Goal: Communication & Community: Participate in discussion

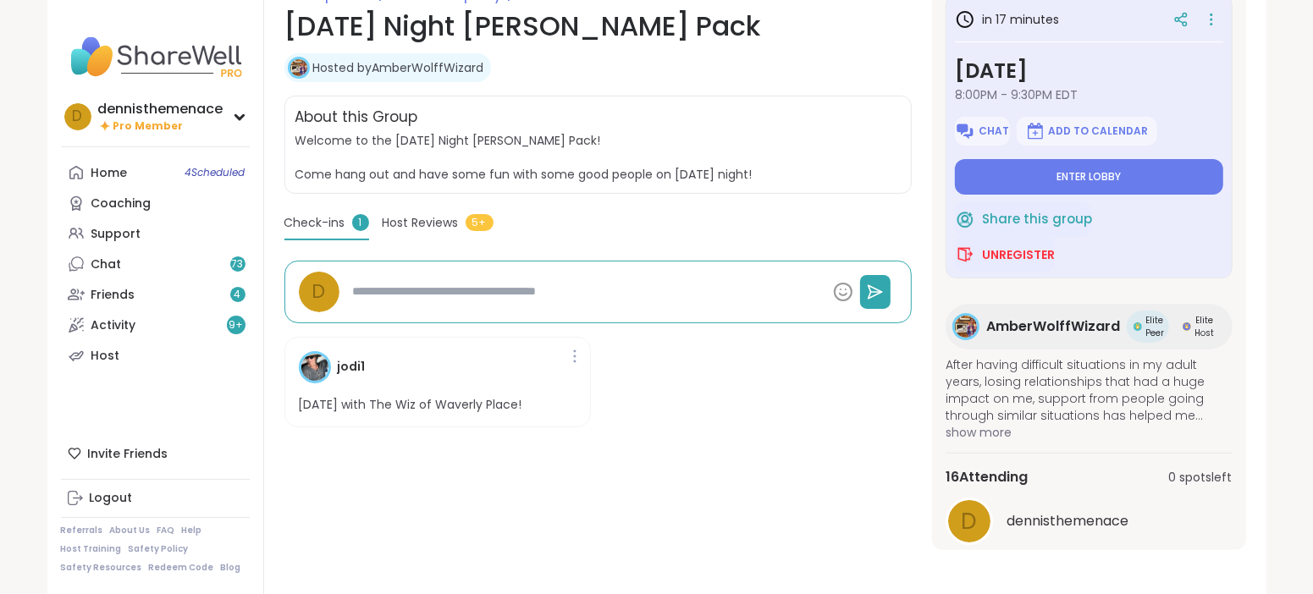
scroll to position [264, 0]
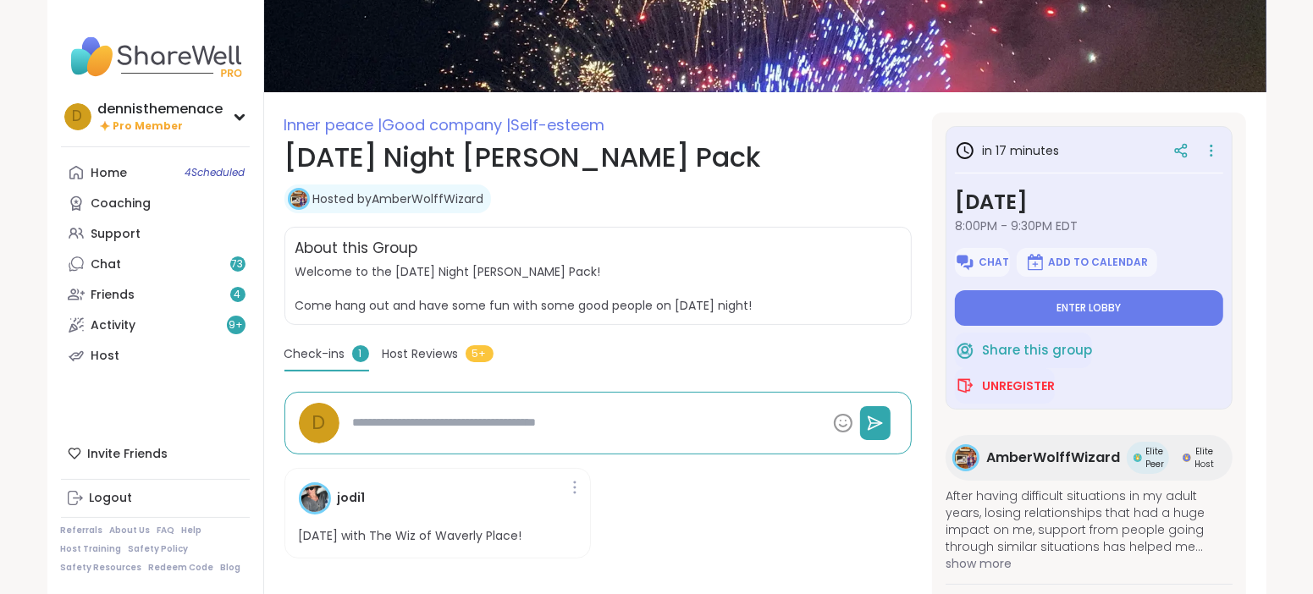
type textarea "*"
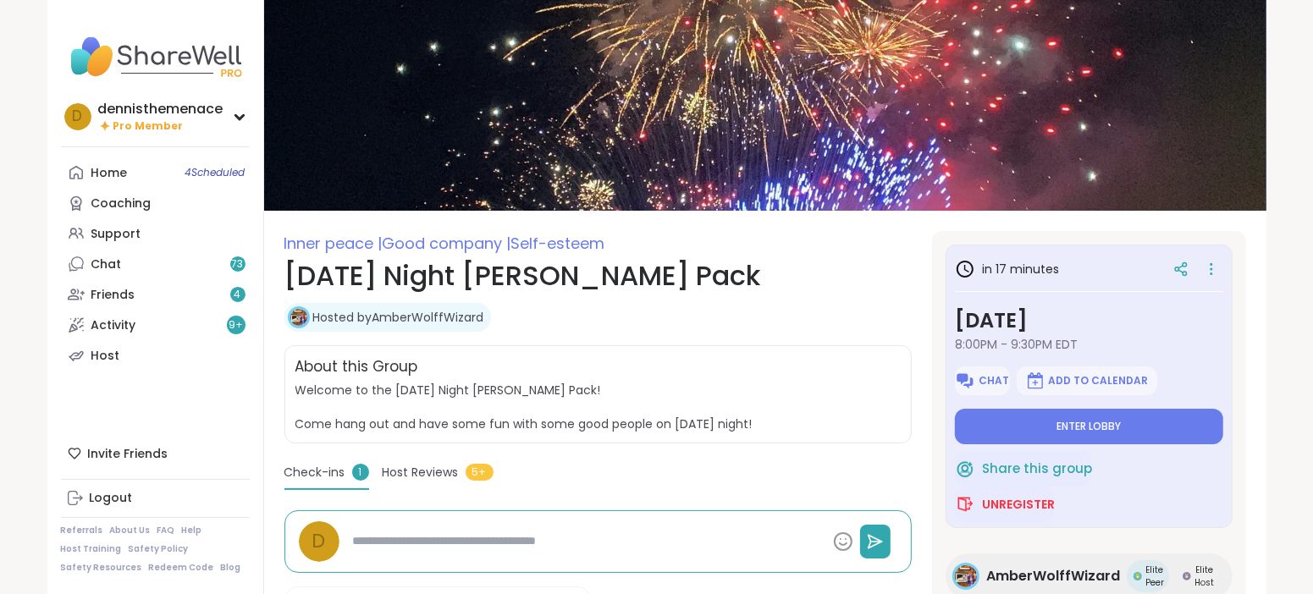
scroll to position [0, 0]
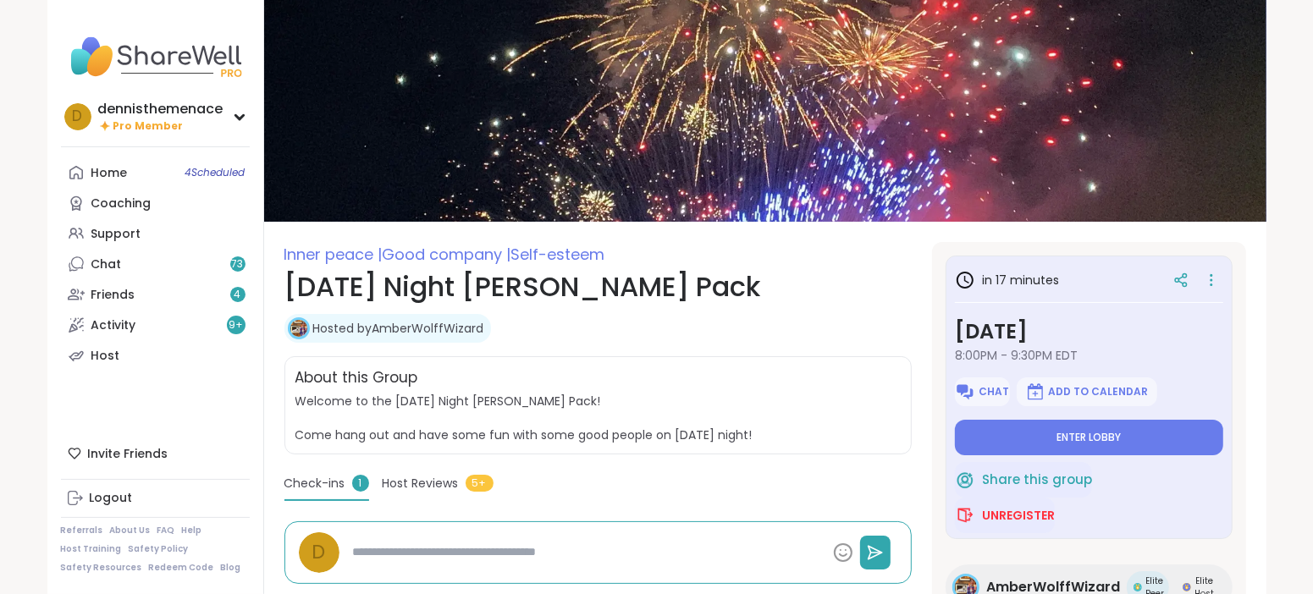
click at [798, 352] on div "Inner peace | Good company | Self-esteem Wednesday Night Wolff Pack Hosted by A…" at bounding box center [597, 526] width 627 height 569
click at [431, 483] on span "Host Reviews" at bounding box center [421, 484] width 76 height 18
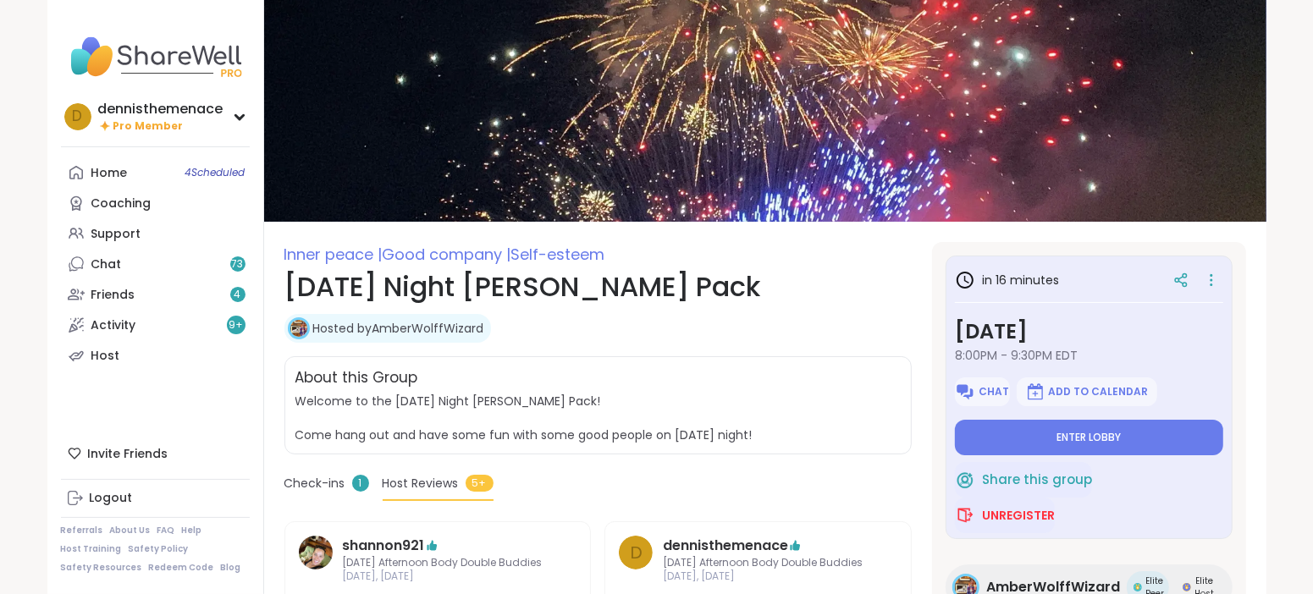
click at [441, 325] on link "Hosted by AmberWolffWizard" at bounding box center [398, 328] width 171 height 17
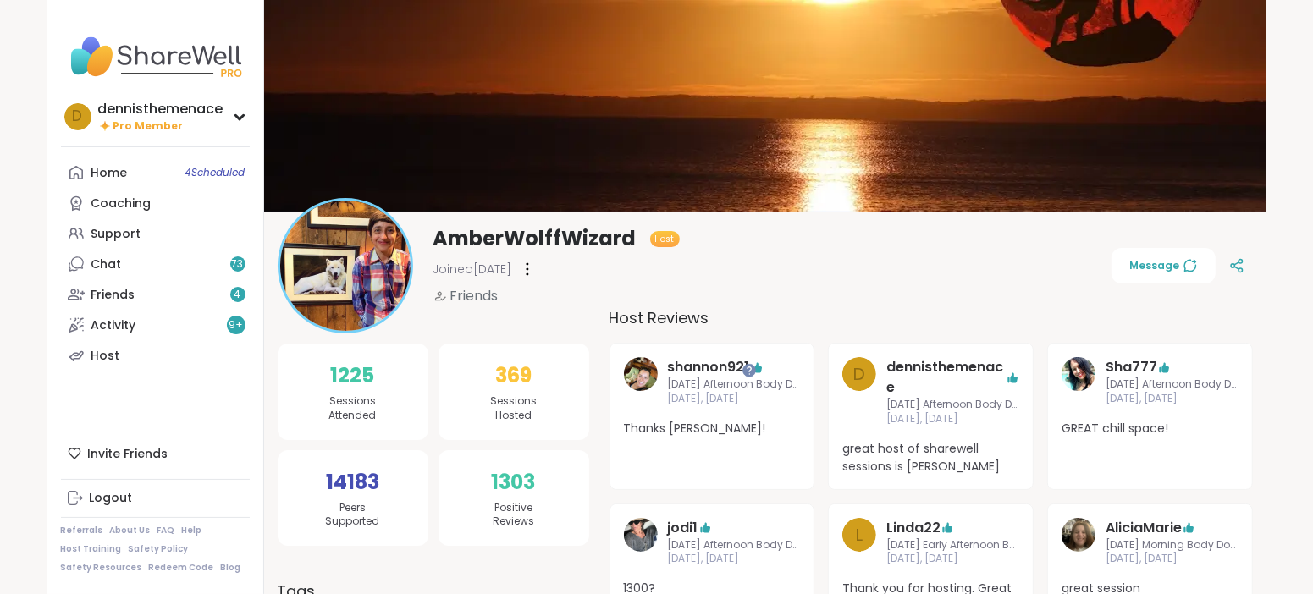
click at [543, 329] on div "AmberWolffWizard Host Joined [DATE] Friends" at bounding box center [479, 265] width 402 height 135
click at [117, 234] on div "Support" at bounding box center [116, 234] width 50 height 17
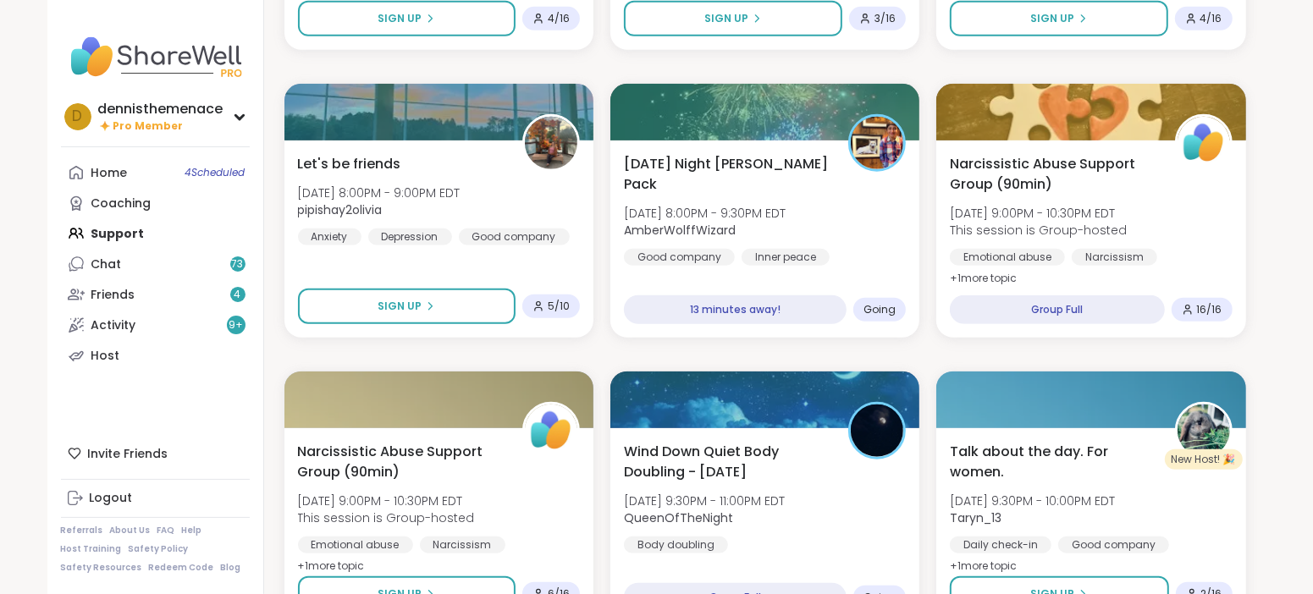
scroll to position [1100, 0]
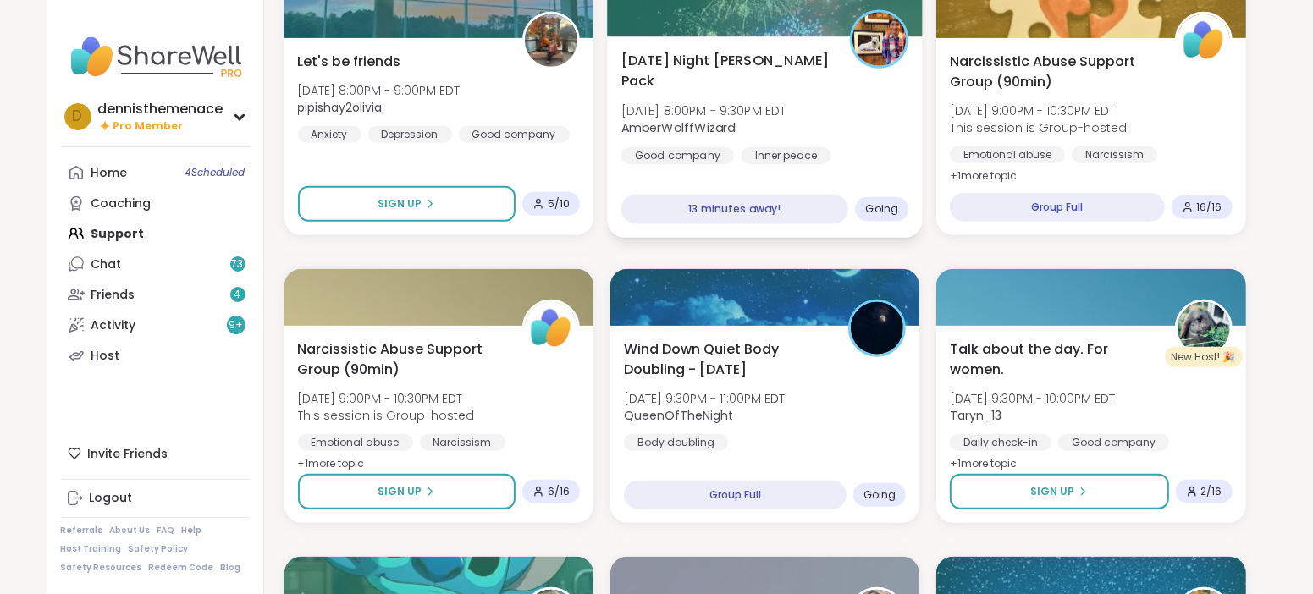
click at [751, 119] on div "[DATE] Night [PERSON_NAME] Pack [DATE] 8:00PM - 9:30PM EDT AmberWolffWizard Goo…" at bounding box center [765, 119] width 288 height 138
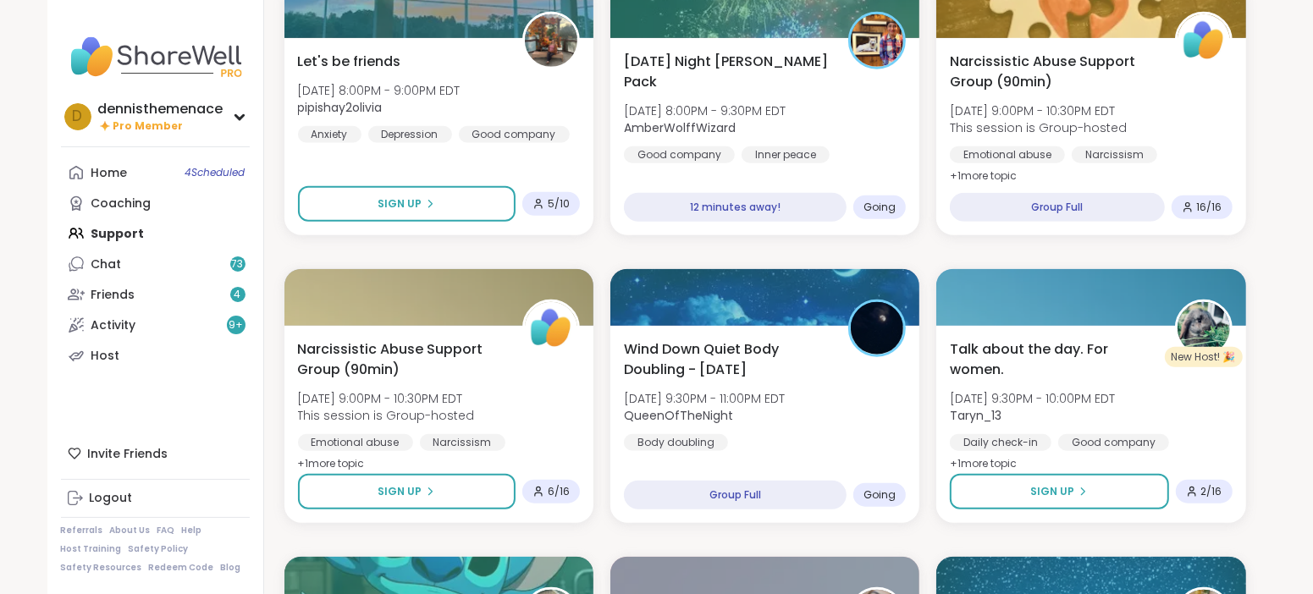
click at [759, 147] on div "Inner peace" at bounding box center [786, 155] width 90 height 17
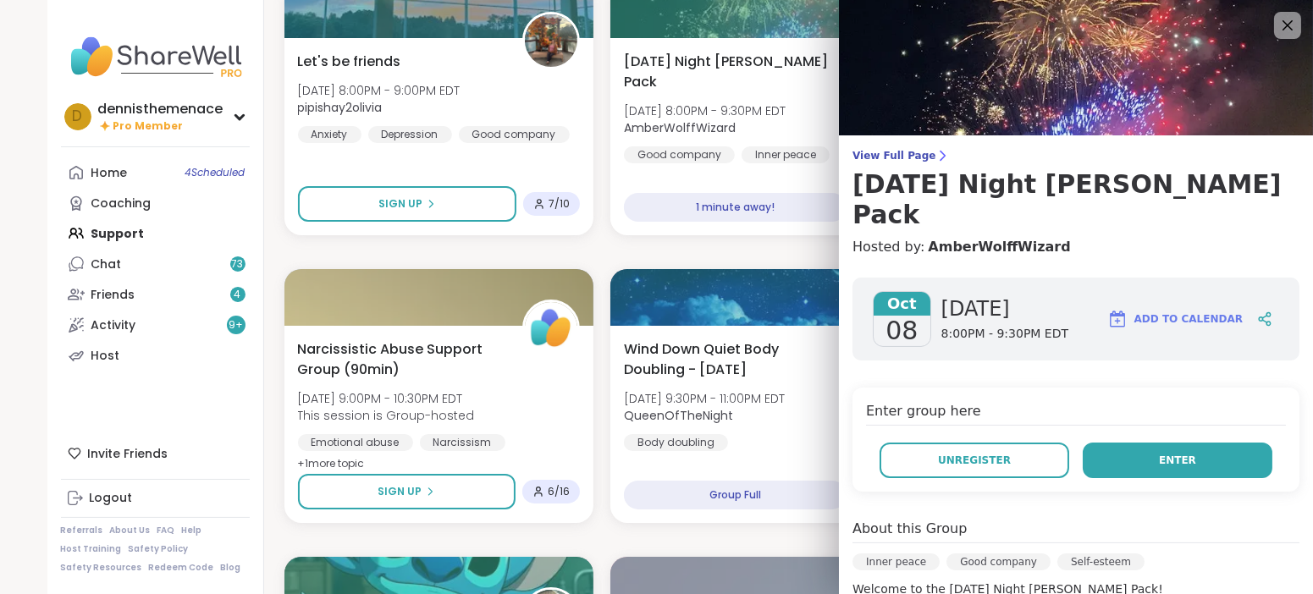
click at [1168, 443] on button "Enter" at bounding box center [1178, 461] width 190 height 36
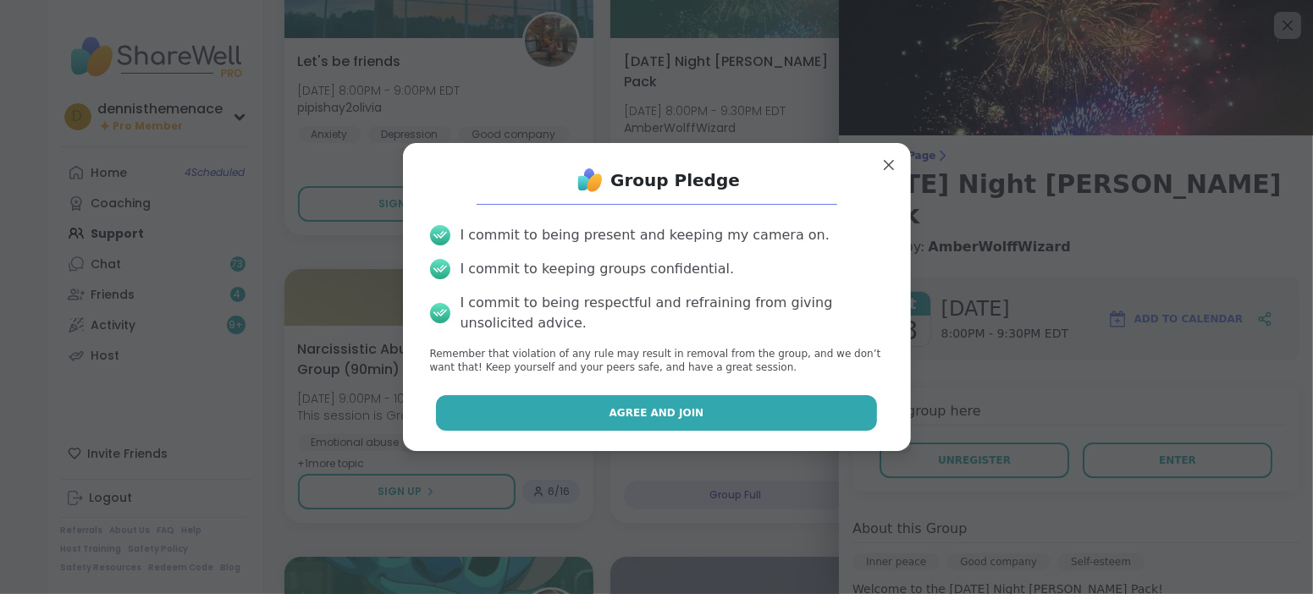
click at [695, 412] on span "Agree and Join" at bounding box center [657, 413] width 95 height 15
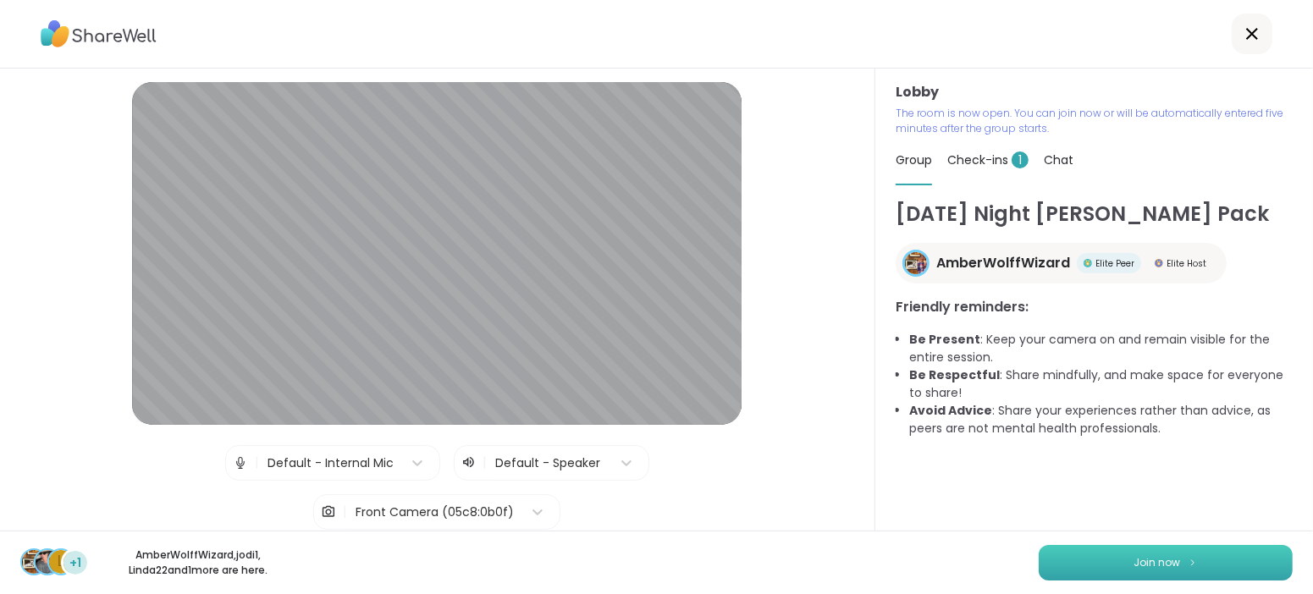
click at [1158, 563] on span "Join now" at bounding box center [1158, 562] width 47 height 15
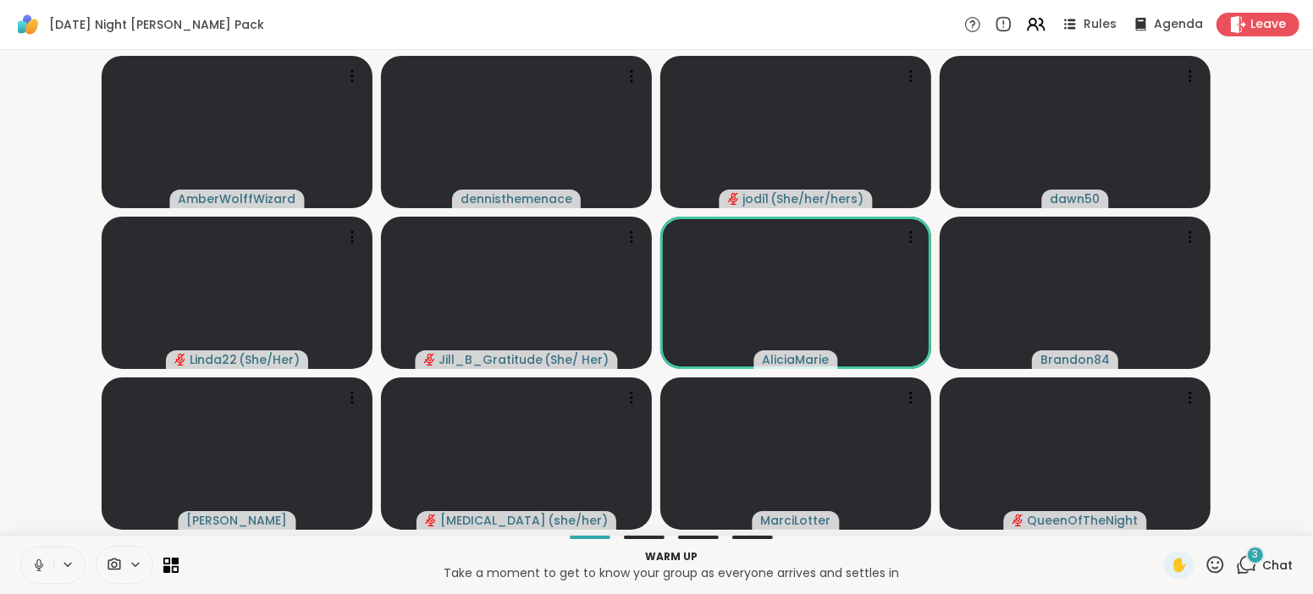
click at [41, 565] on icon at bounding box center [38, 565] width 15 height 15
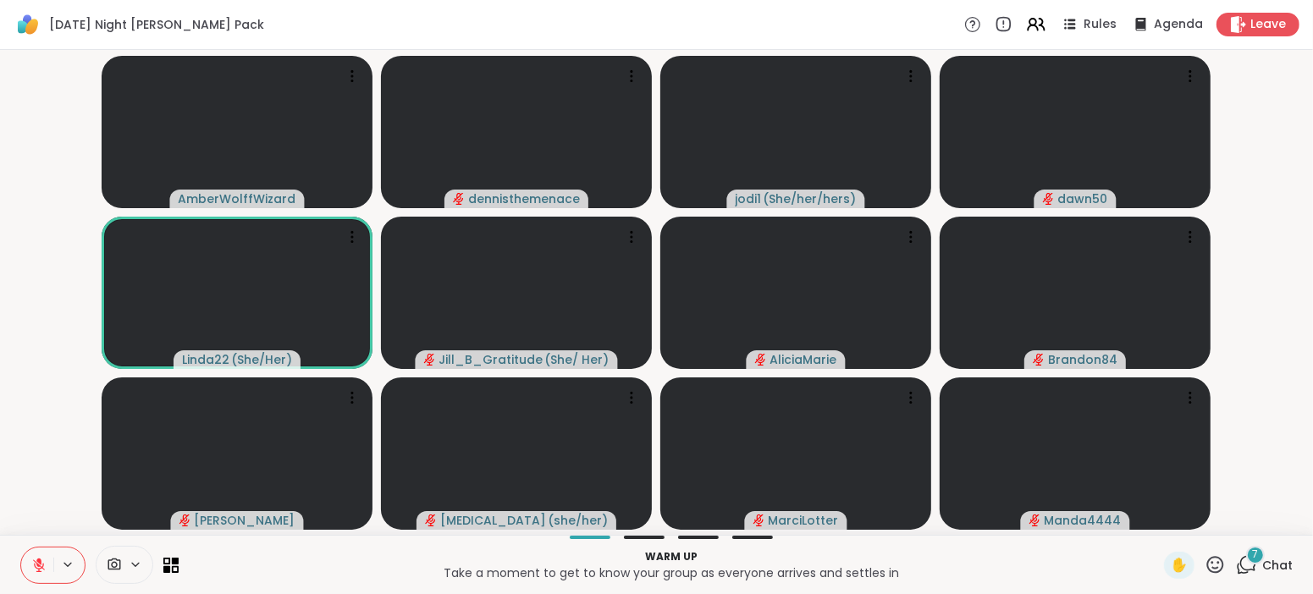
click at [36, 566] on icon at bounding box center [38, 565] width 15 height 15
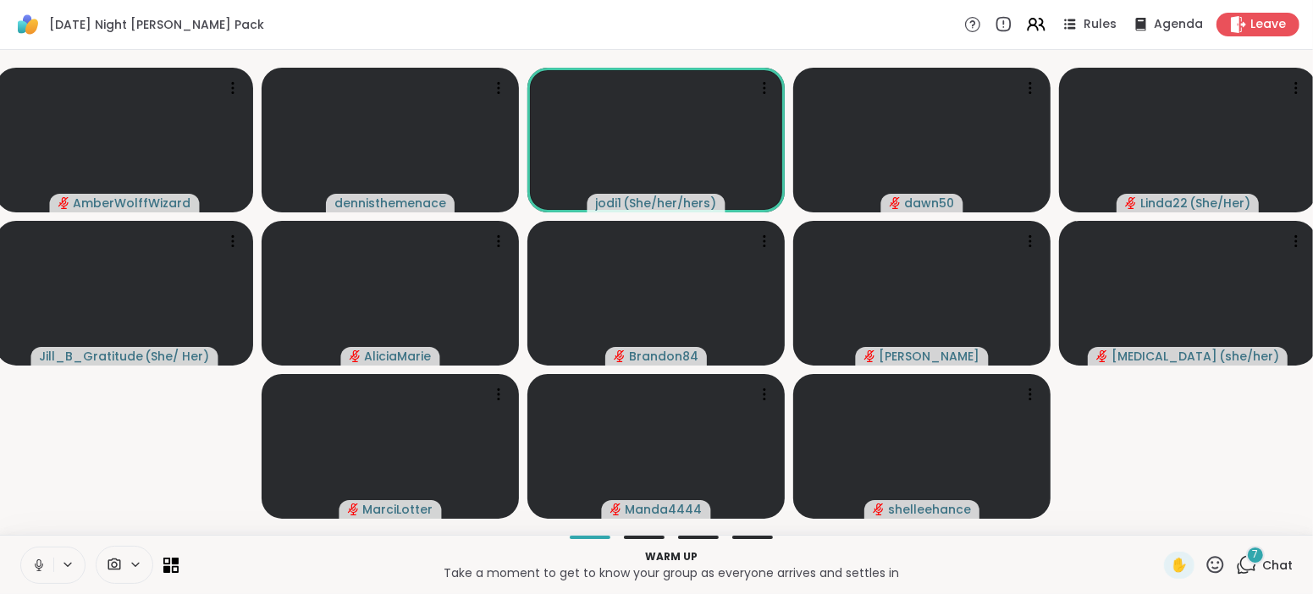
click at [1274, 563] on span "Chat" at bounding box center [1277, 565] width 30 height 17
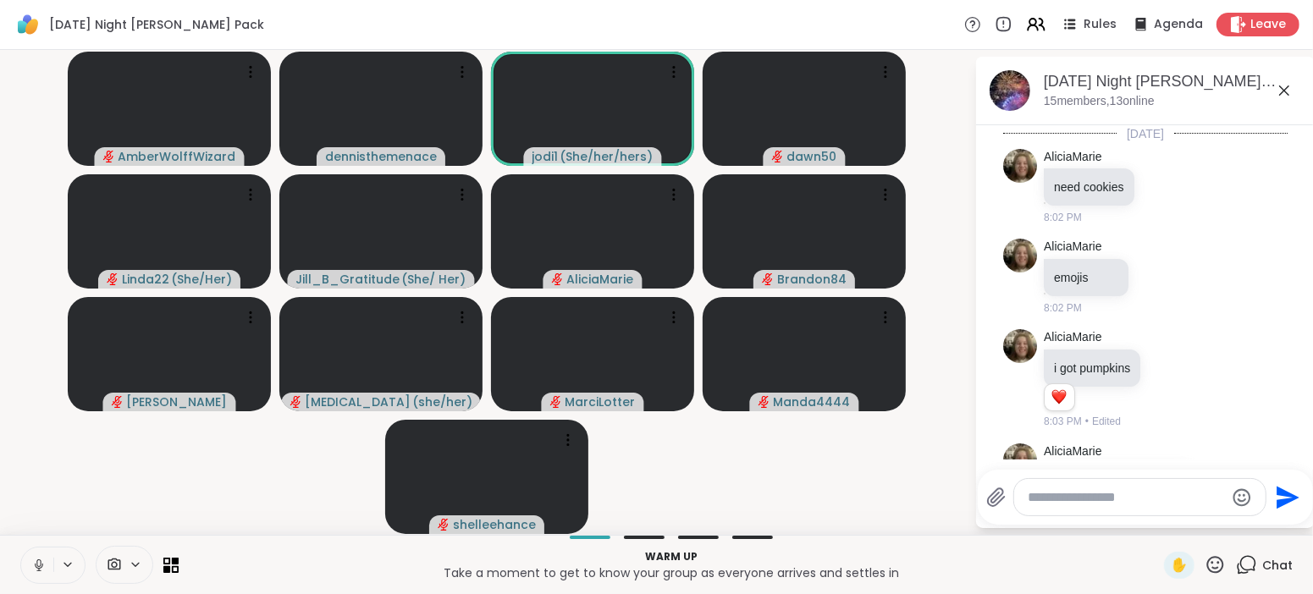
scroll to position [414, 0]
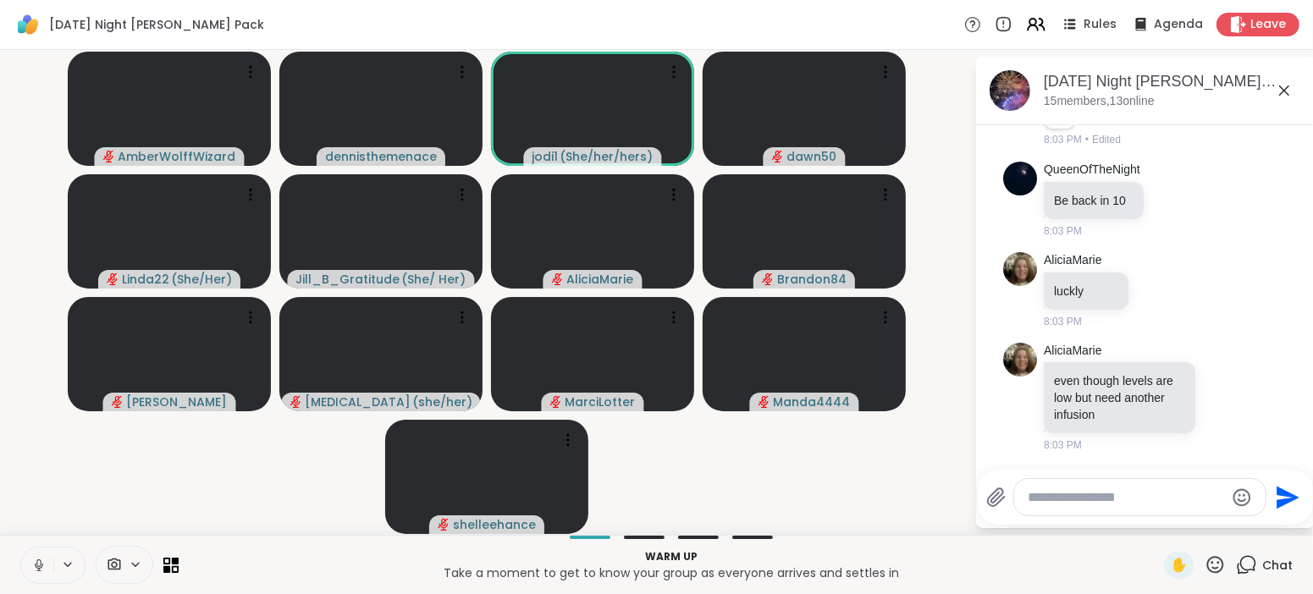
click at [1104, 501] on textarea "Type your message" at bounding box center [1126, 497] width 197 height 17
click at [1282, 405] on div "AliciaMarie even though levels are low but need another infusion 8:03 PM" at bounding box center [1145, 398] width 284 height 124
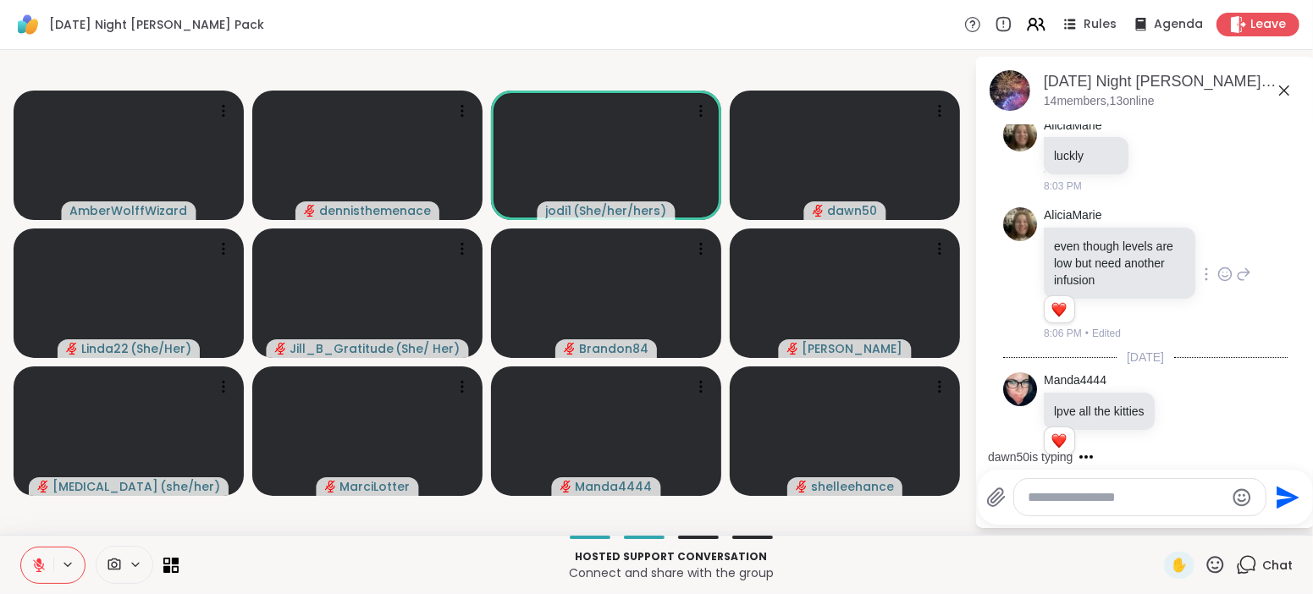
scroll to position [684, 0]
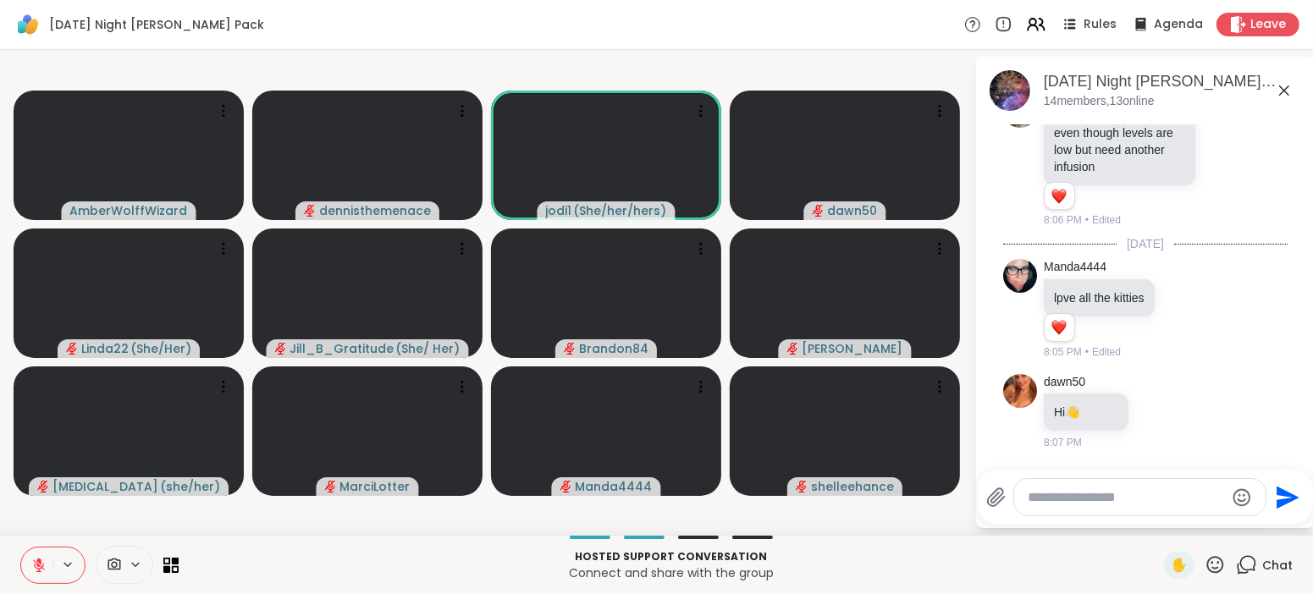
click at [31, 567] on icon at bounding box center [38, 565] width 15 height 15
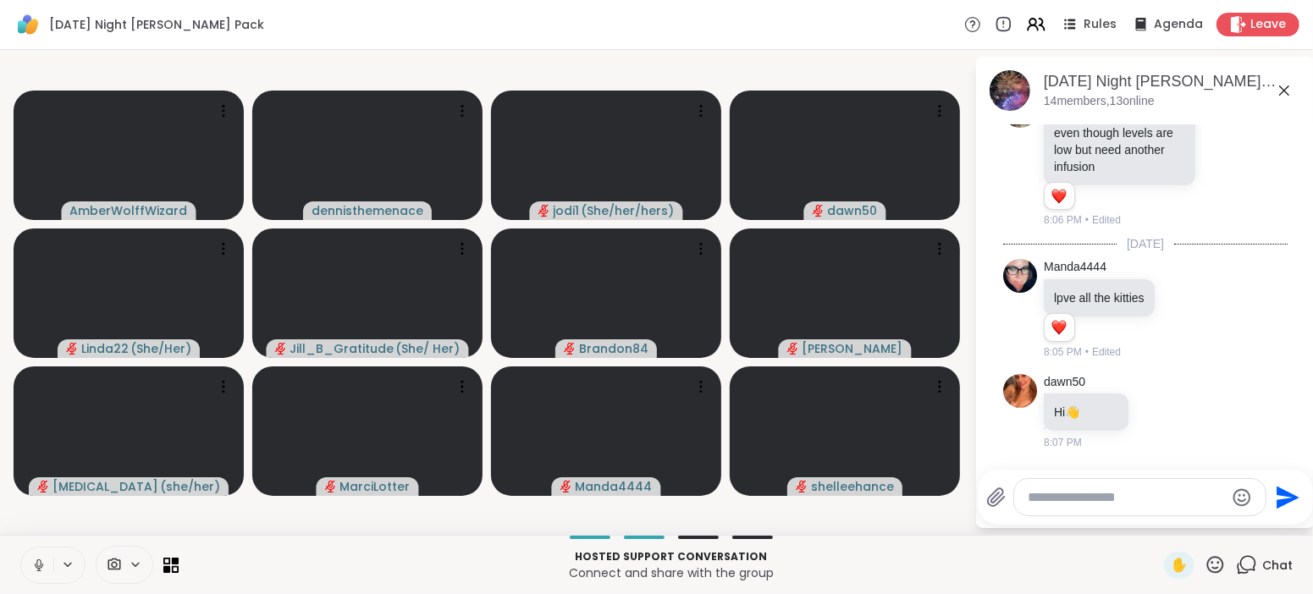
click at [31, 567] on icon at bounding box center [38, 565] width 15 height 15
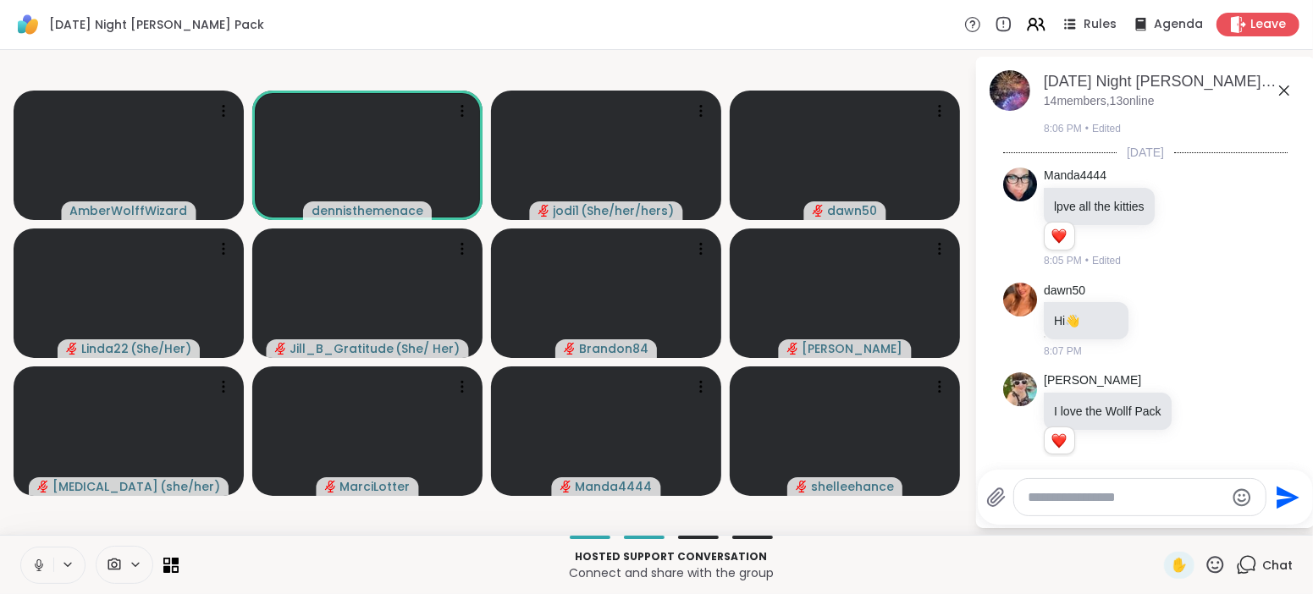
scroll to position [799, 0]
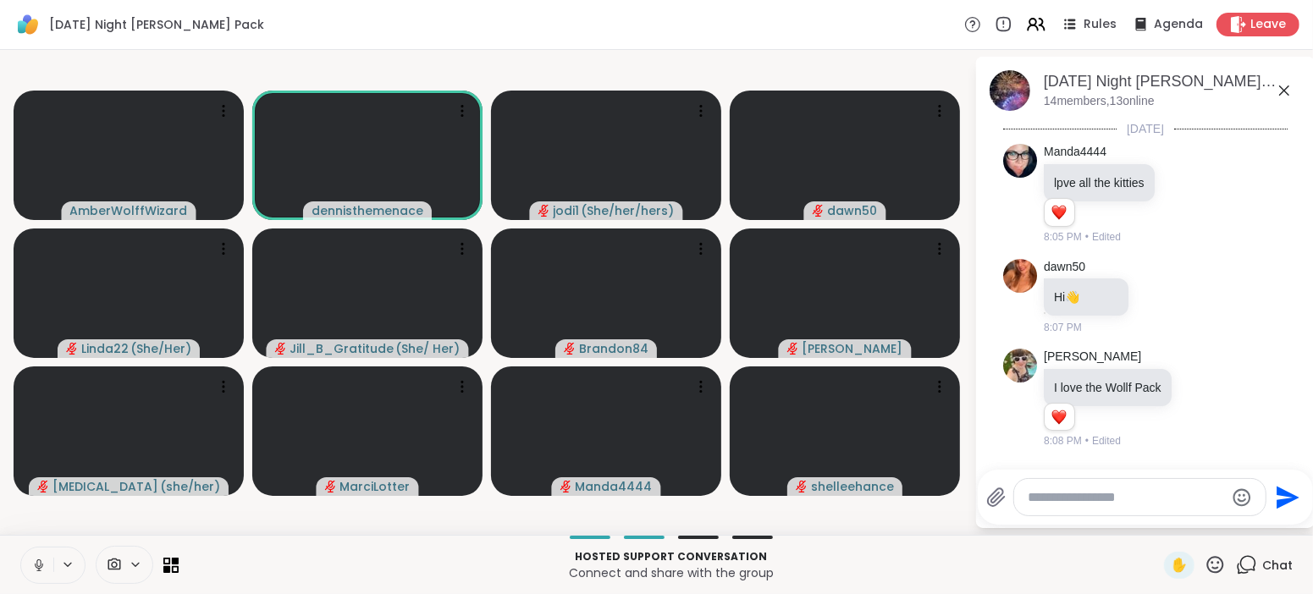
click at [43, 569] on icon at bounding box center [38, 565] width 15 height 15
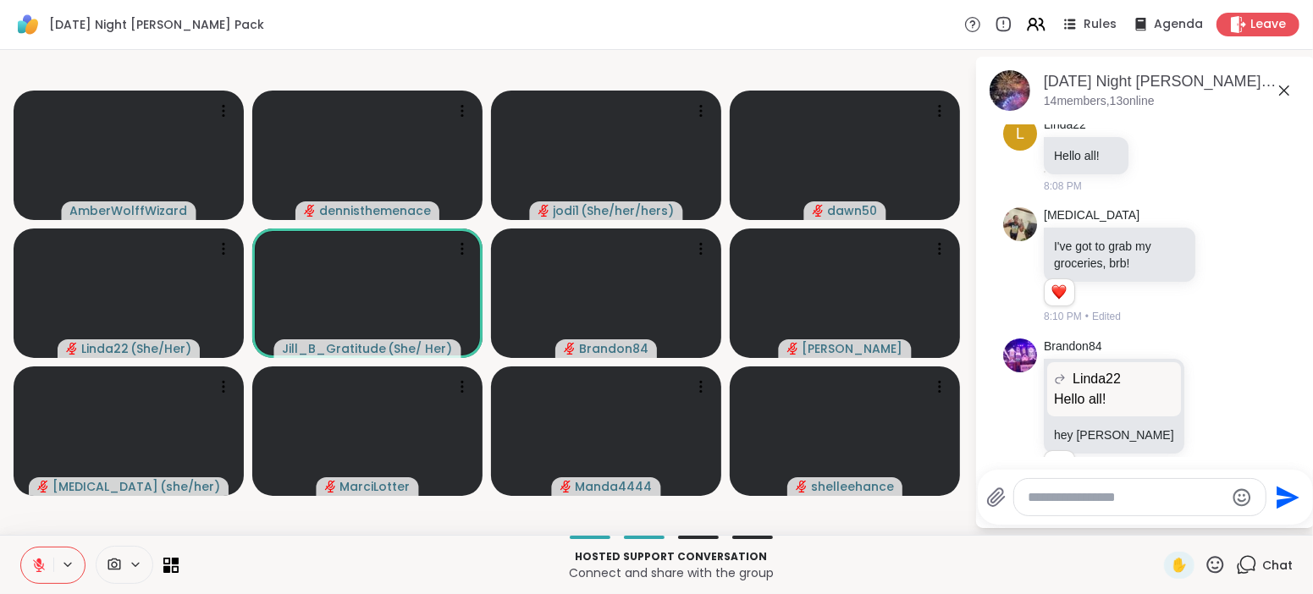
scroll to position [1193, 0]
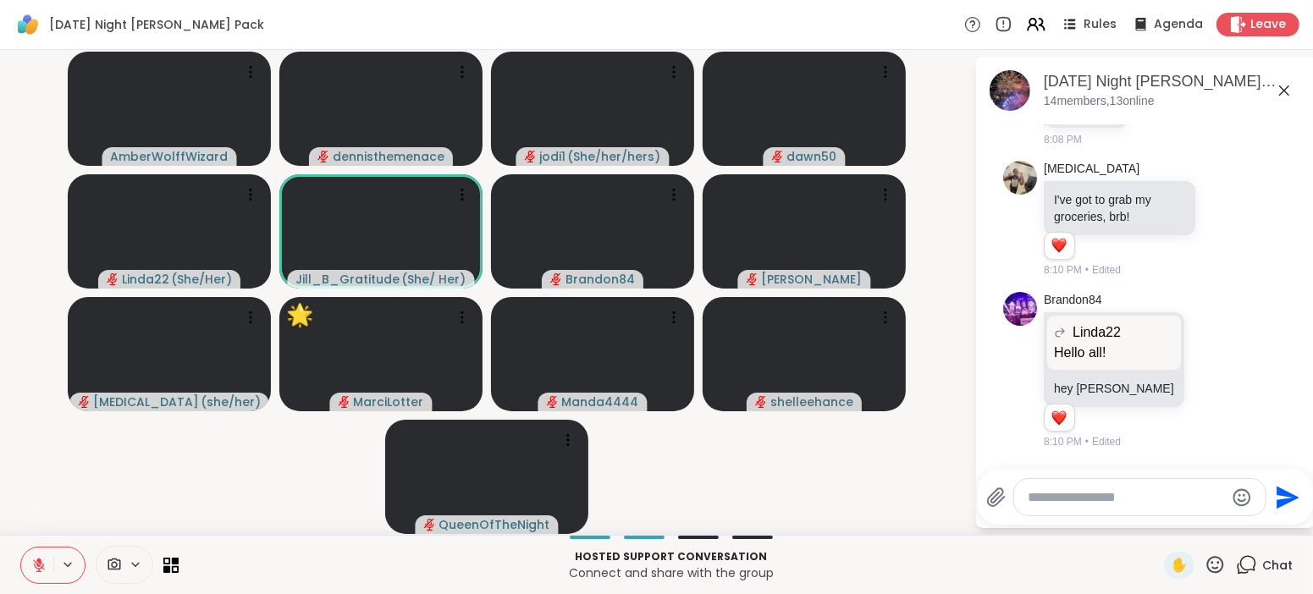
click at [43, 569] on icon at bounding box center [39, 566] width 12 height 12
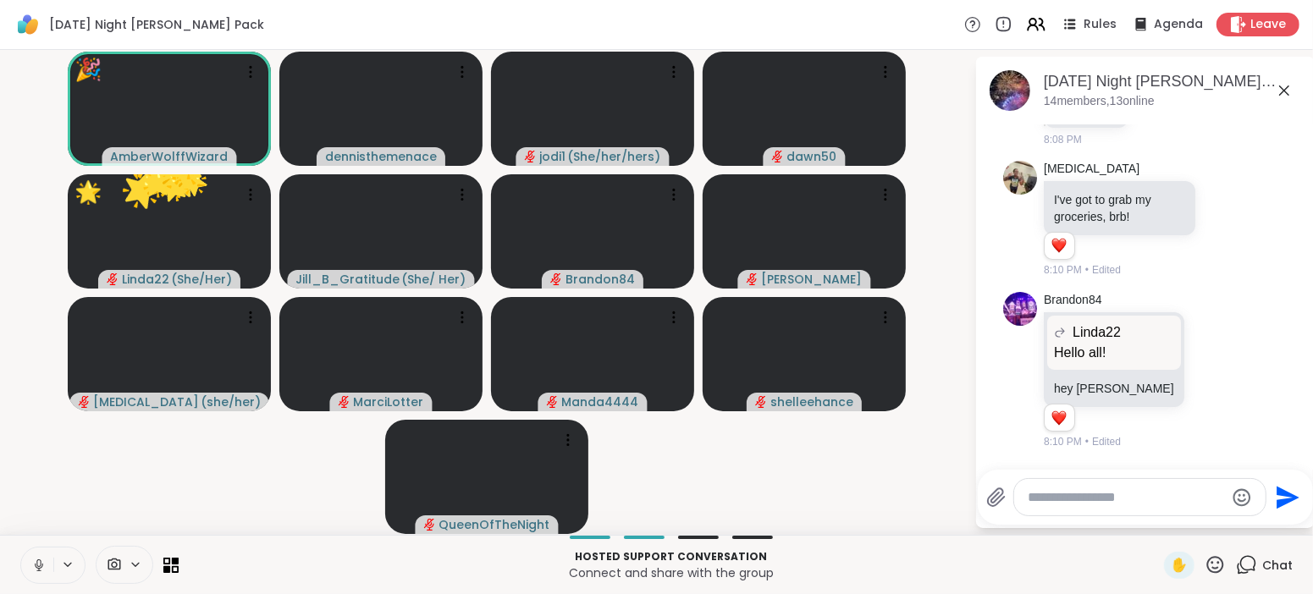
click at [43, 569] on icon at bounding box center [38, 565] width 15 height 15
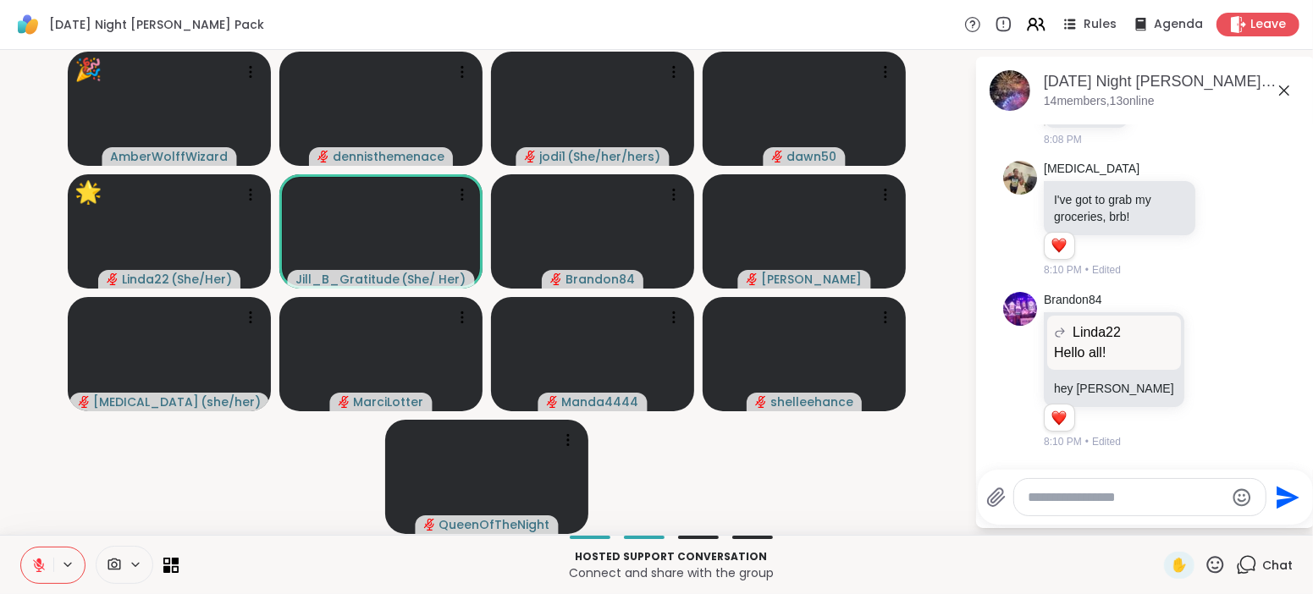
click at [43, 569] on icon at bounding box center [39, 566] width 12 height 12
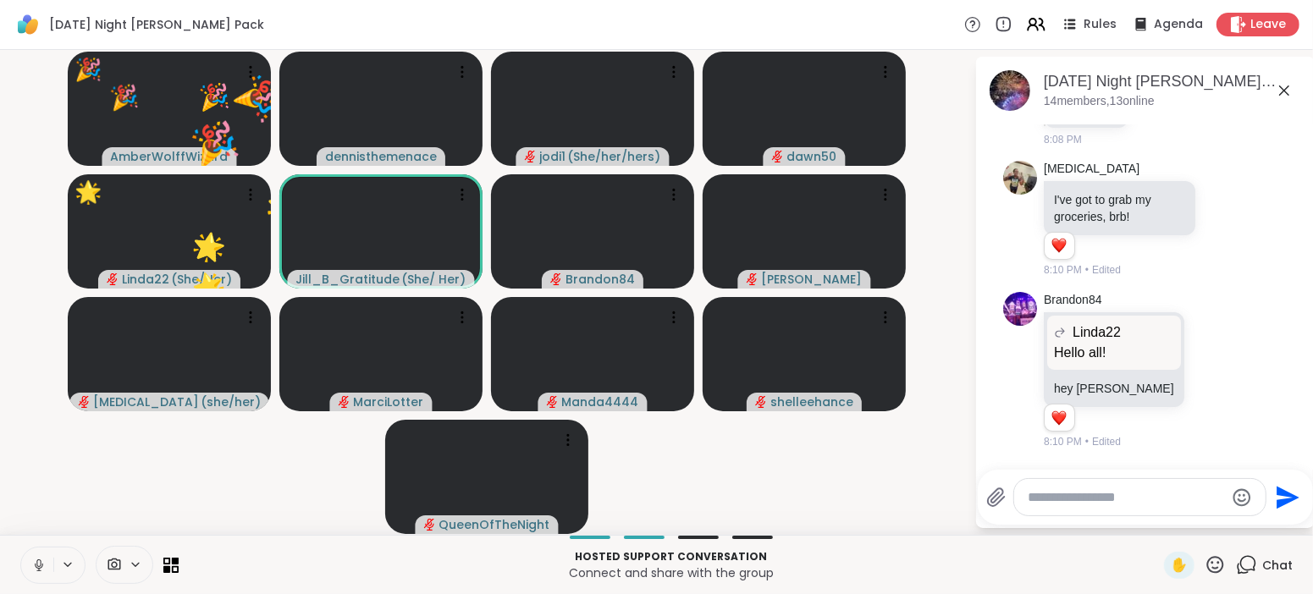
click at [43, 569] on icon at bounding box center [38, 565] width 15 height 15
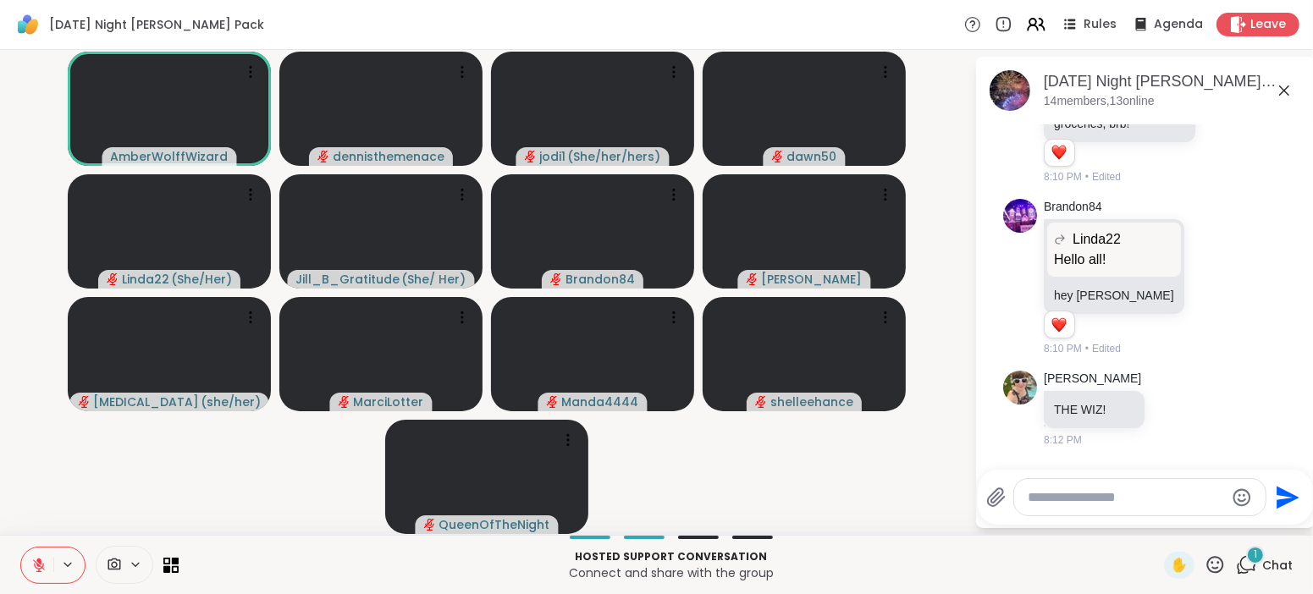
scroll to position [1374, 0]
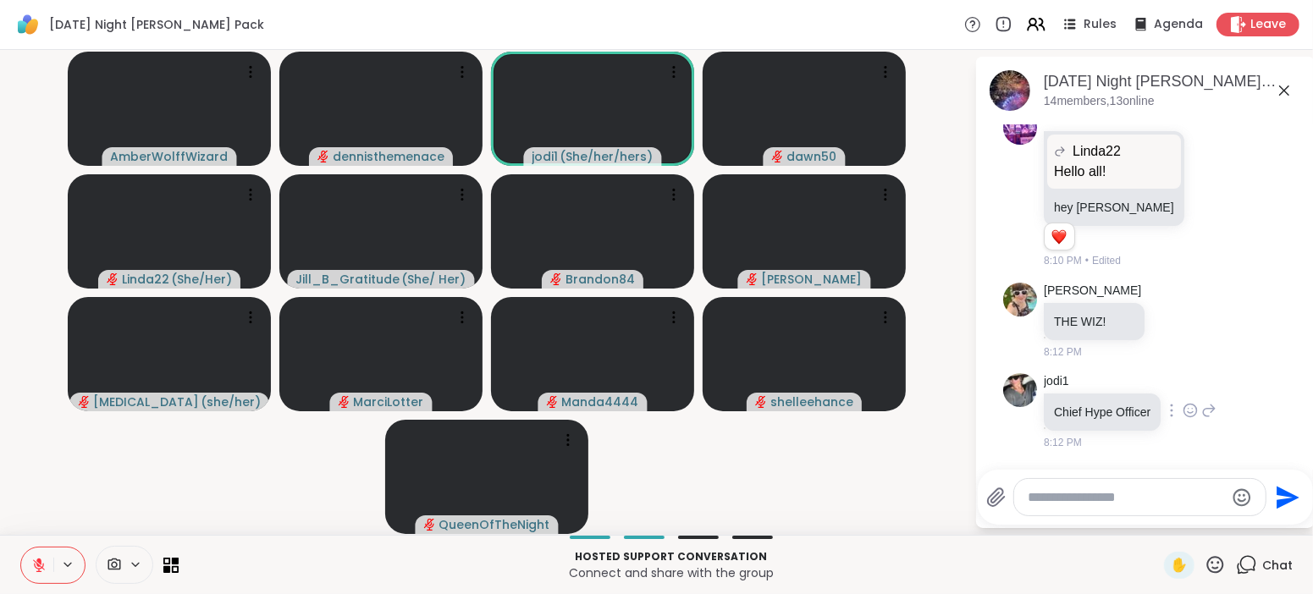
click at [1254, 438] on div "jodi1 Chief Hype Officer 8:12 PM" at bounding box center [1145, 412] width 284 height 91
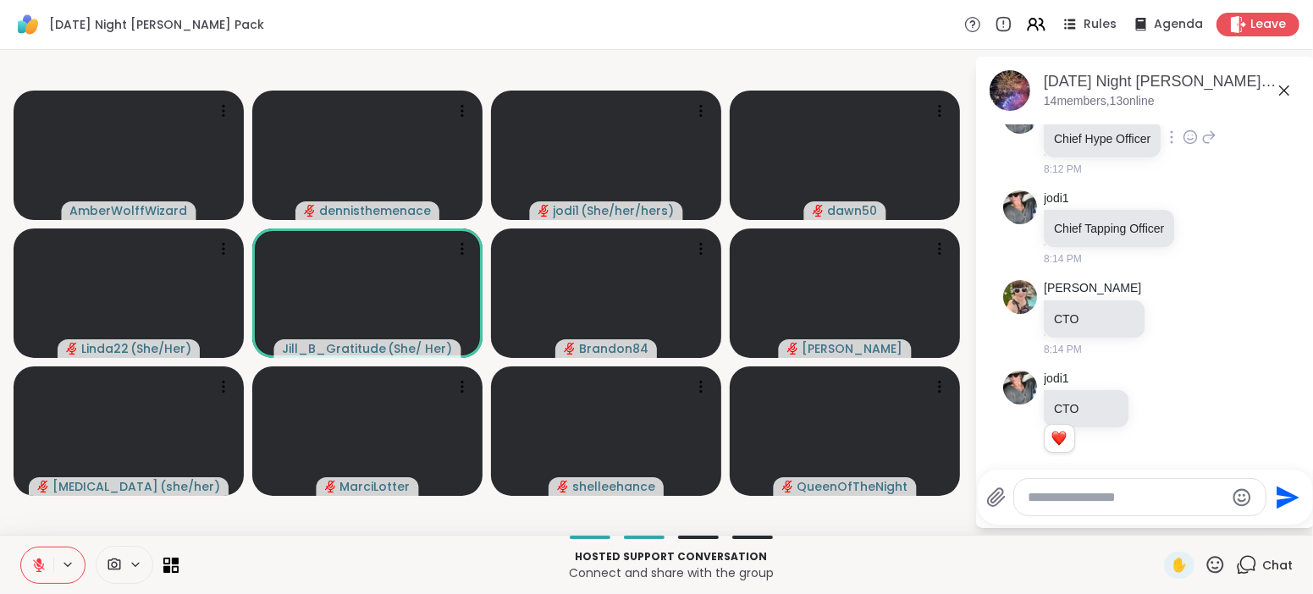
scroll to position [1670, 0]
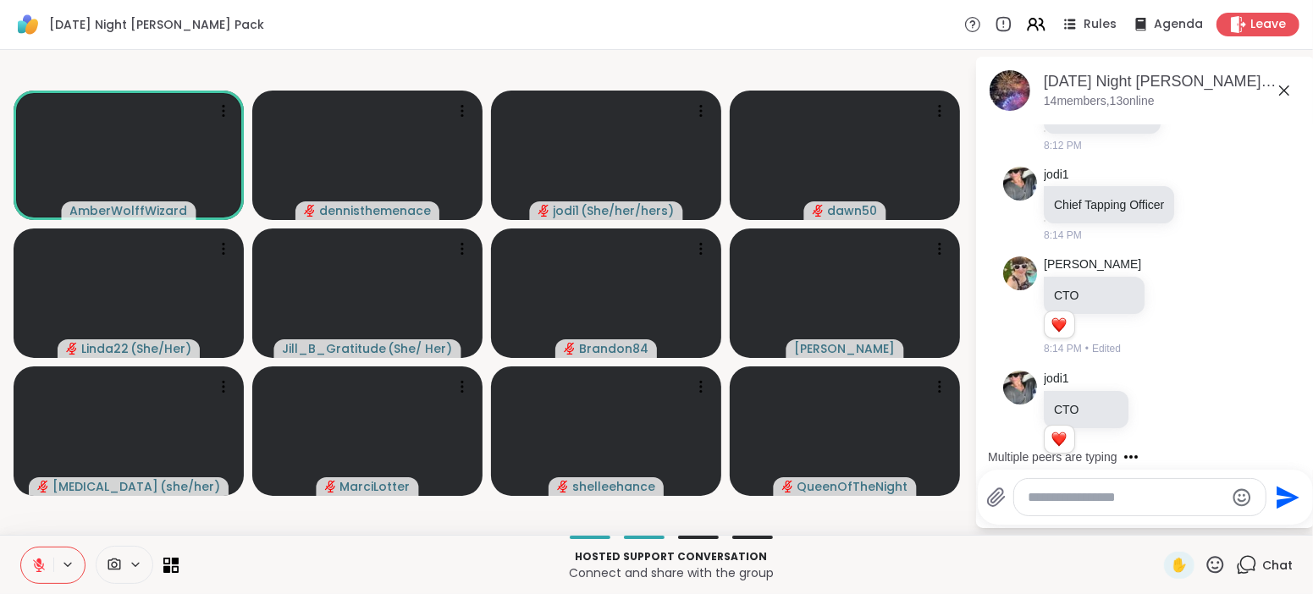
click at [38, 564] on icon at bounding box center [39, 566] width 12 height 12
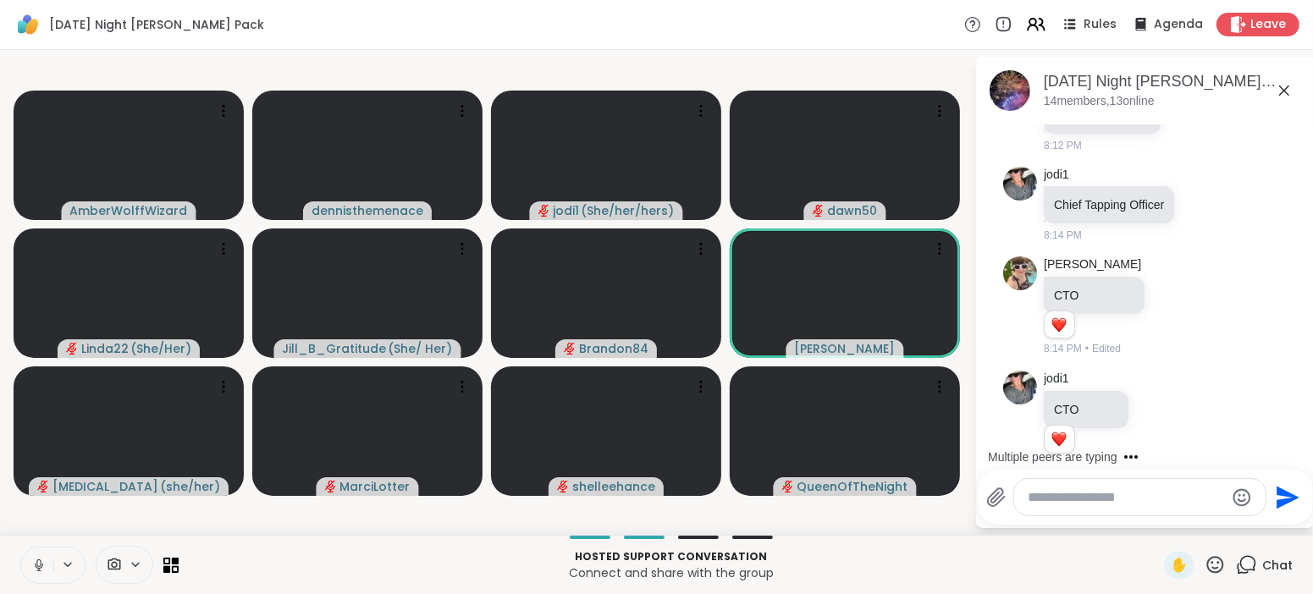
click at [38, 564] on icon at bounding box center [38, 565] width 15 height 15
click at [38, 564] on icon at bounding box center [39, 566] width 12 height 12
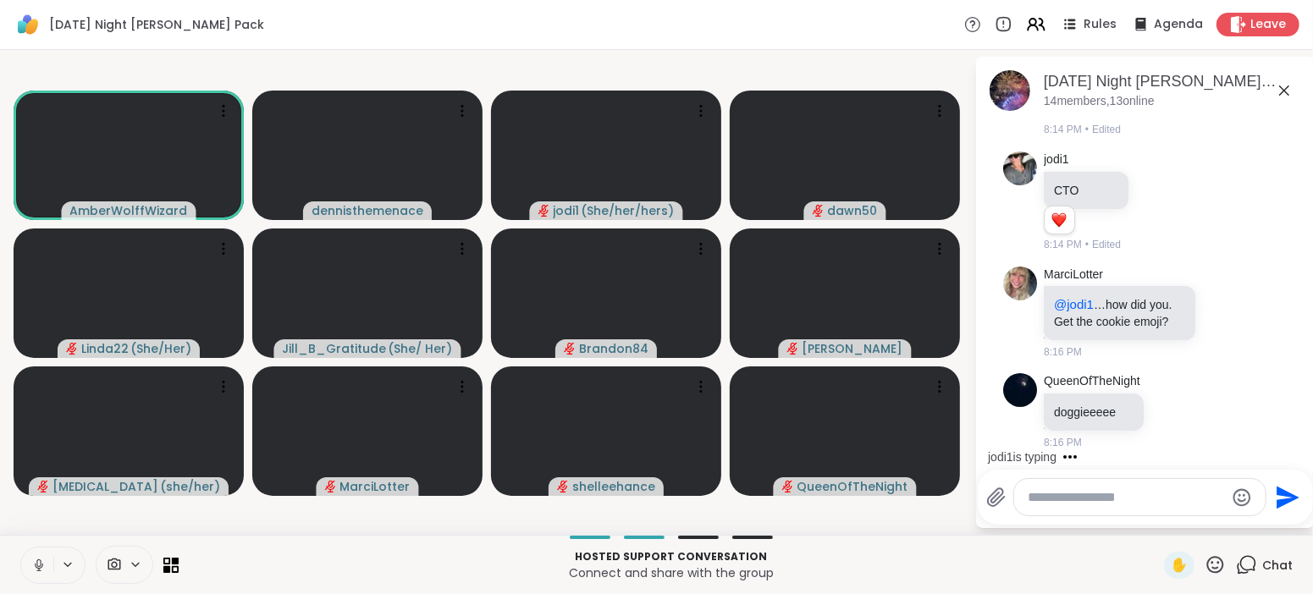
scroll to position [1916, 0]
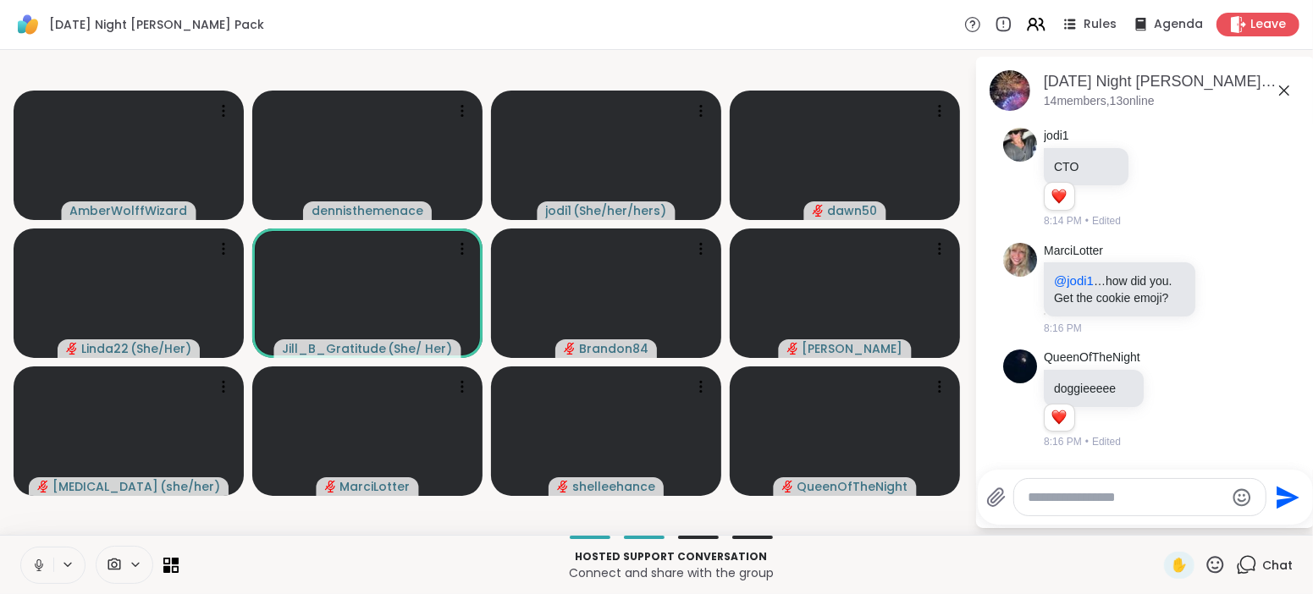
click at [38, 564] on icon at bounding box center [38, 565] width 15 height 15
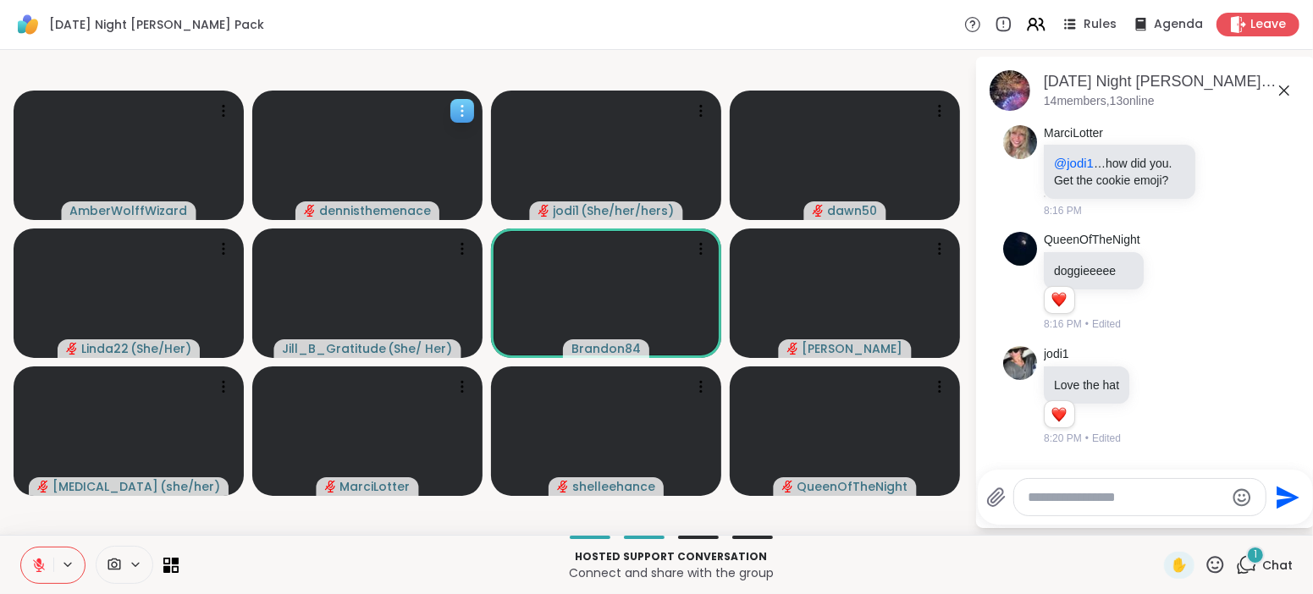
scroll to position [2196, 0]
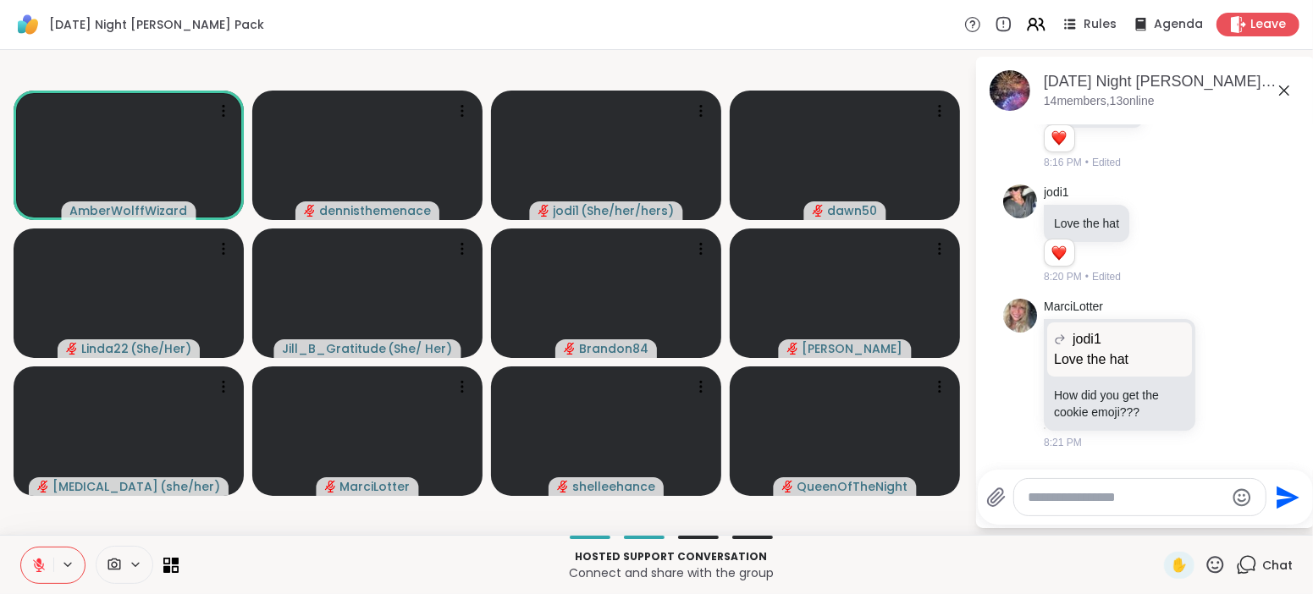
click at [39, 566] on icon at bounding box center [39, 566] width 12 height 12
click at [39, 566] on icon at bounding box center [38, 565] width 15 height 15
click at [42, 563] on icon at bounding box center [38, 565] width 15 height 15
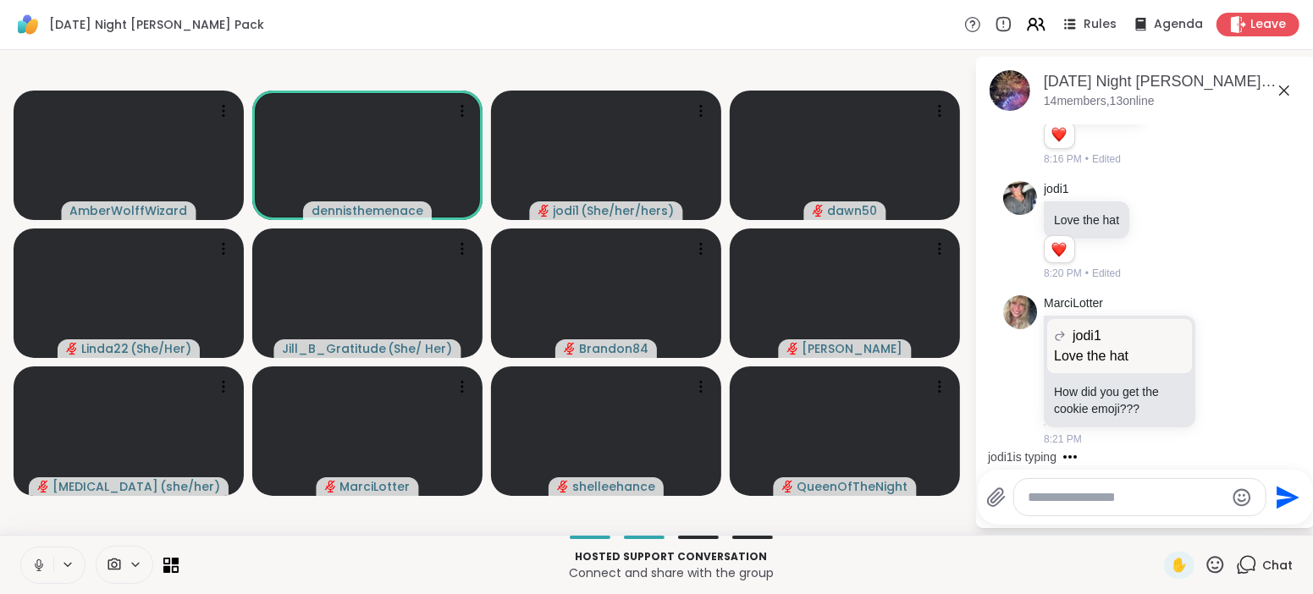
scroll to position [2344, 0]
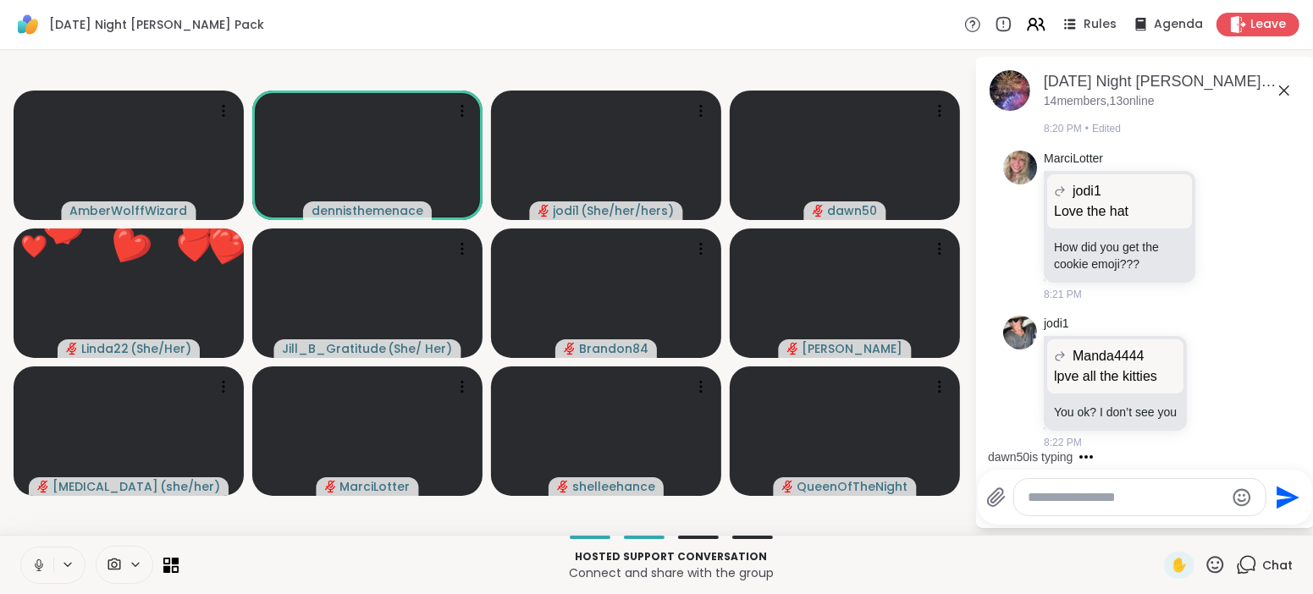
click at [42, 563] on icon at bounding box center [38, 565] width 15 height 15
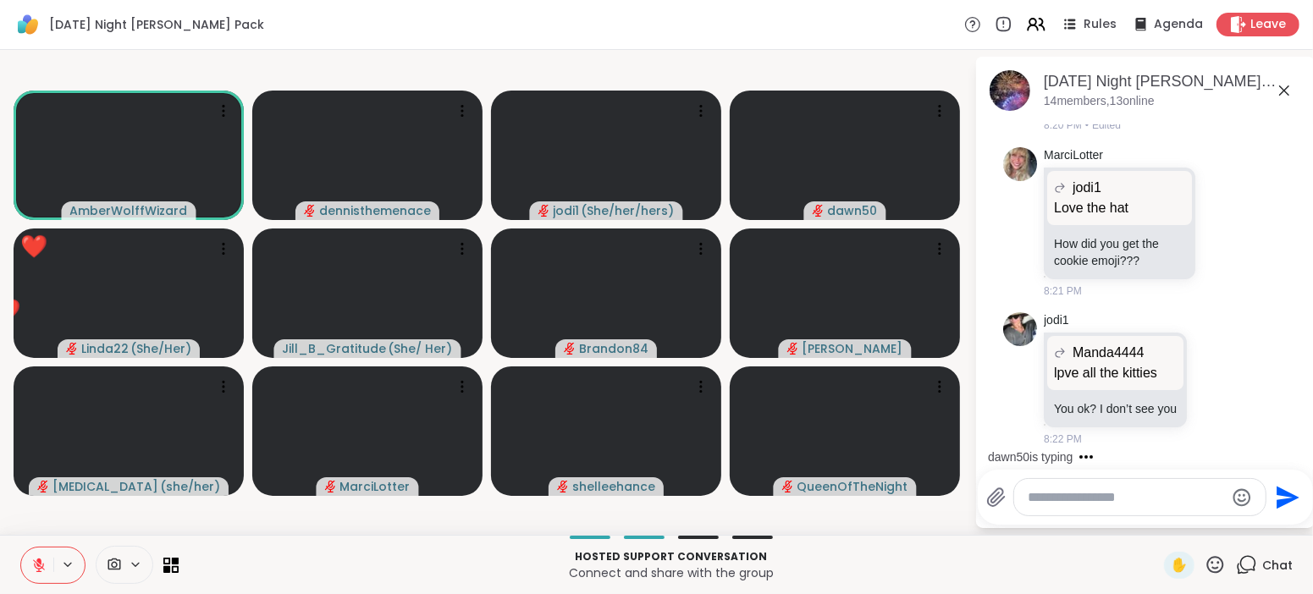
scroll to position [2434, 0]
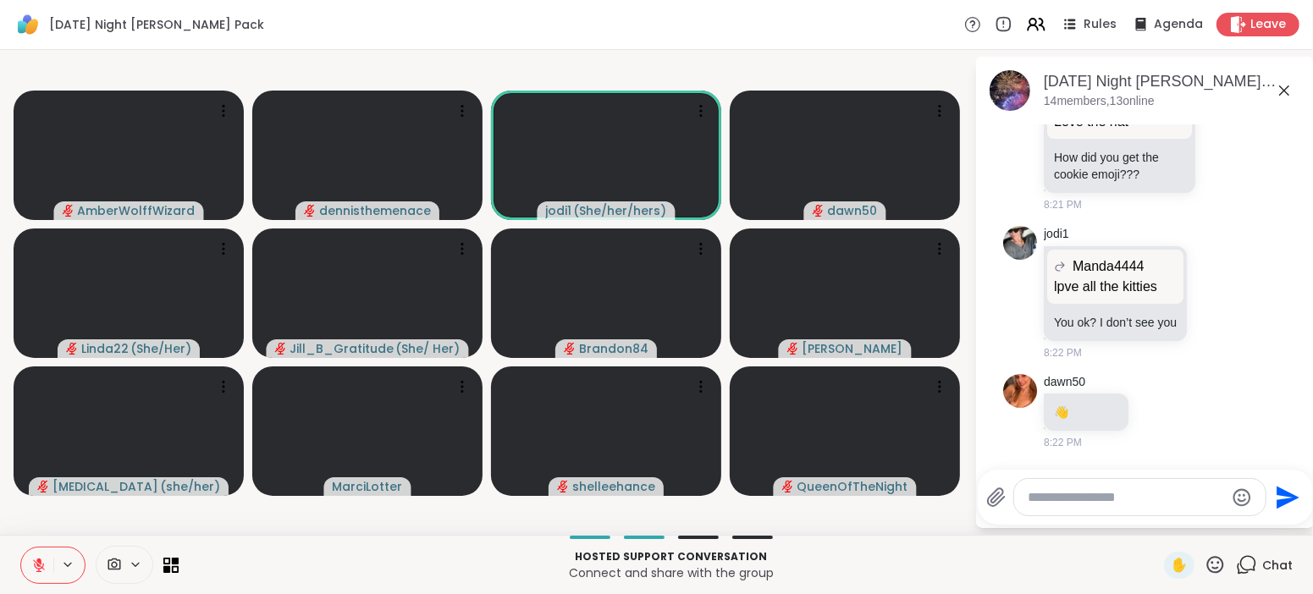
click at [42, 563] on icon at bounding box center [38, 565] width 15 height 15
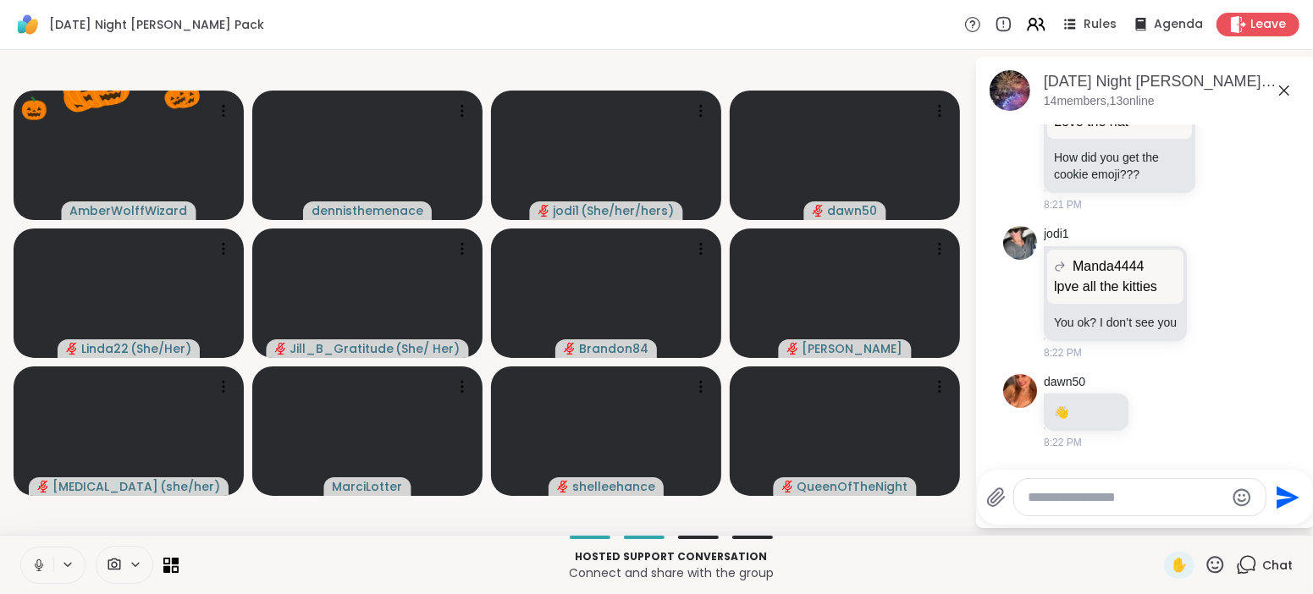
click at [42, 563] on icon at bounding box center [38, 565] width 15 height 15
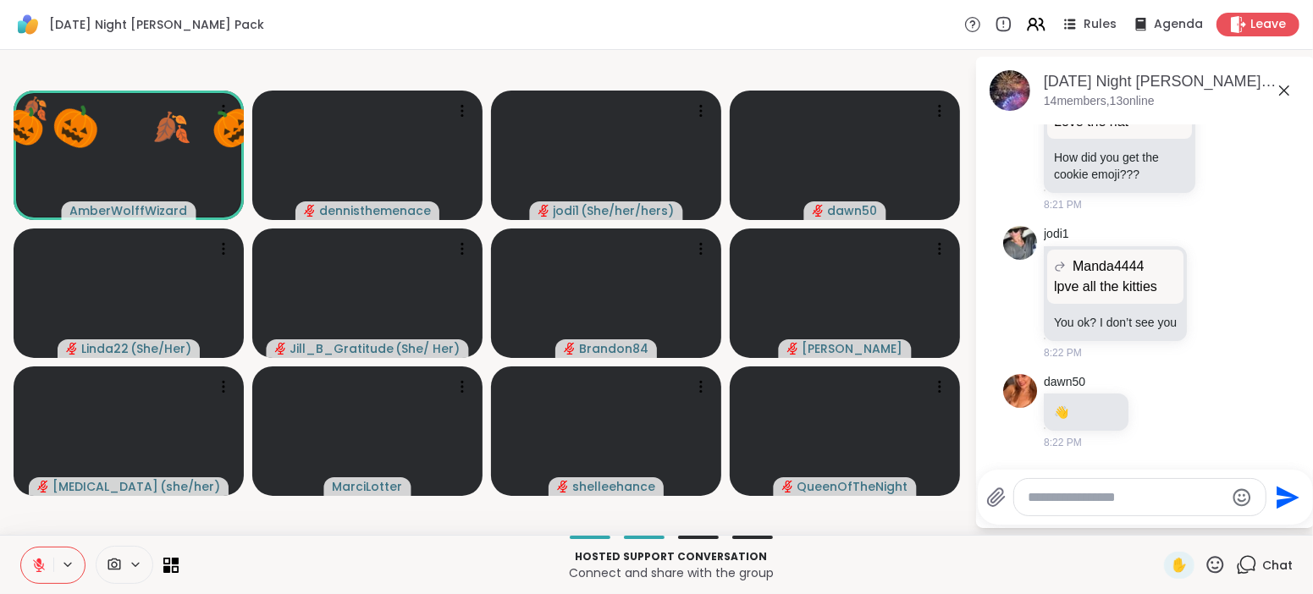
click at [42, 563] on icon at bounding box center [38, 565] width 15 height 15
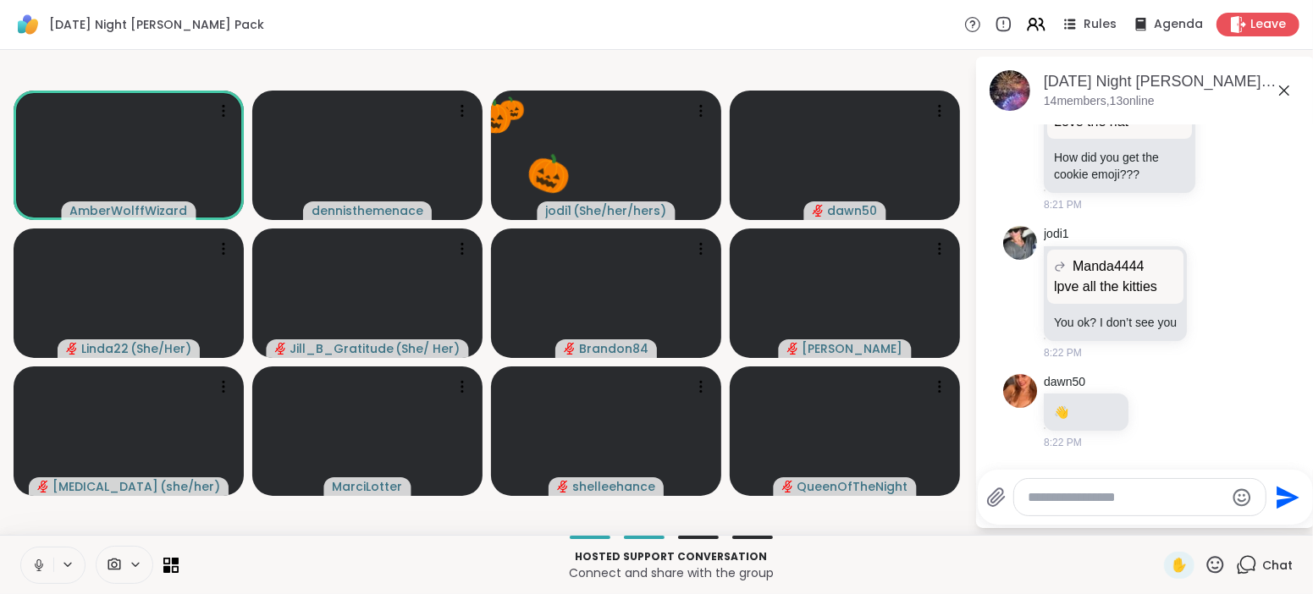
click at [42, 563] on icon at bounding box center [38, 565] width 15 height 15
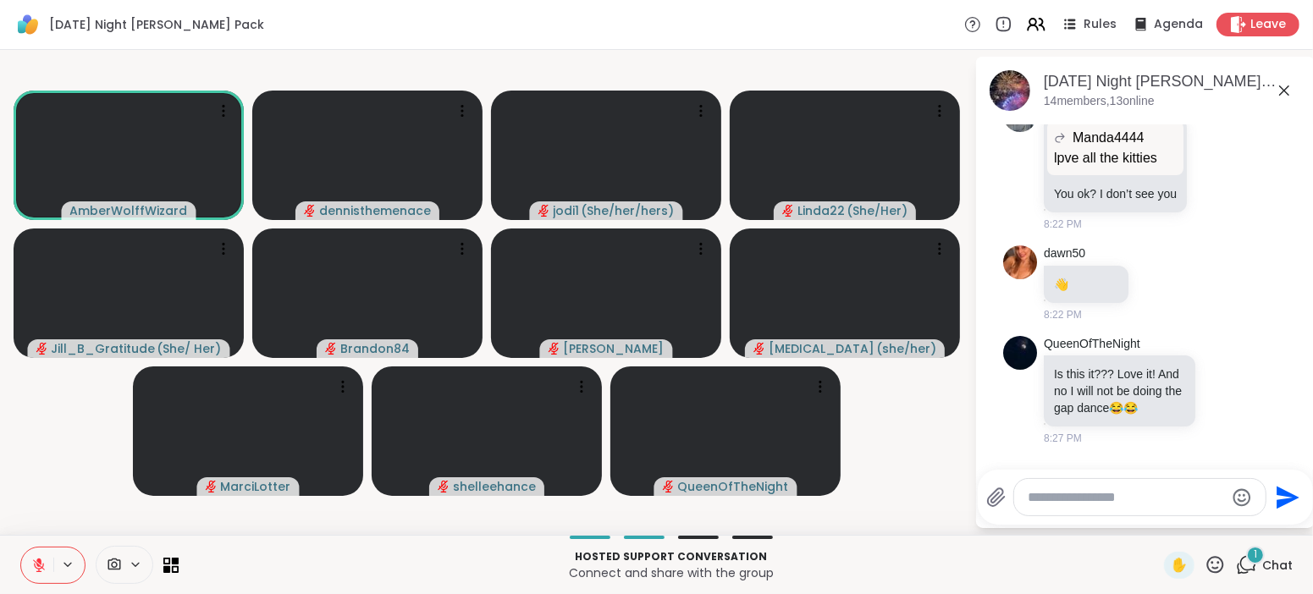
scroll to position [2690, 0]
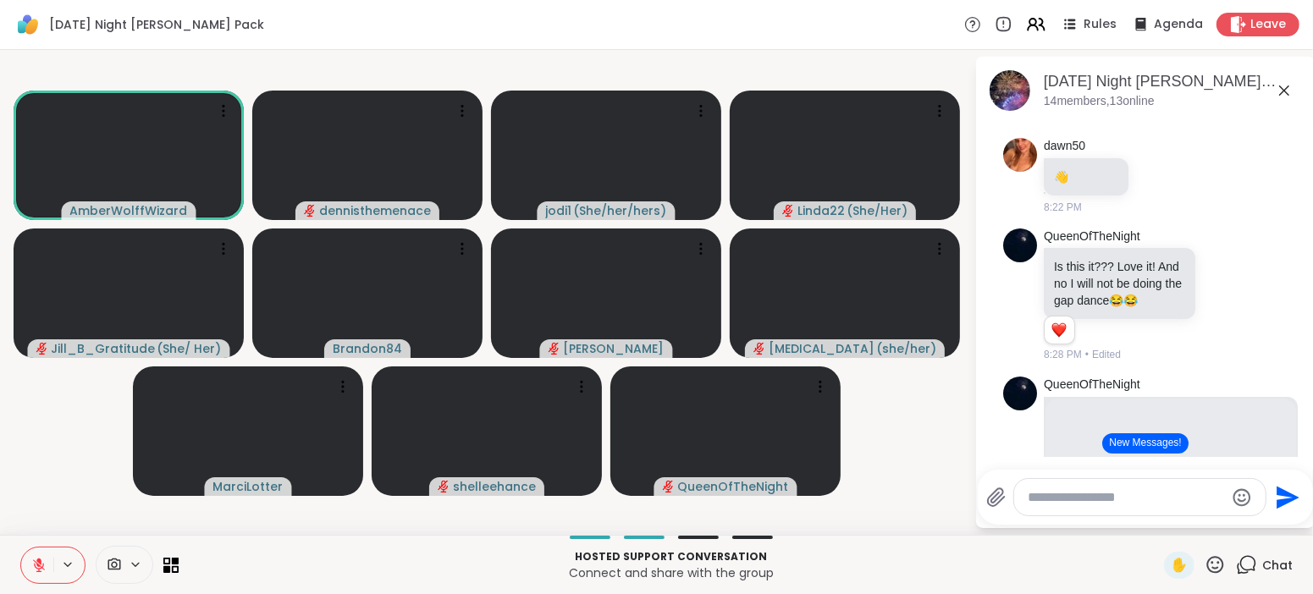
click at [36, 565] on icon at bounding box center [38, 565] width 15 height 15
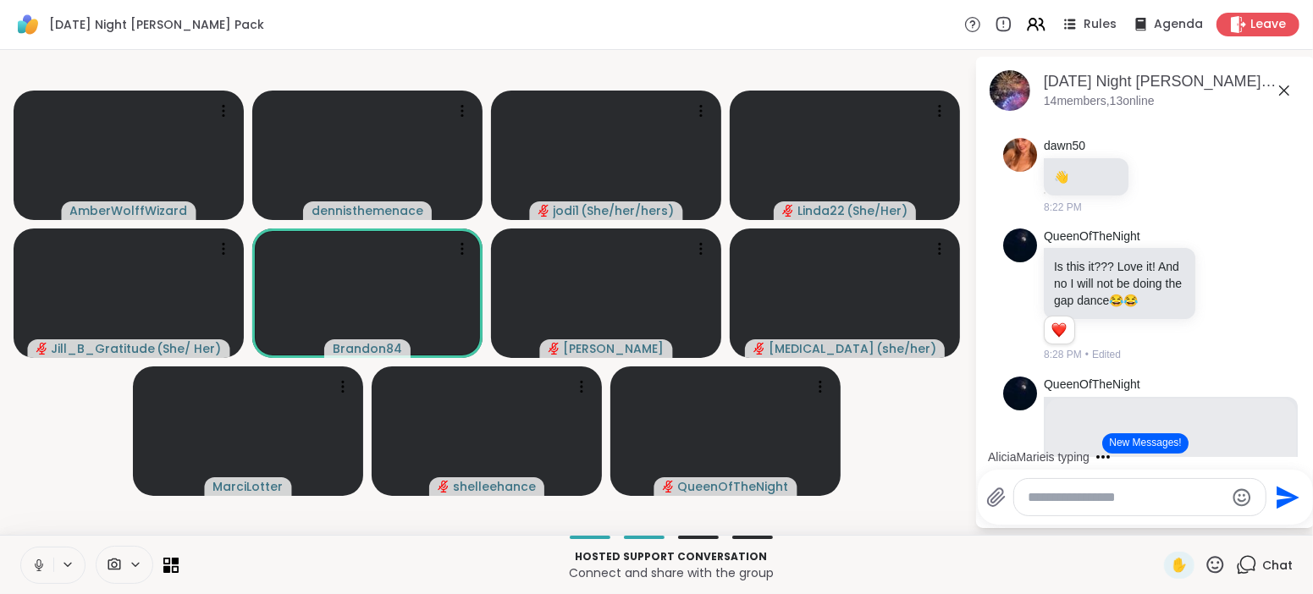
click at [1276, 564] on span "Chat" at bounding box center [1277, 565] width 30 height 17
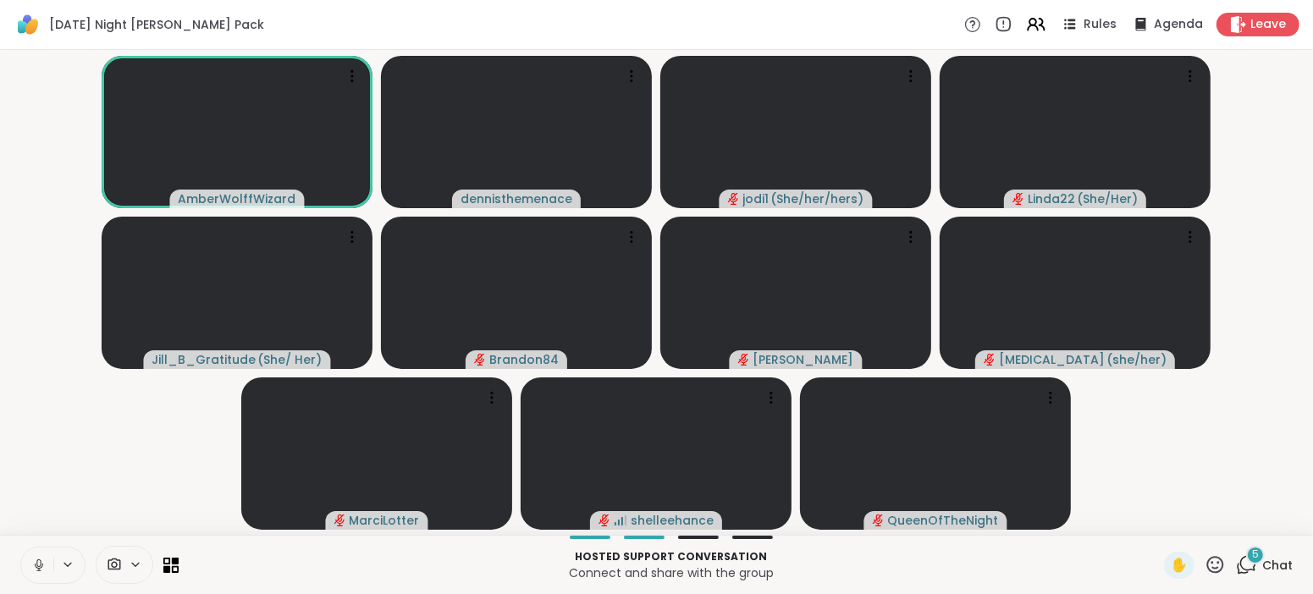
click at [4, 477] on div "AmberWolffWizard dennisthemenace jodi1 ( She/her/hers ) Linda22 ( She/Her ) Jil…" at bounding box center [656, 292] width 1313 height 485
click at [34, 559] on icon at bounding box center [38, 565] width 15 height 15
click at [76, 401] on video-player-container "AmberWolffWizard dennisthemenace jodi1 ( She/her/hers ) Linda22 ( She/Her ) Jil…" at bounding box center [656, 293] width 1293 height 472
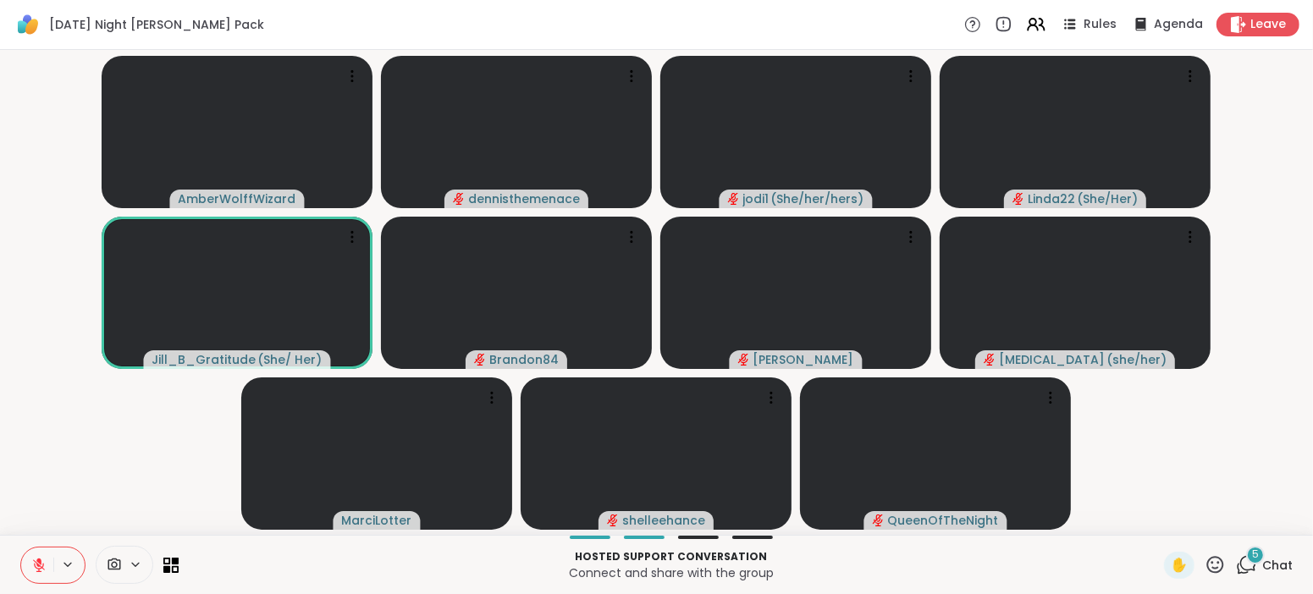
click at [41, 556] on button at bounding box center [37, 566] width 32 height 36
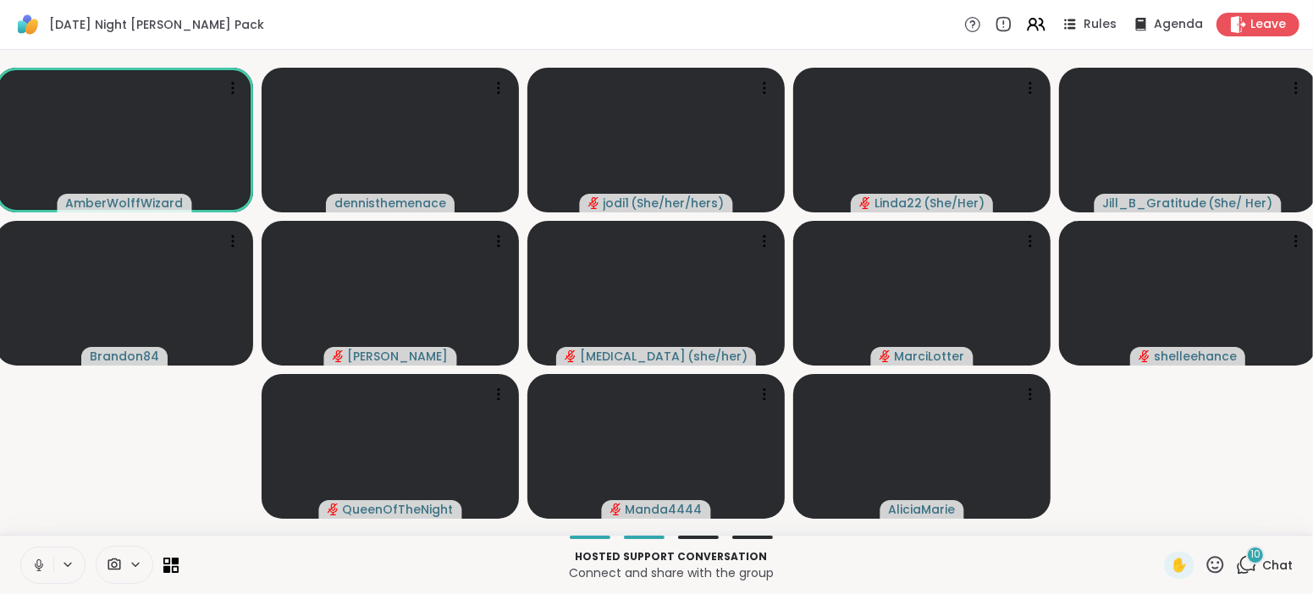
click at [39, 566] on icon at bounding box center [38, 564] width 4 height 8
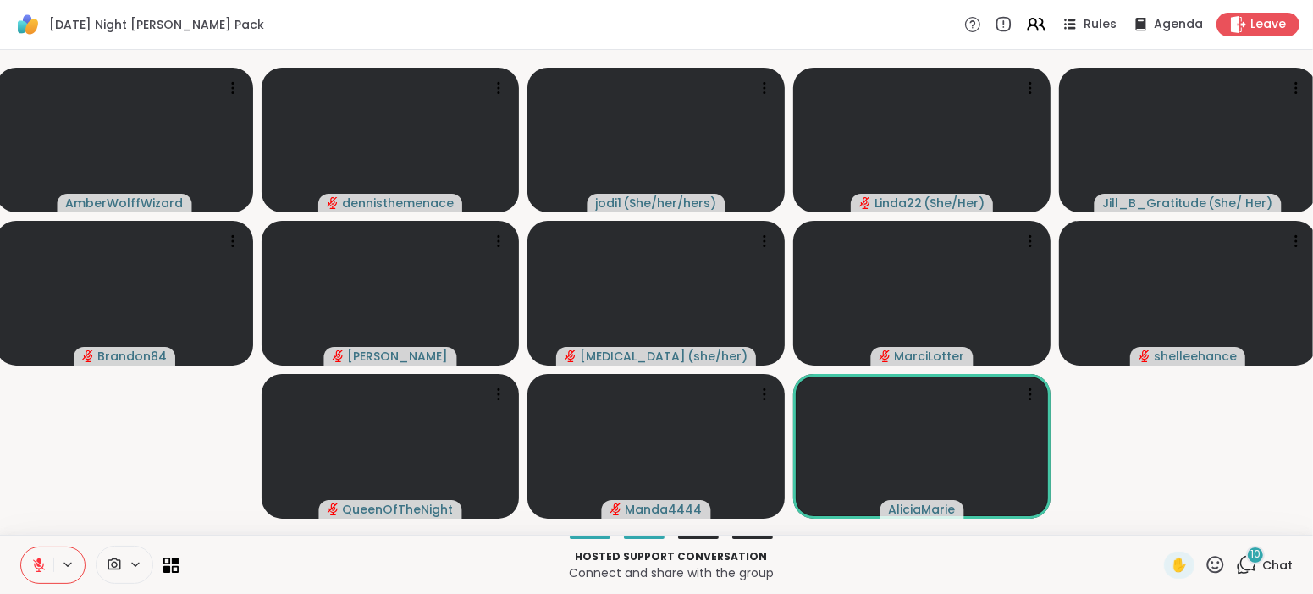
click at [33, 567] on icon at bounding box center [38, 565] width 15 height 15
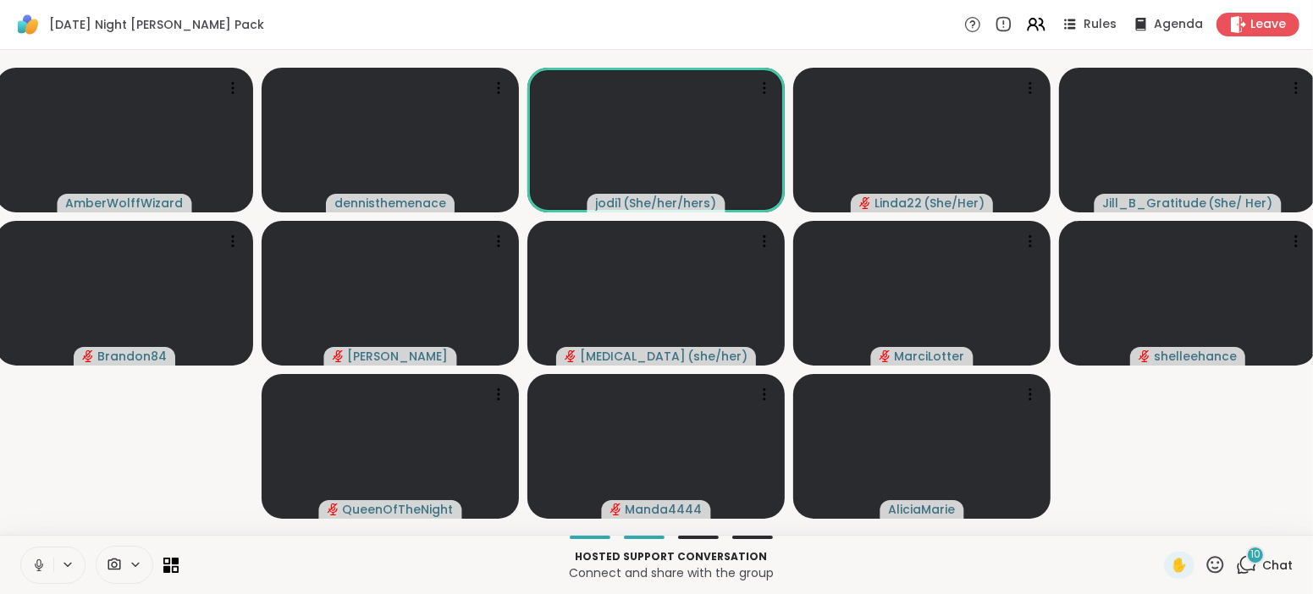
click at [122, 478] on video-player-container "AmberWolffWizard dennisthemenace jodi1 ( She/her/hers ) Linda22 ( She/Her ) Jil…" at bounding box center [656, 293] width 1293 height 472
click at [36, 556] on button at bounding box center [37, 566] width 32 height 36
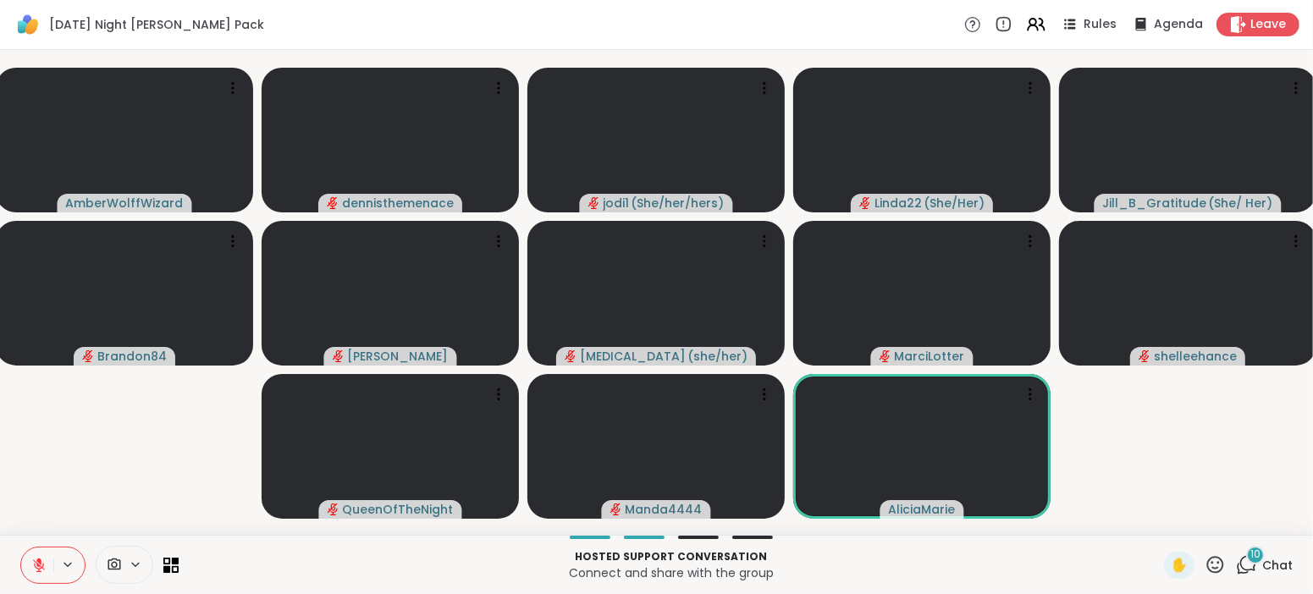
click at [44, 566] on icon at bounding box center [38, 565] width 15 height 15
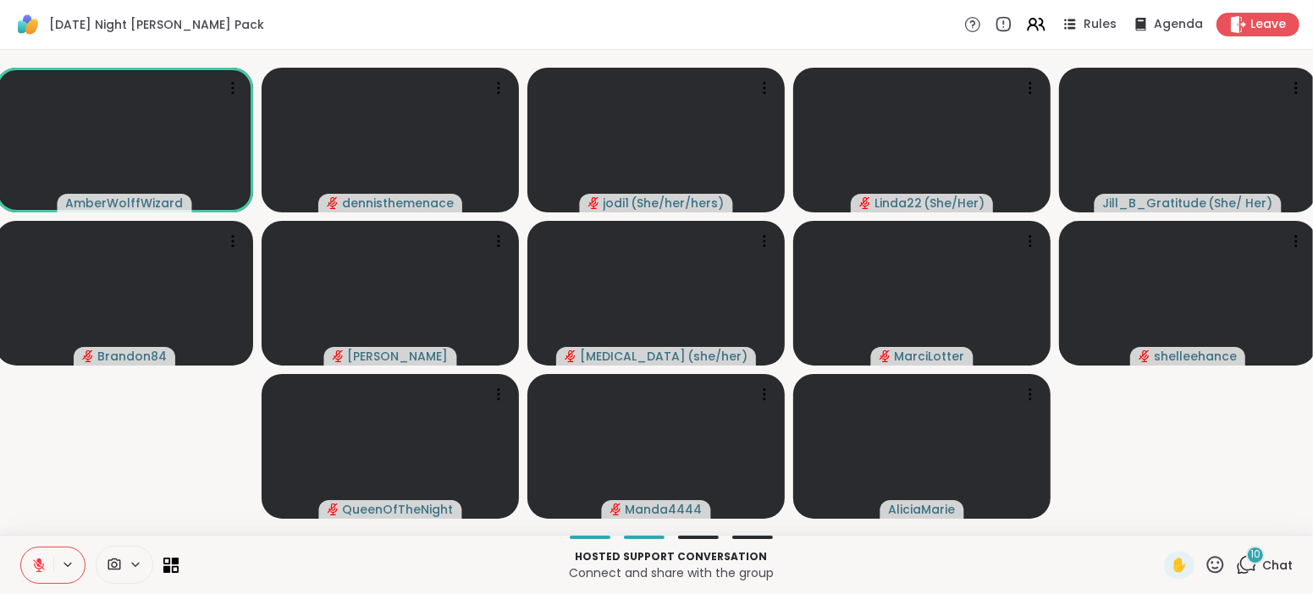
click at [44, 566] on icon at bounding box center [38, 565] width 15 height 15
click at [41, 562] on icon at bounding box center [38, 565] width 15 height 15
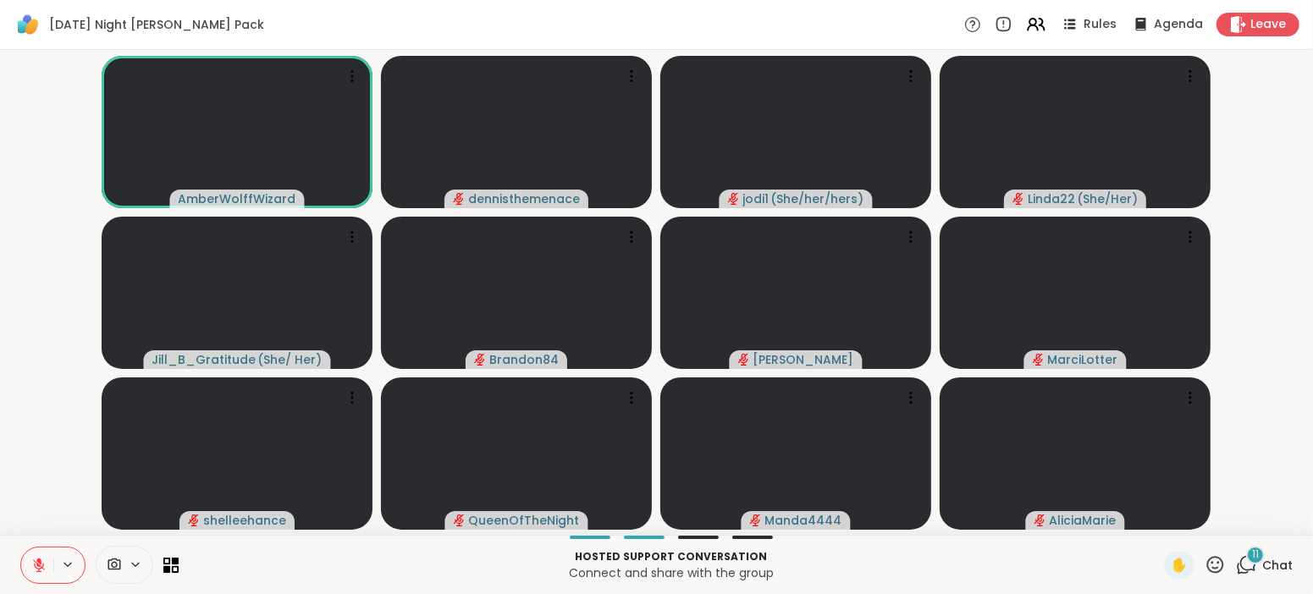
click at [41, 562] on icon at bounding box center [38, 565] width 15 height 15
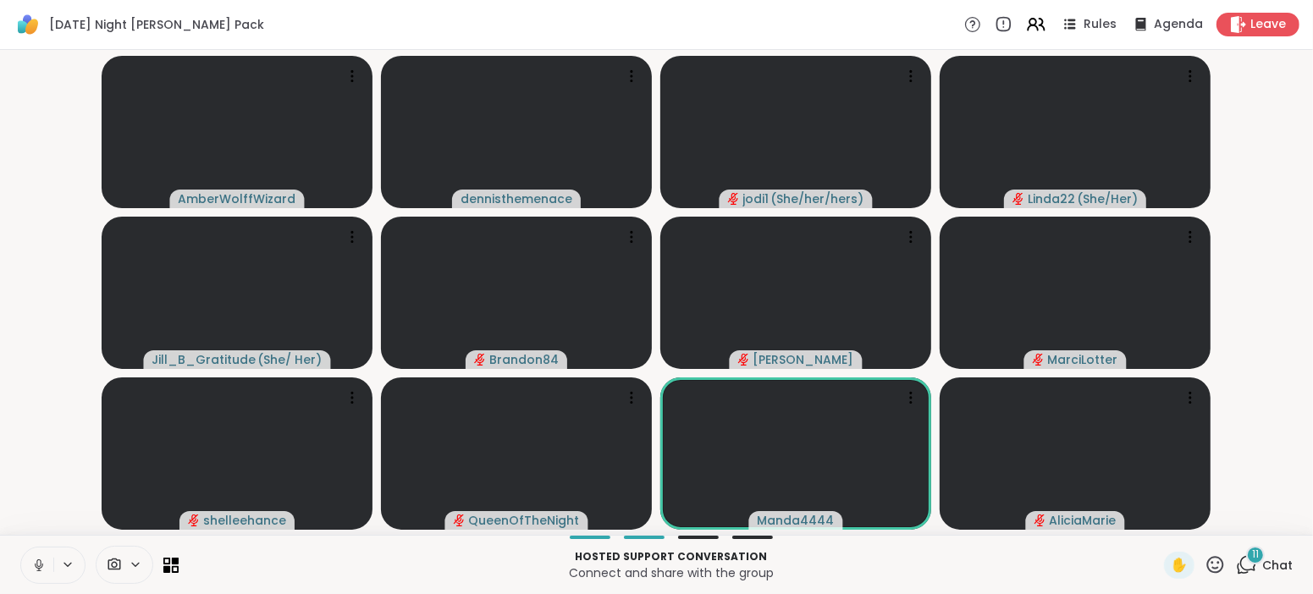
click at [41, 562] on icon at bounding box center [38, 565] width 15 height 15
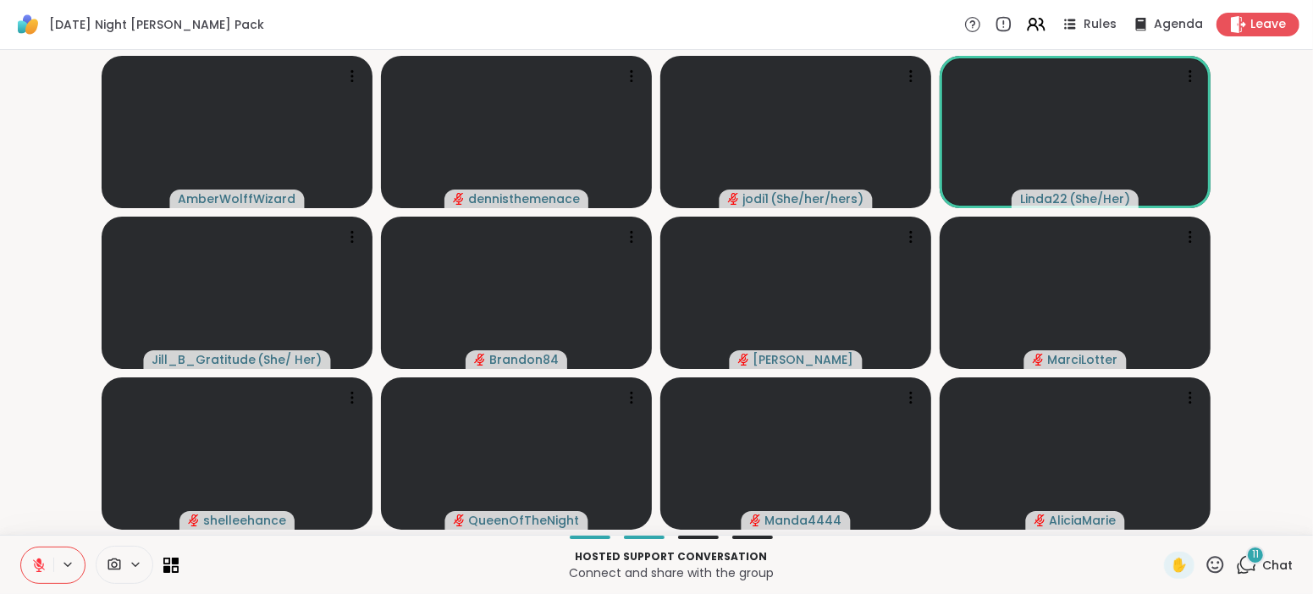
click at [41, 562] on icon at bounding box center [38, 565] width 15 height 15
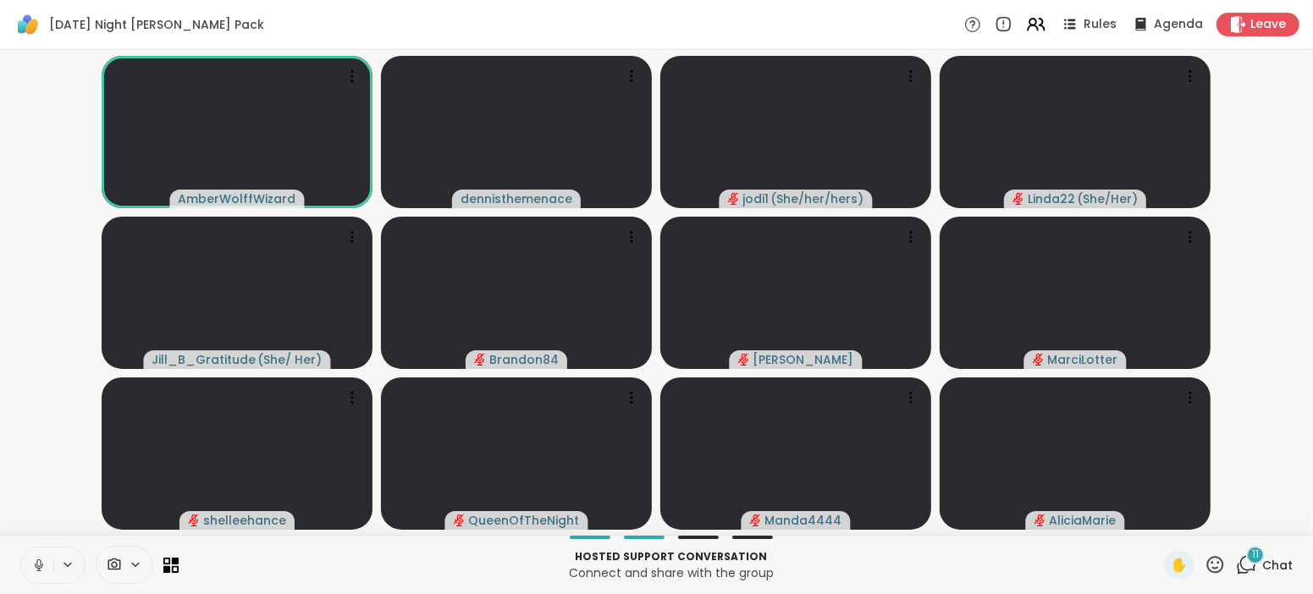
click at [41, 562] on icon at bounding box center [38, 565] width 15 height 15
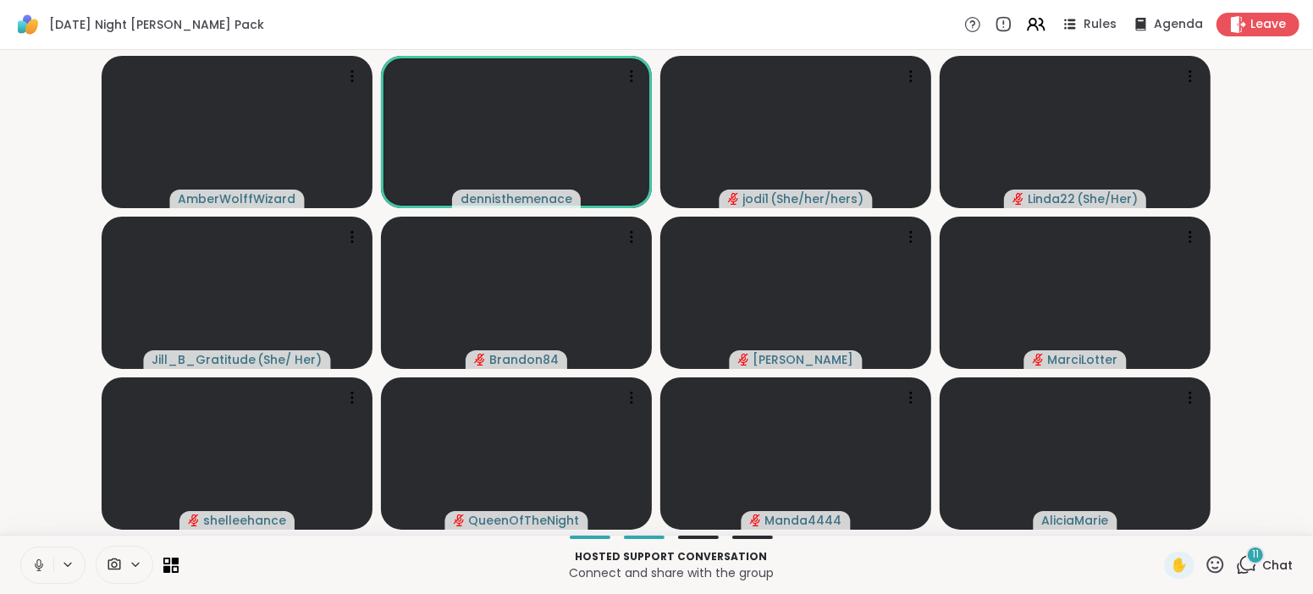
click at [41, 562] on icon at bounding box center [38, 565] width 15 height 15
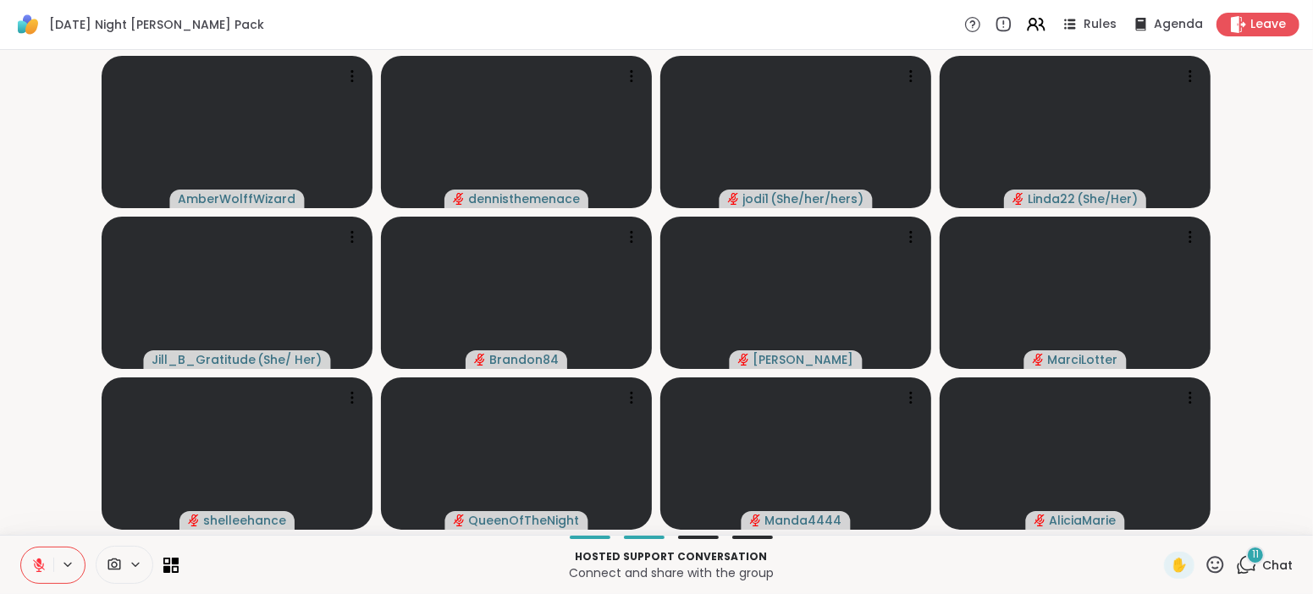
click at [41, 562] on icon at bounding box center [38, 565] width 15 height 15
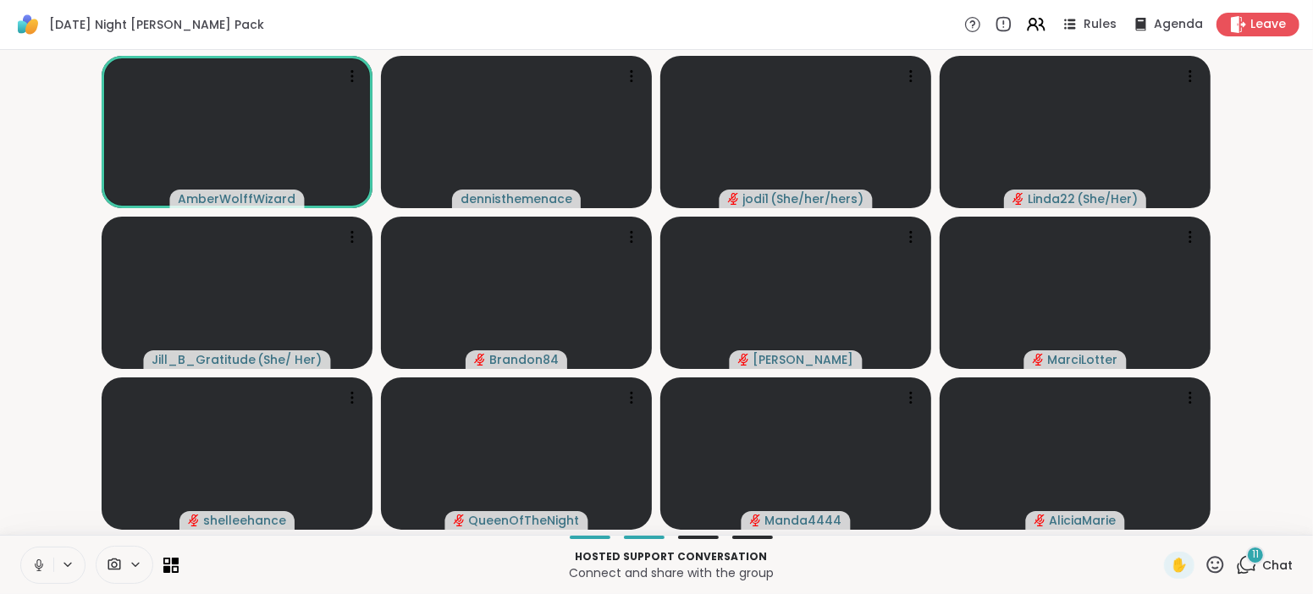
click at [41, 562] on icon at bounding box center [38, 565] width 15 height 15
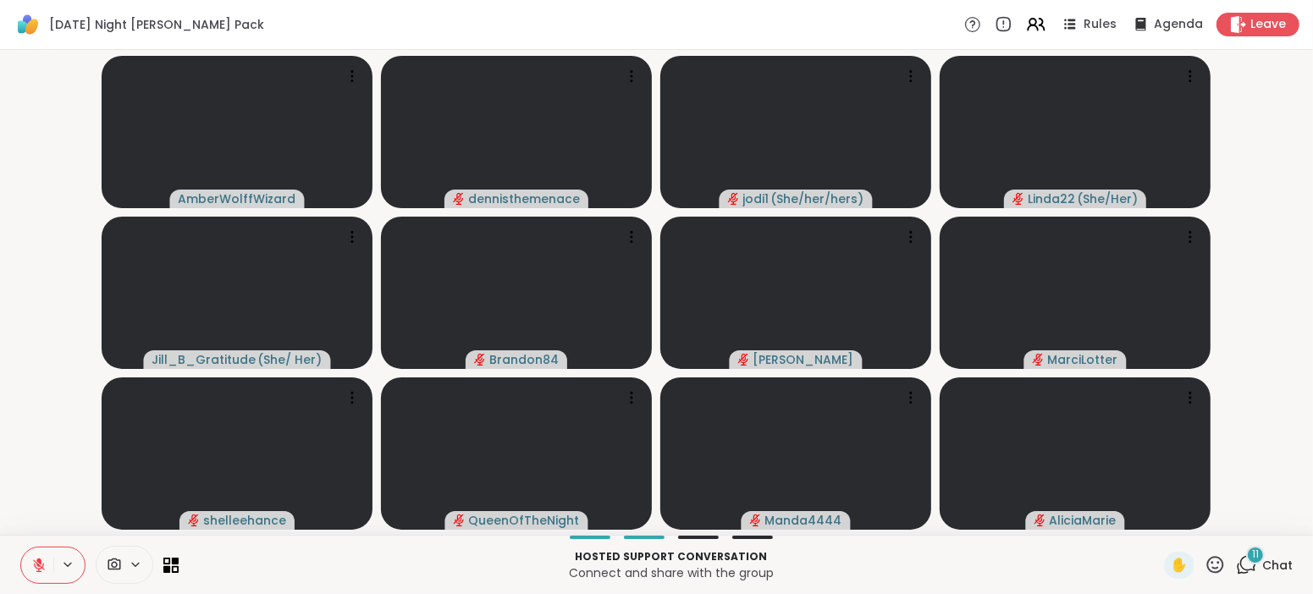
click at [41, 562] on icon at bounding box center [38, 565] width 15 height 15
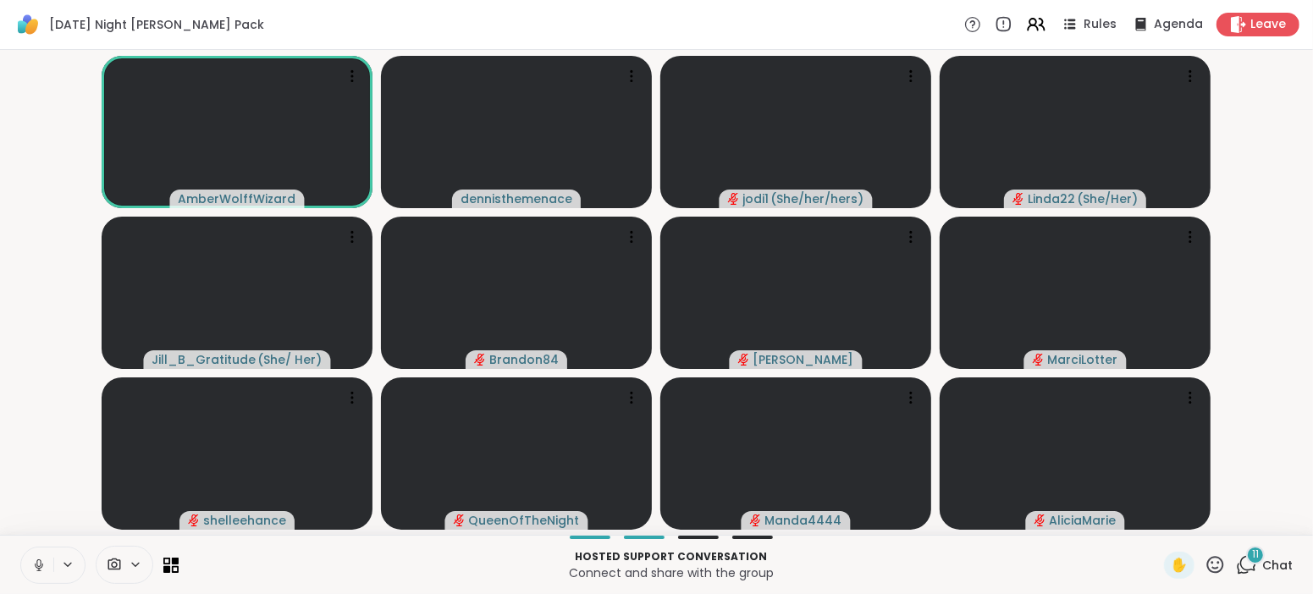
click at [41, 562] on icon at bounding box center [38, 565] width 15 height 15
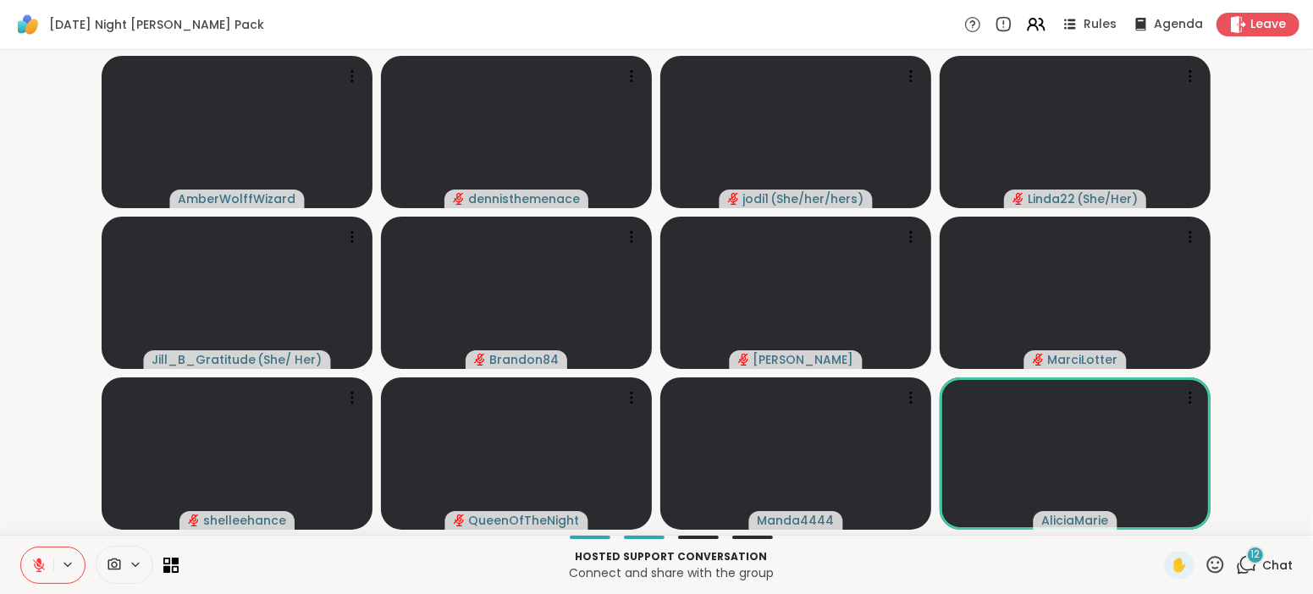
click at [41, 563] on icon at bounding box center [38, 565] width 15 height 15
click at [41, 562] on icon at bounding box center [38, 565] width 15 height 15
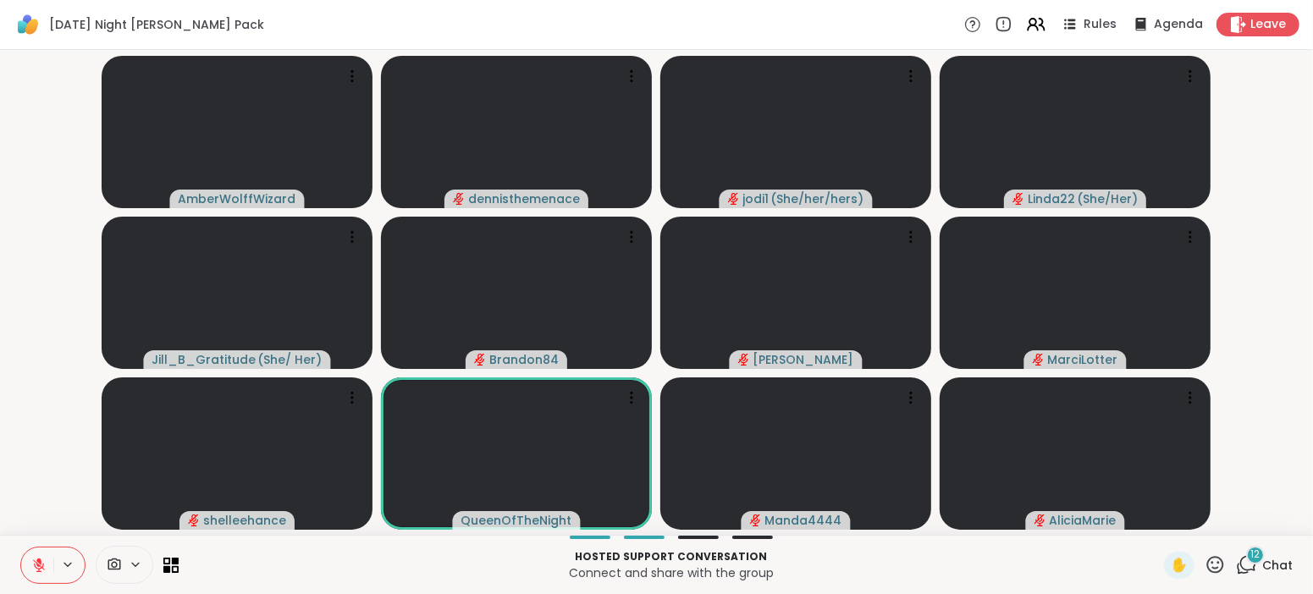
click at [41, 562] on icon at bounding box center [38, 565] width 15 height 15
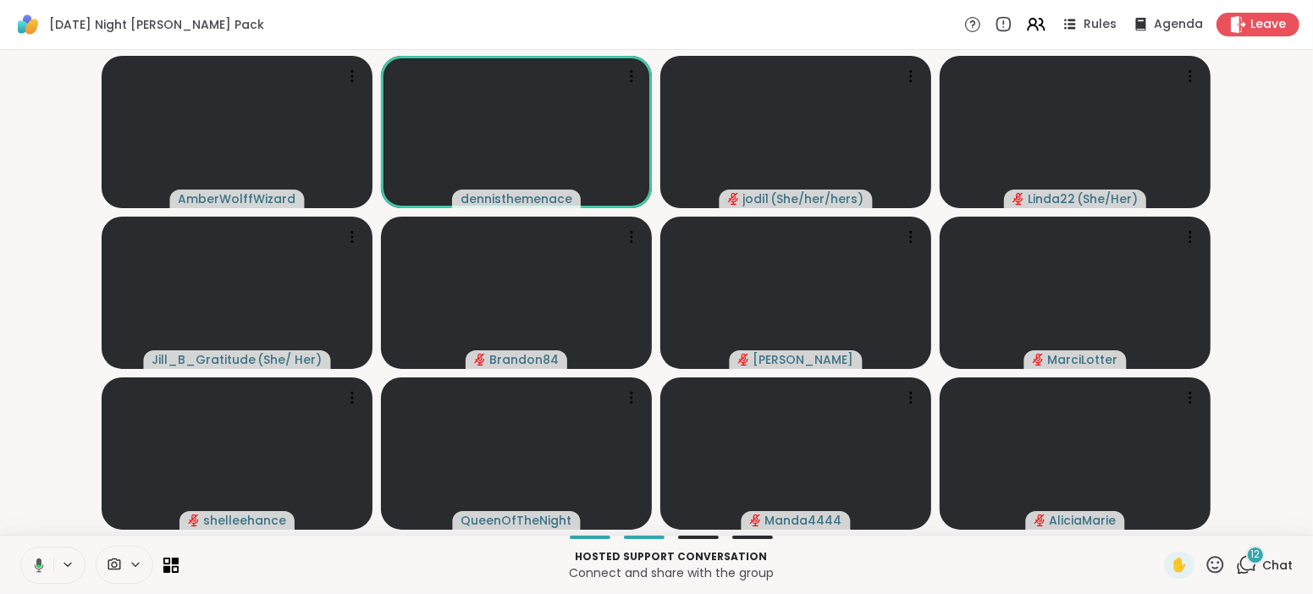
click at [41, 562] on icon at bounding box center [36, 565] width 15 height 15
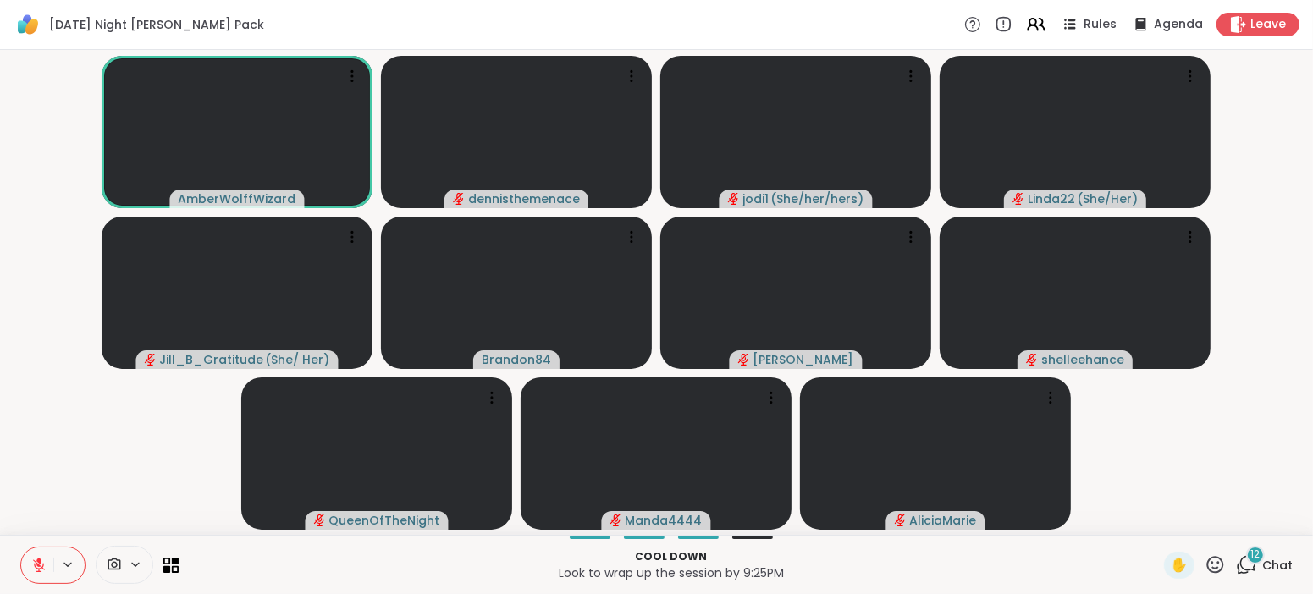
click at [41, 562] on icon at bounding box center [38, 565] width 15 height 15
click at [2, 305] on div "AmberWolffWizard dennisthemenace jodi1 ( She/her/hers ) Linda22 ( She/Her ) Jil…" at bounding box center [656, 292] width 1313 height 485
click at [43, 565] on icon at bounding box center [39, 566] width 12 height 12
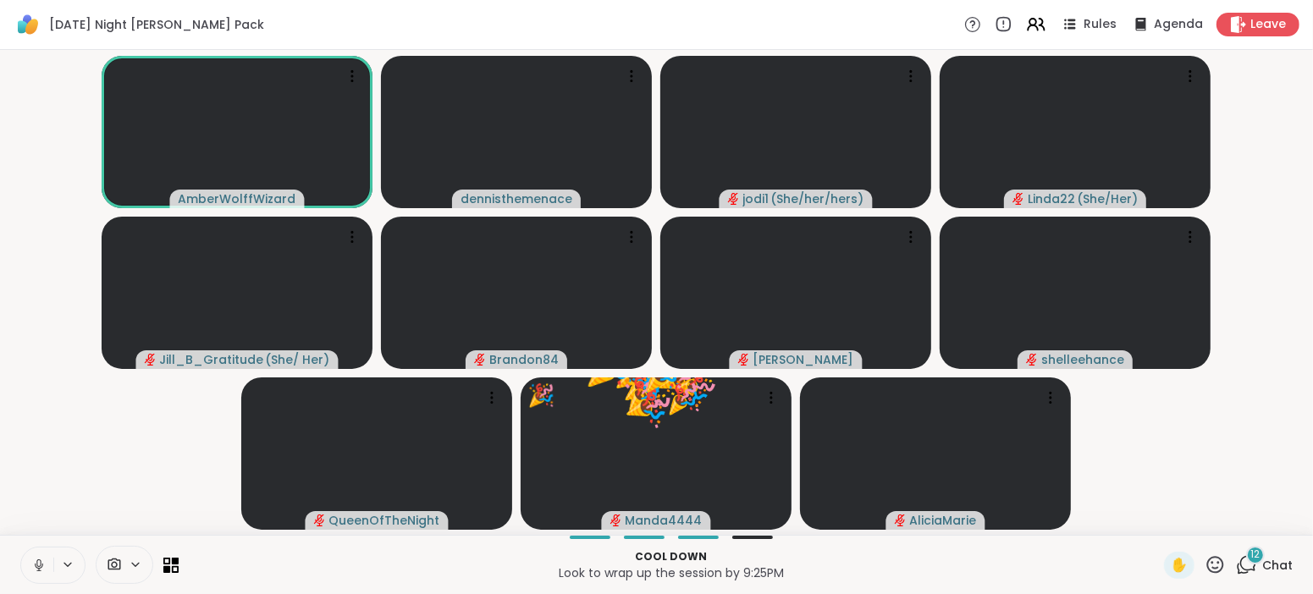
click at [43, 565] on icon at bounding box center [38, 565] width 15 height 15
click at [43, 565] on icon at bounding box center [39, 566] width 12 height 12
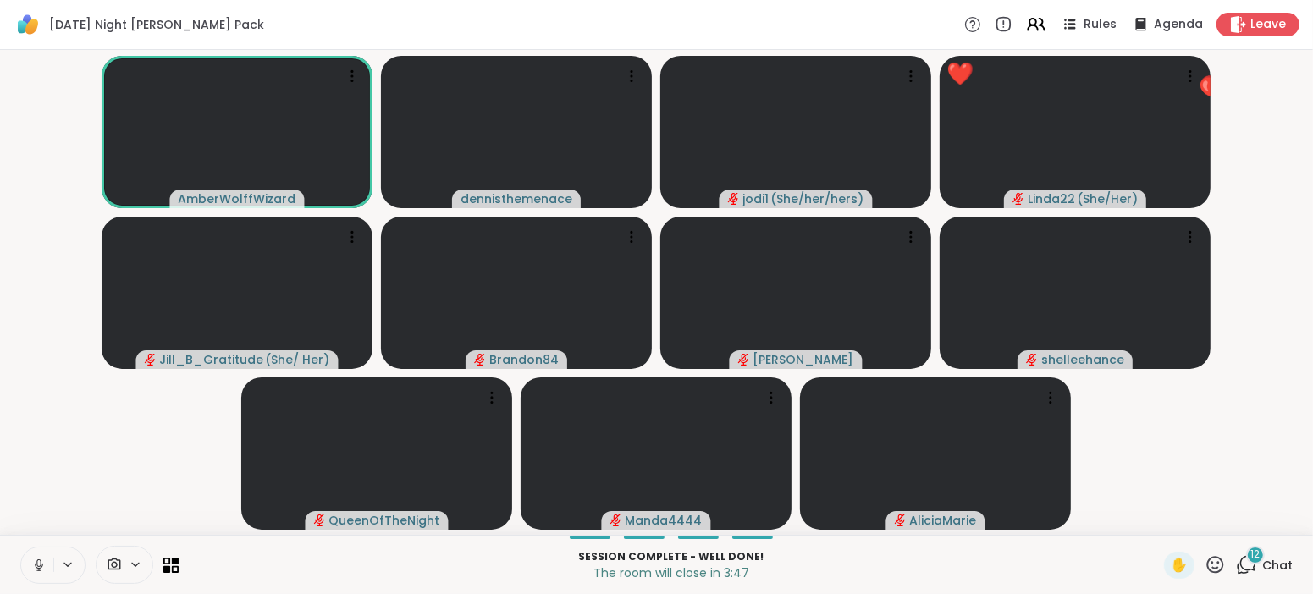
click at [43, 565] on icon at bounding box center [38, 565] width 15 height 15
click at [43, 565] on icon at bounding box center [39, 566] width 12 height 12
click at [43, 565] on icon at bounding box center [38, 565] width 15 height 15
click at [1272, 565] on span "Chat" at bounding box center [1277, 565] width 30 height 17
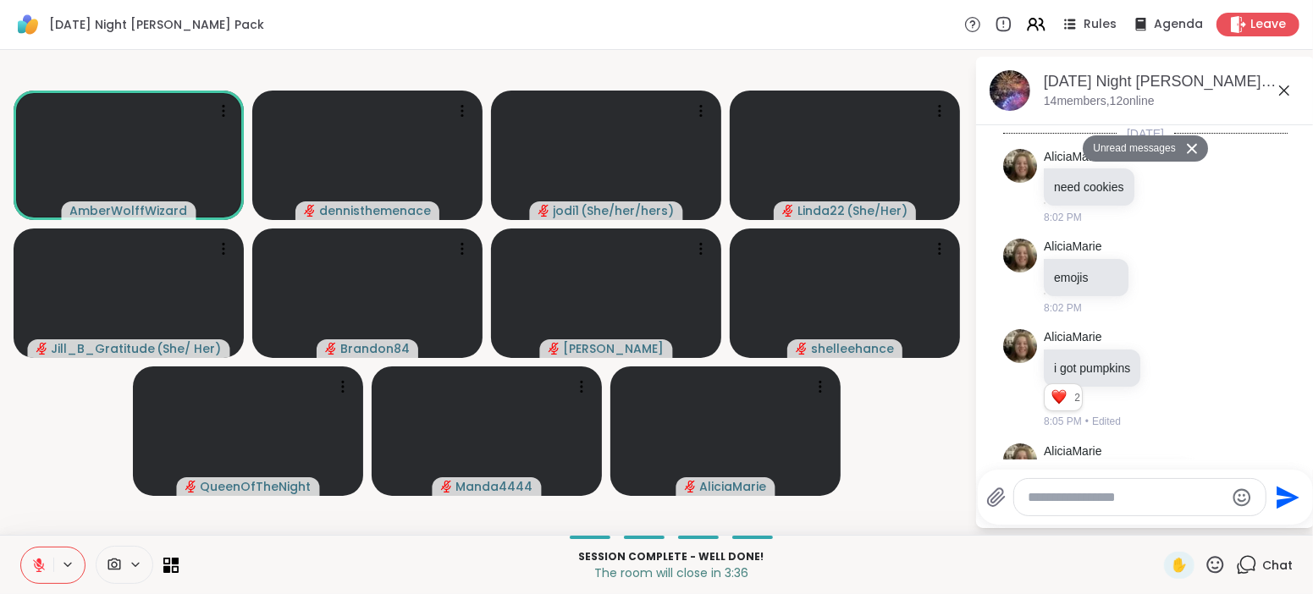
scroll to position [4549, 0]
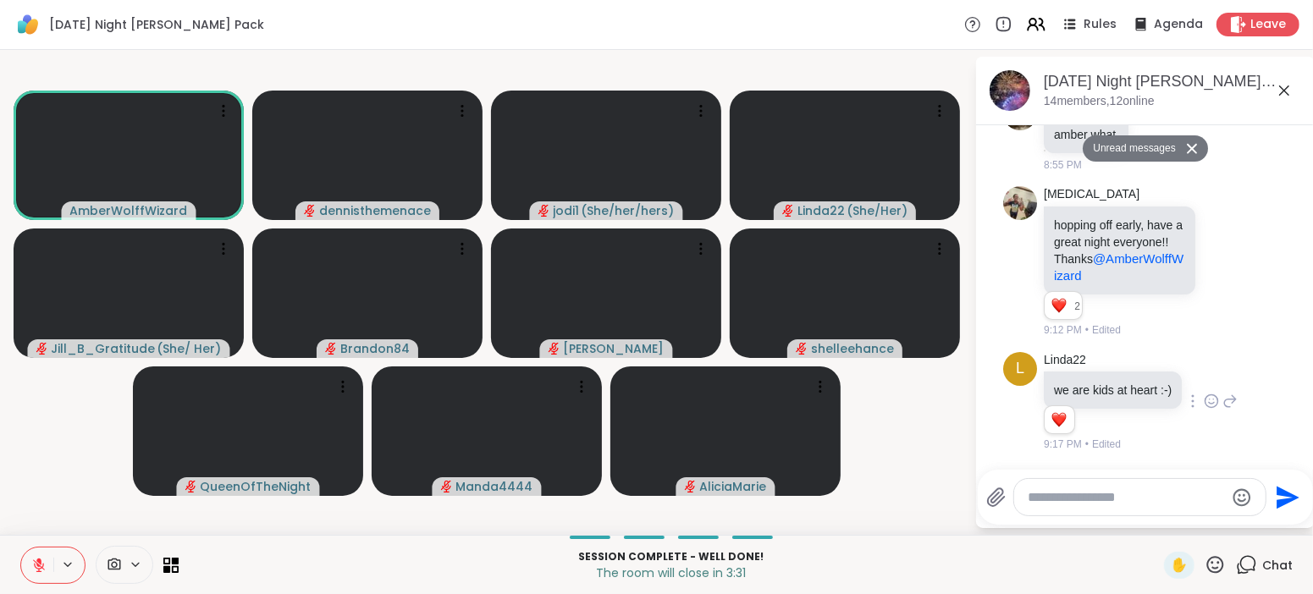
click at [1228, 349] on div "L Linda22 we are kids at heart :-) 1 1 9:17 PM • Edited" at bounding box center [1145, 402] width 284 height 114
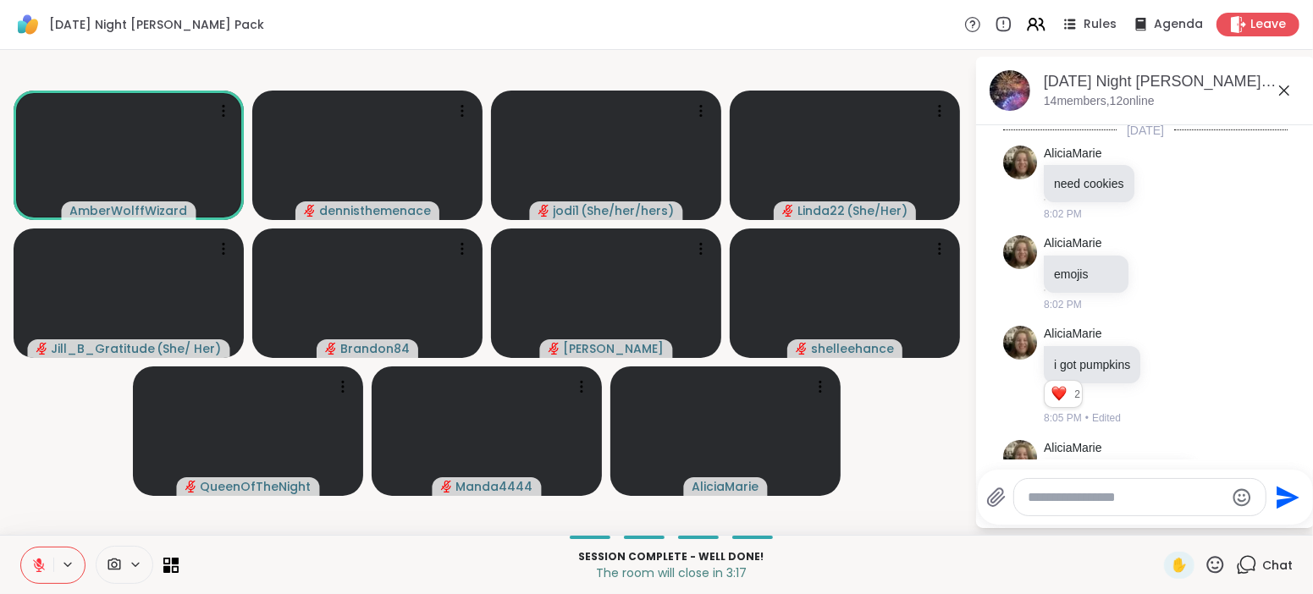
scroll to position [0, 0]
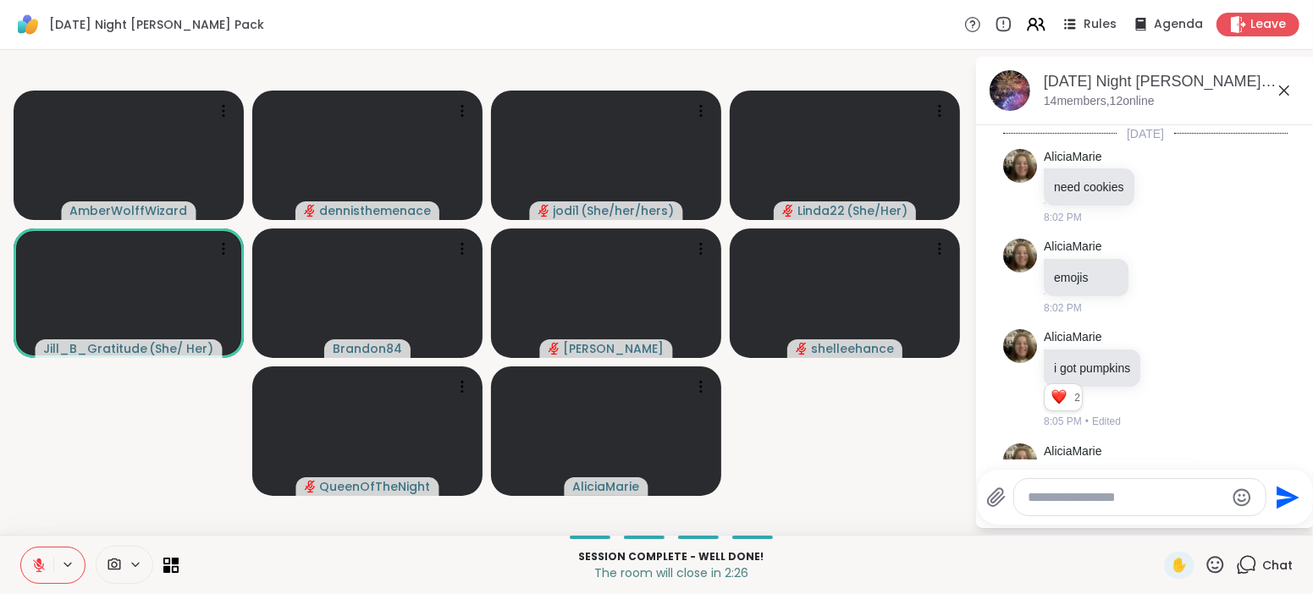
click at [32, 568] on icon at bounding box center [38, 565] width 15 height 15
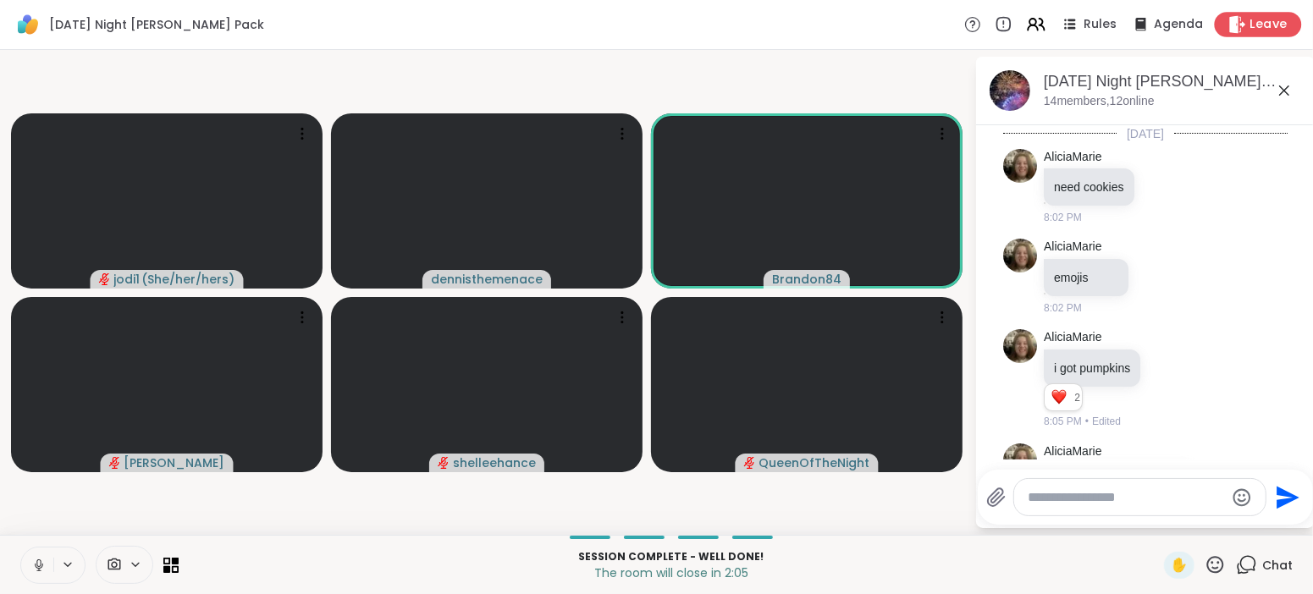
click at [1264, 30] on span "Leave" at bounding box center [1269, 25] width 37 height 18
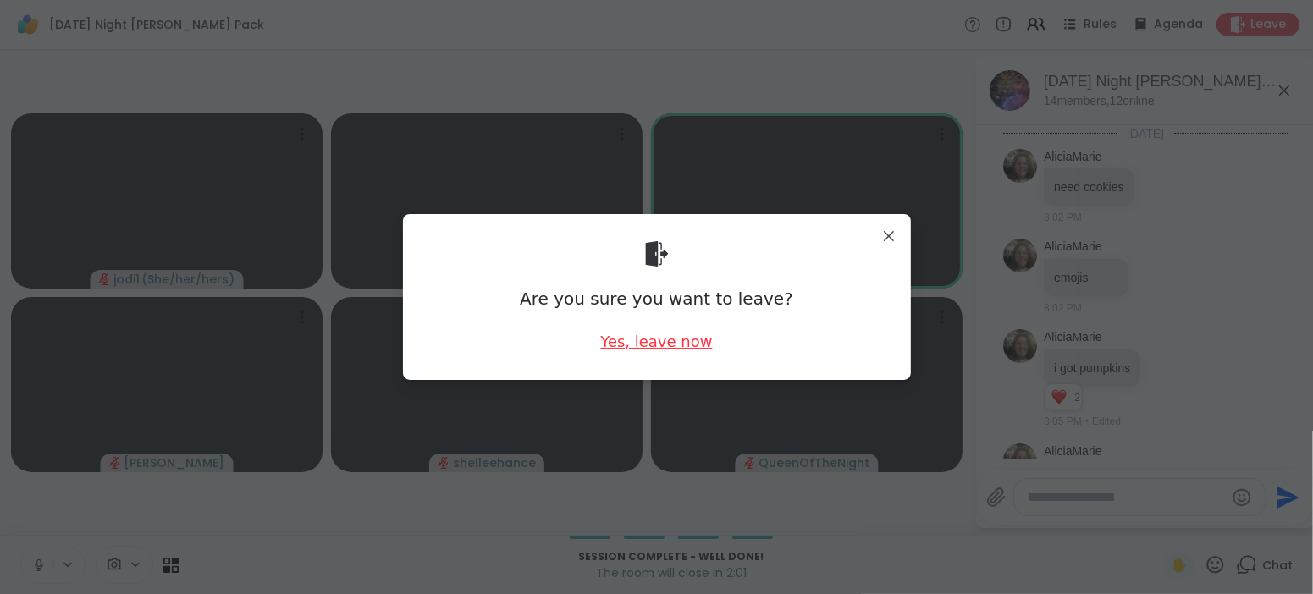
click at [656, 344] on div "Yes, leave now" at bounding box center [656, 341] width 112 height 21
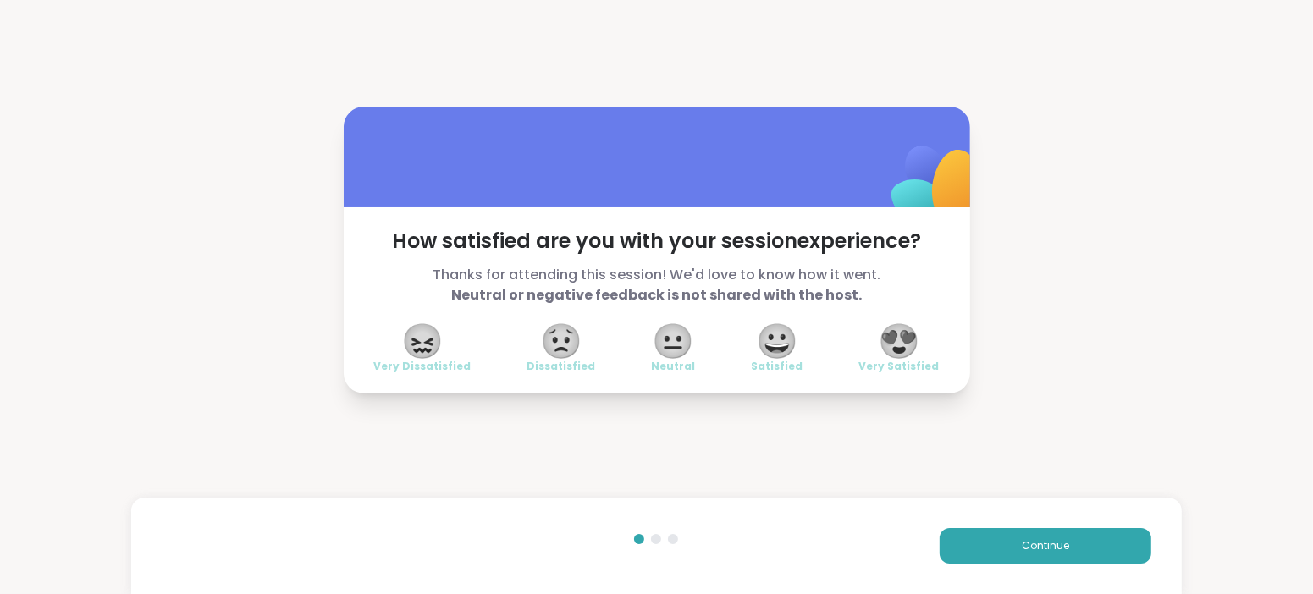
click at [902, 339] on span "😍" at bounding box center [899, 341] width 42 height 30
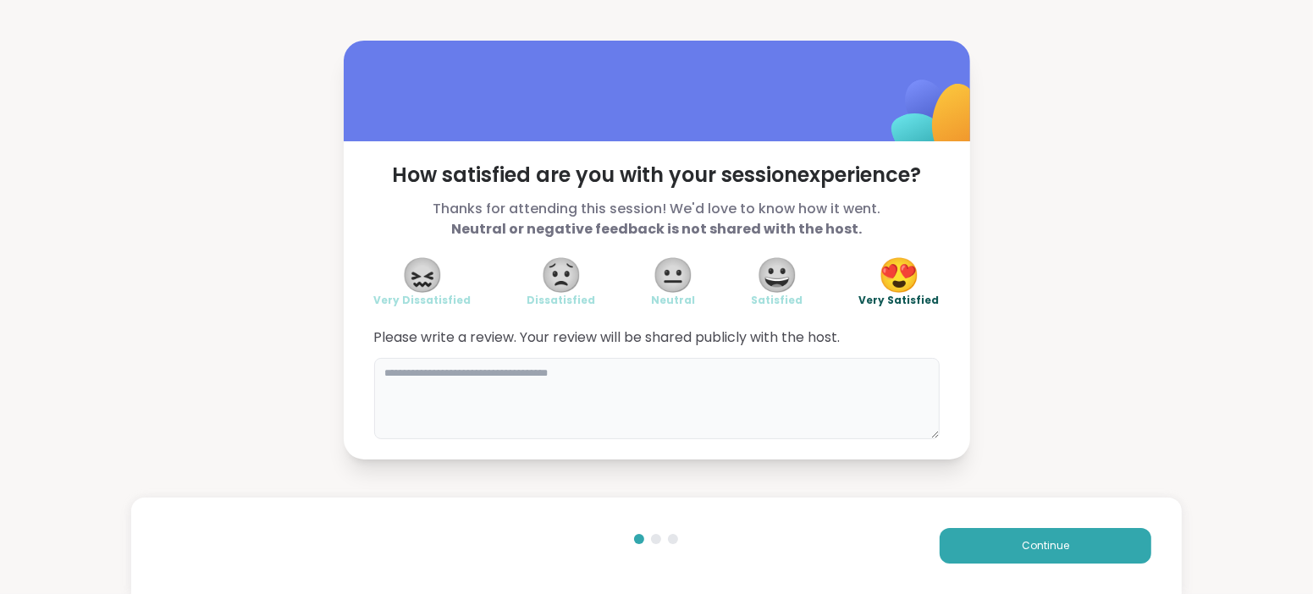
click at [637, 385] on textarea at bounding box center [657, 398] width 566 height 81
click at [1312, 262] on div "**********" at bounding box center [656, 250] width 1313 height 500
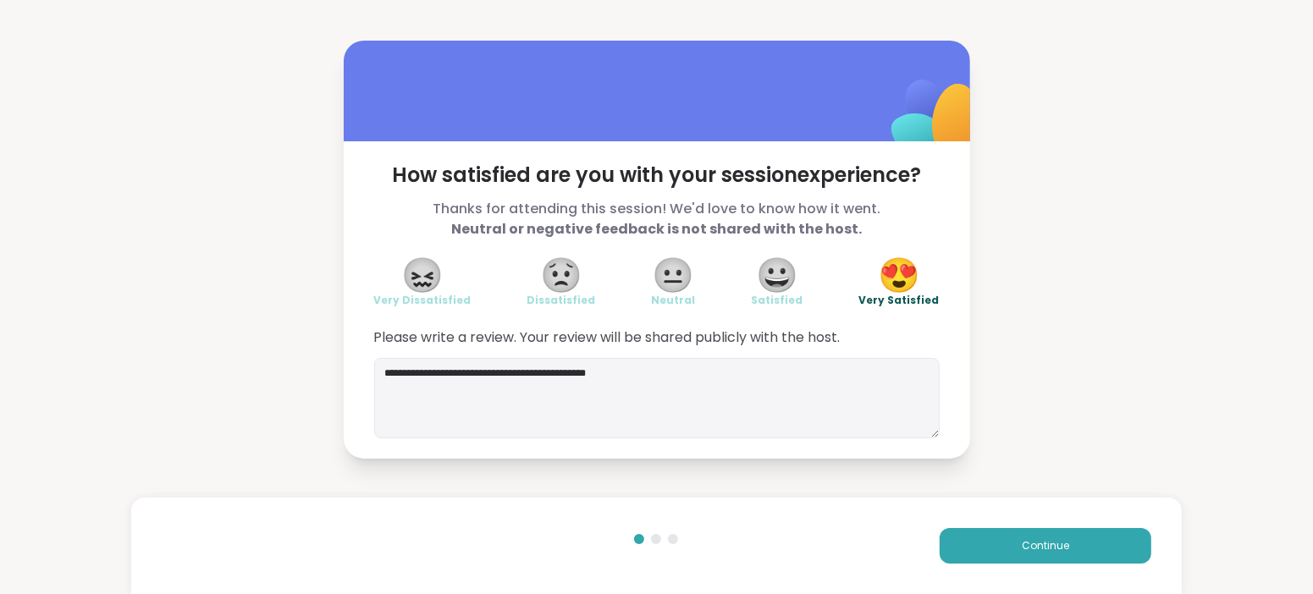
click at [1312, 262] on div "**********" at bounding box center [656, 250] width 1313 height 500
click at [660, 366] on textarea "**********" at bounding box center [657, 398] width 566 height 81
click at [763, 278] on span "😀" at bounding box center [777, 275] width 42 height 30
click at [691, 375] on textarea "**********" at bounding box center [657, 398] width 566 height 81
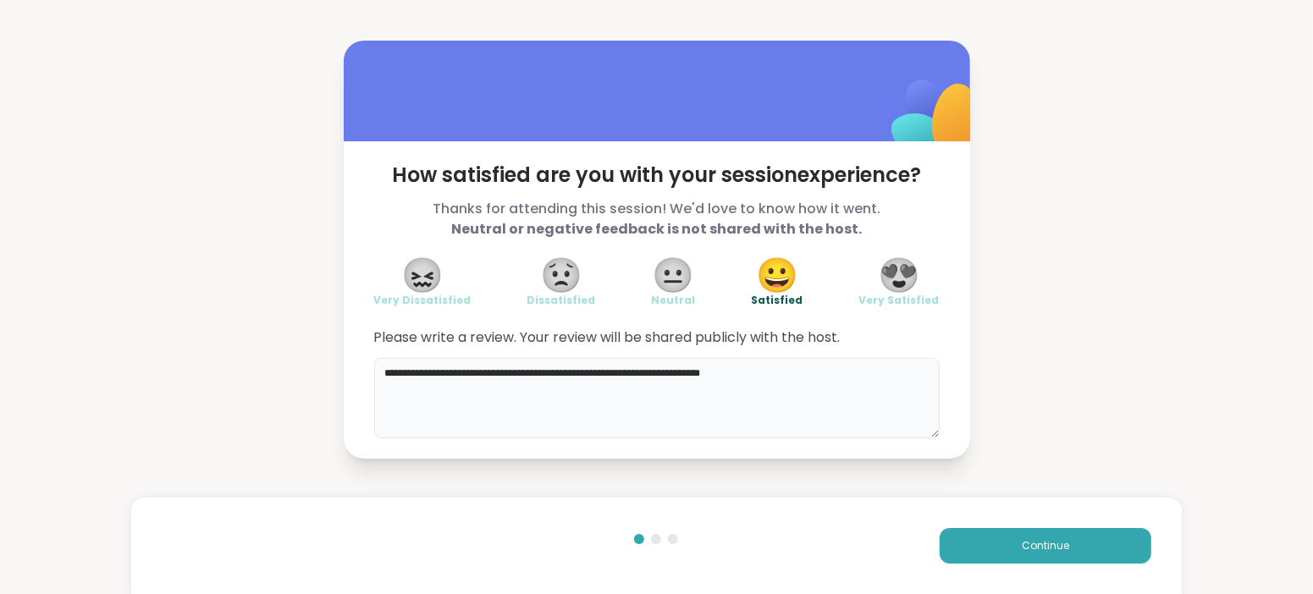
type textarea "**********"
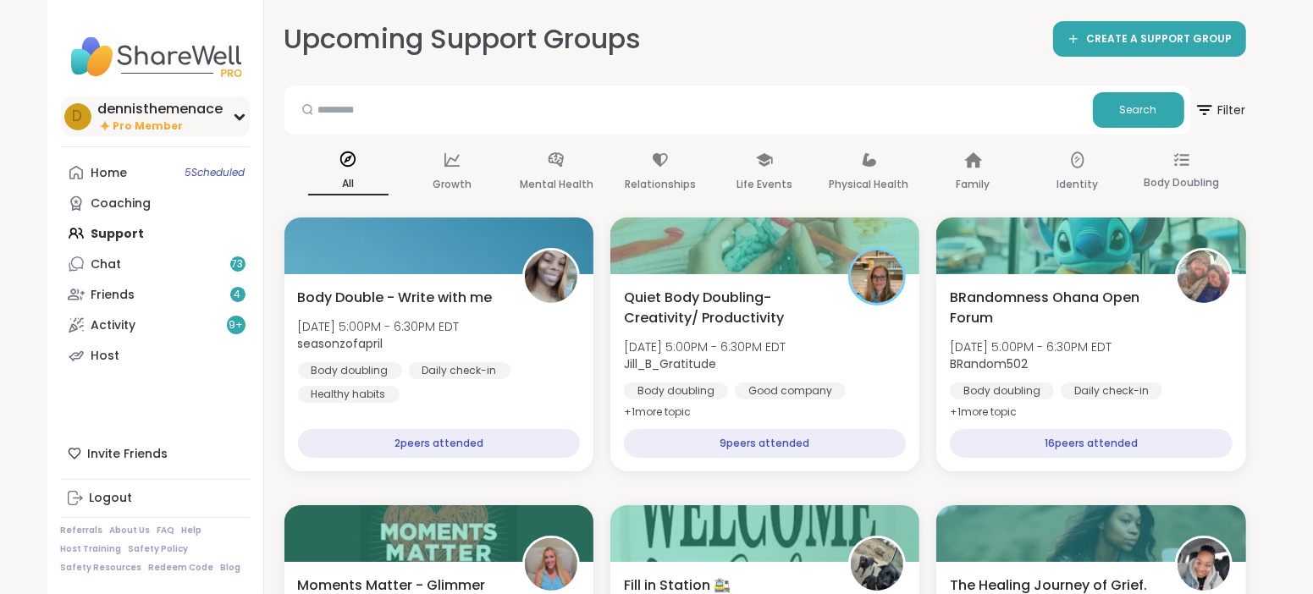
click at [149, 113] on div "dennisthemenace" at bounding box center [160, 109] width 125 height 19
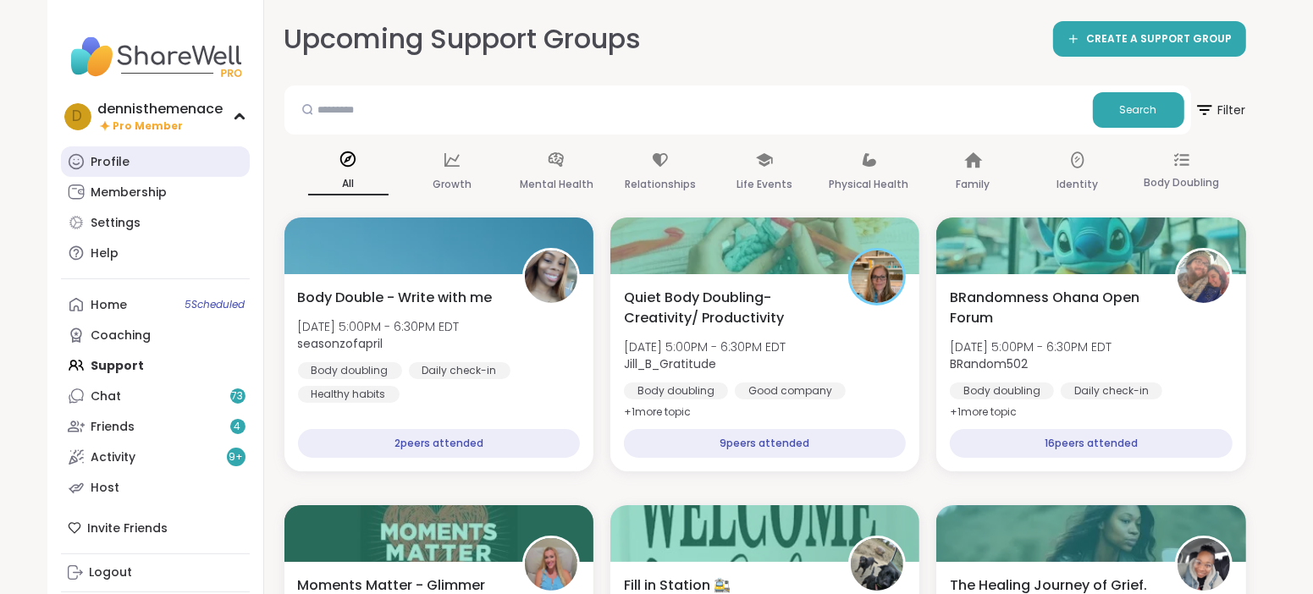
click at [117, 162] on div "Profile" at bounding box center [110, 162] width 39 height 17
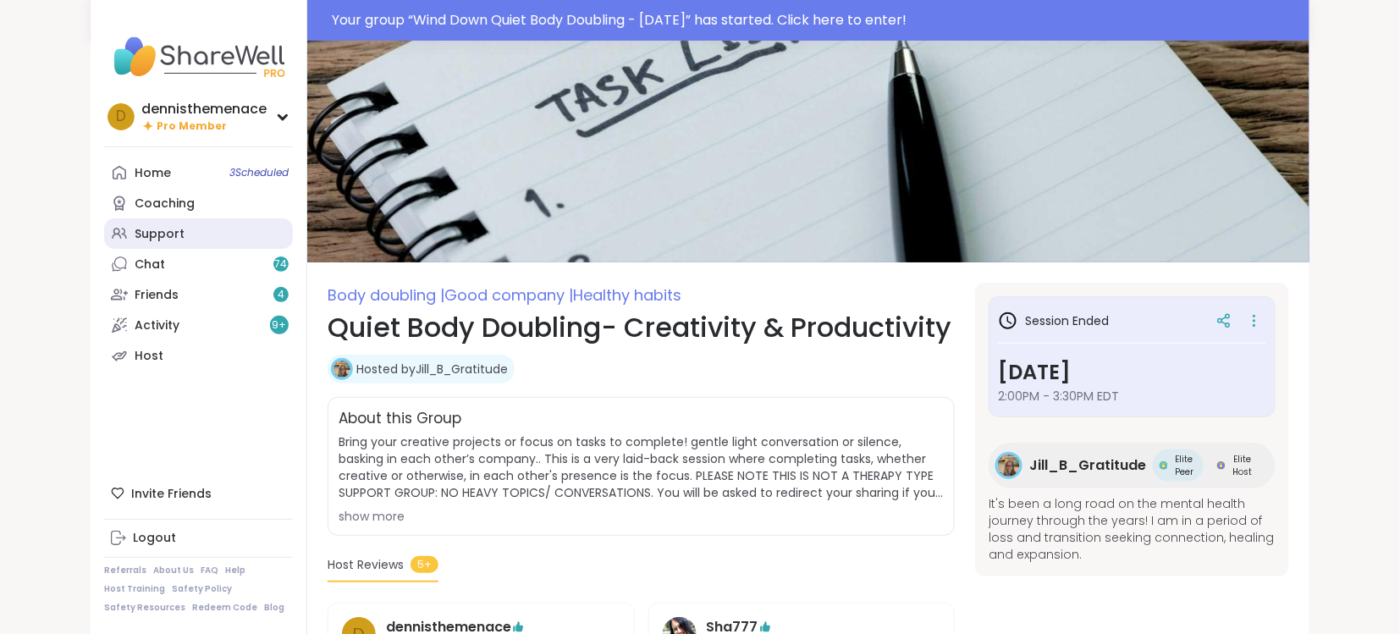
click at [152, 236] on div "Support" at bounding box center [160, 234] width 50 height 17
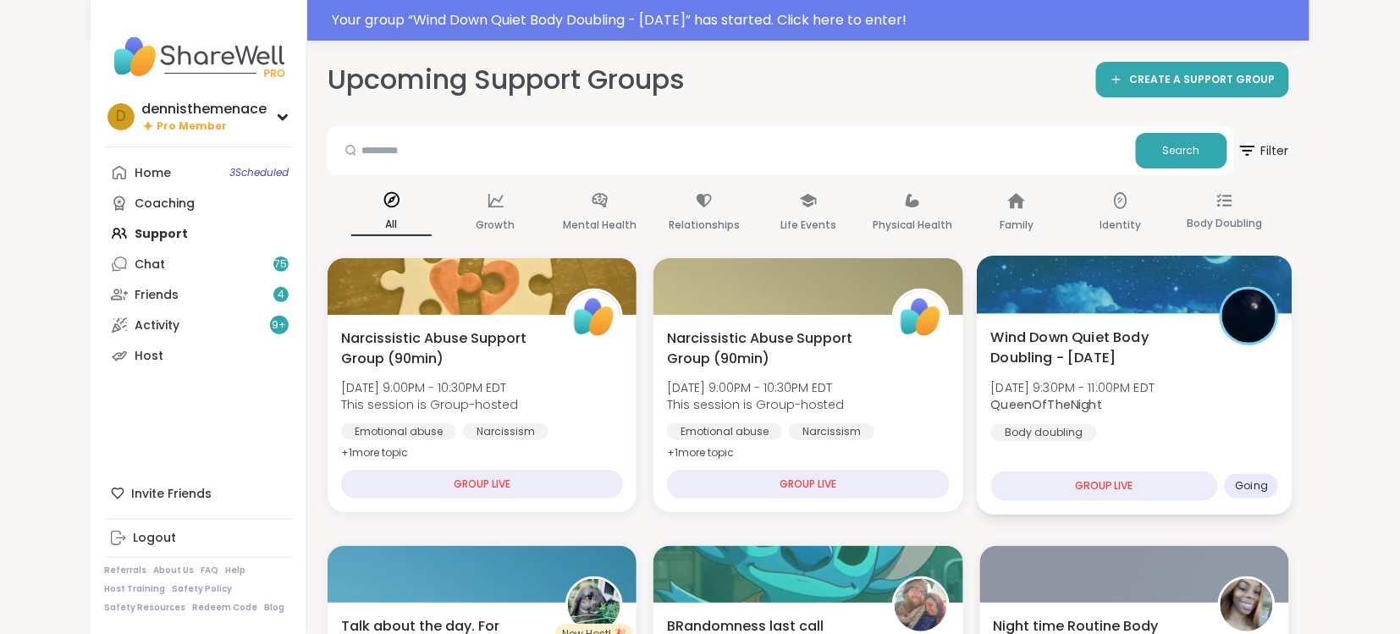
click at [1143, 385] on span "[DATE] 9:30PM - 11:00PM EDT" at bounding box center [1073, 387] width 164 height 17
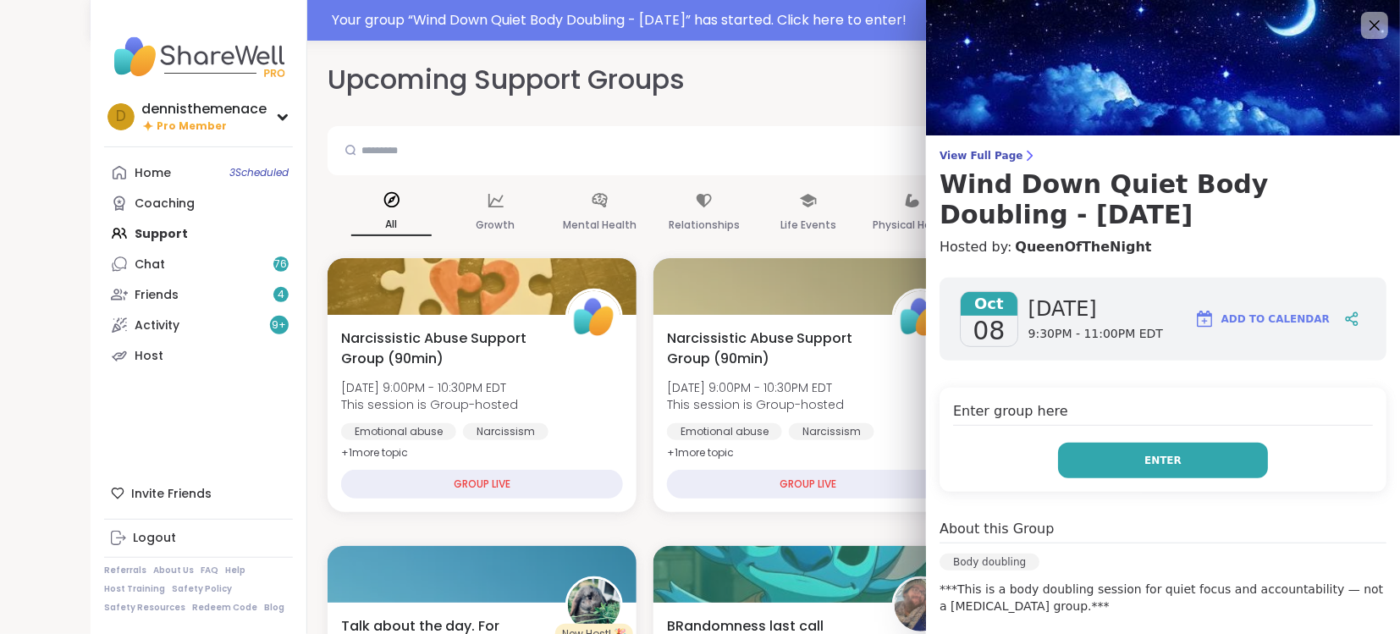
click at [1168, 459] on span "Enter" at bounding box center [1163, 460] width 37 height 15
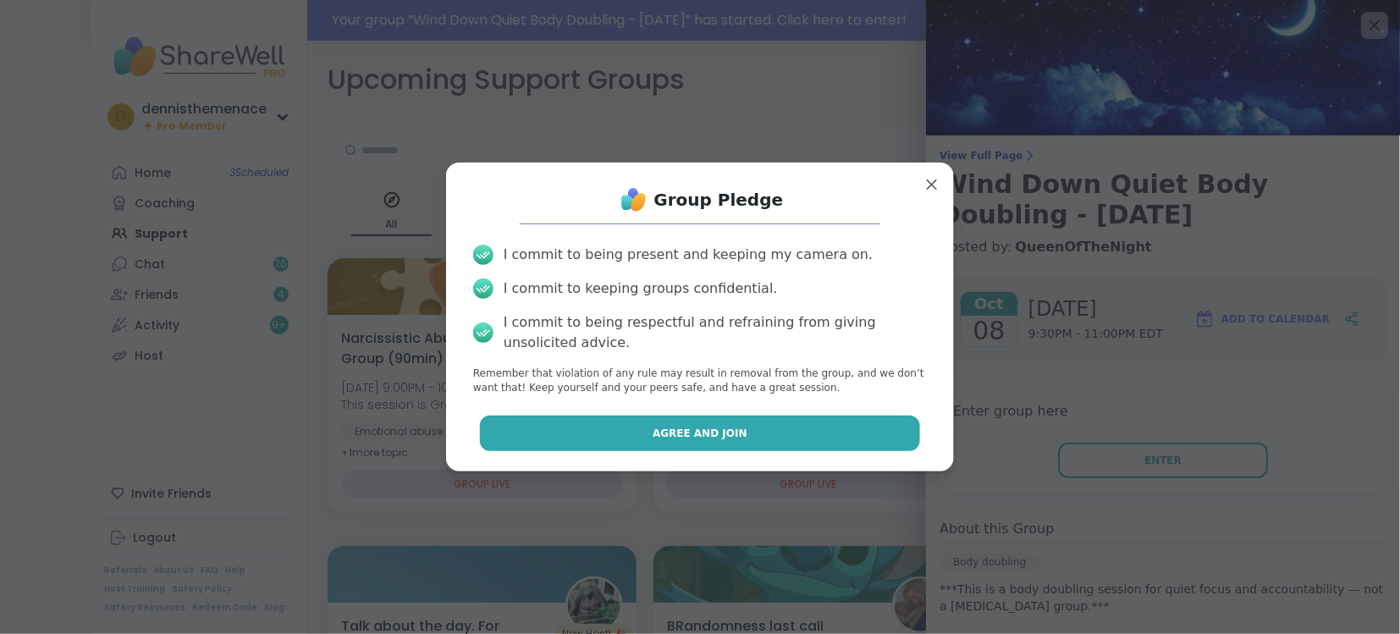
click at [703, 434] on span "Agree and Join" at bounding box center [700, 433] width 95 height 15
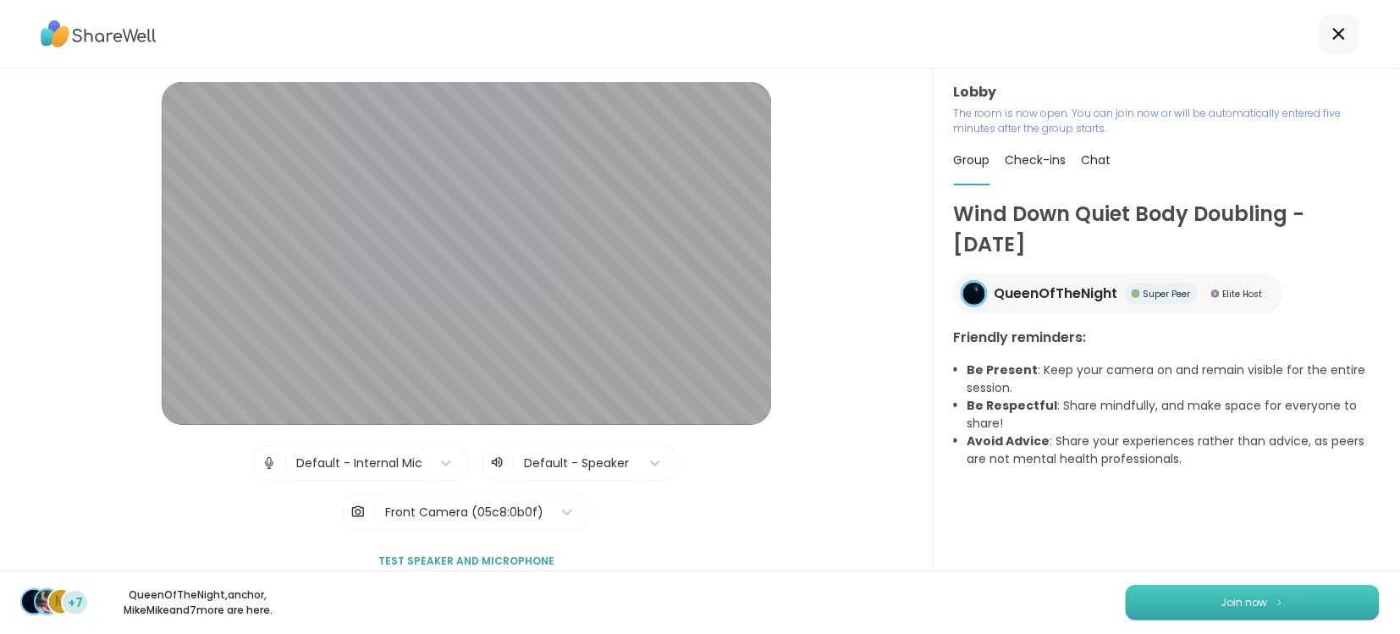
click at [1246, 603] on span "Join now" at bounding box center [1245, 602] width 47 height 15
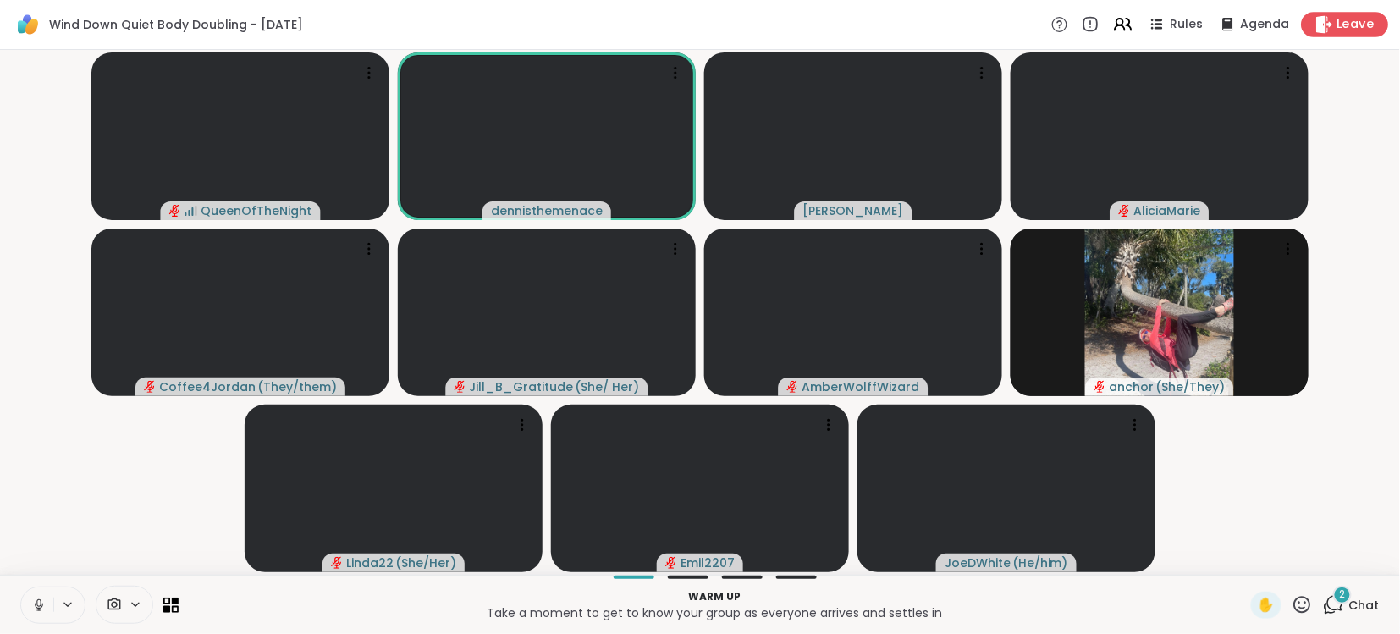
click at [1358, 25] on span "Leave" at bounding box center [1356, 25] width 37 height 18
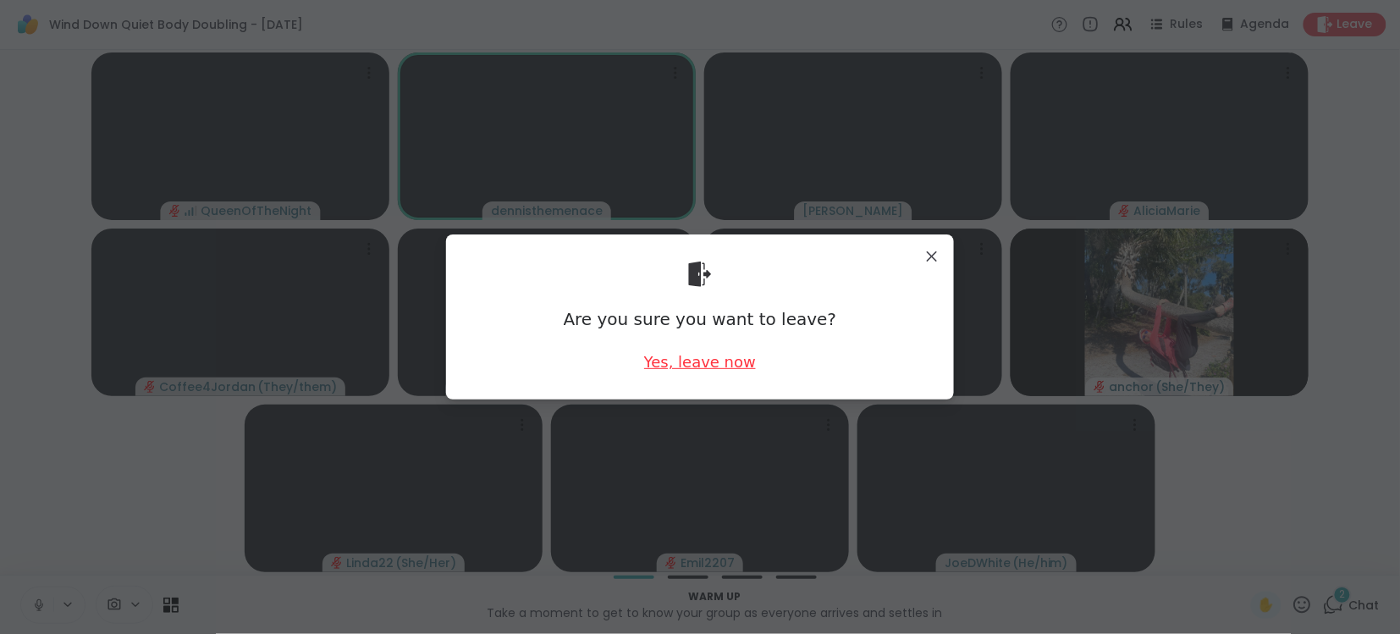
click at [725, 365] on div "Yes, leave now" at bounding box center [700, 361] width 112 height 21
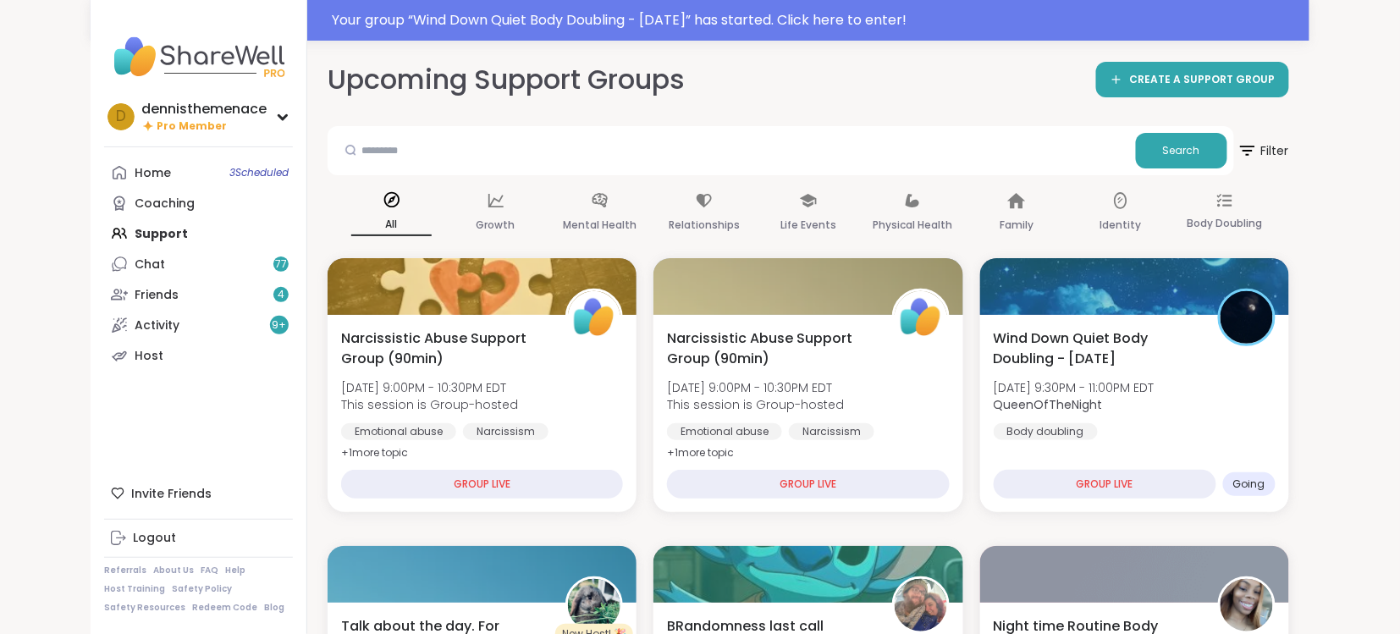
click at [570, 362] on div "Narcissistic Abuse Support Group (90min) Wed, Oct 08 | 9:00PM - 10:30PM EDT Thi…" at bounding box center [482, 396] width 282 height 135
click at [1066, 394] on span "[DATE] 9:30PM - 11:00PM EDT" at bounding box center [1073, 387] width 164 height 17
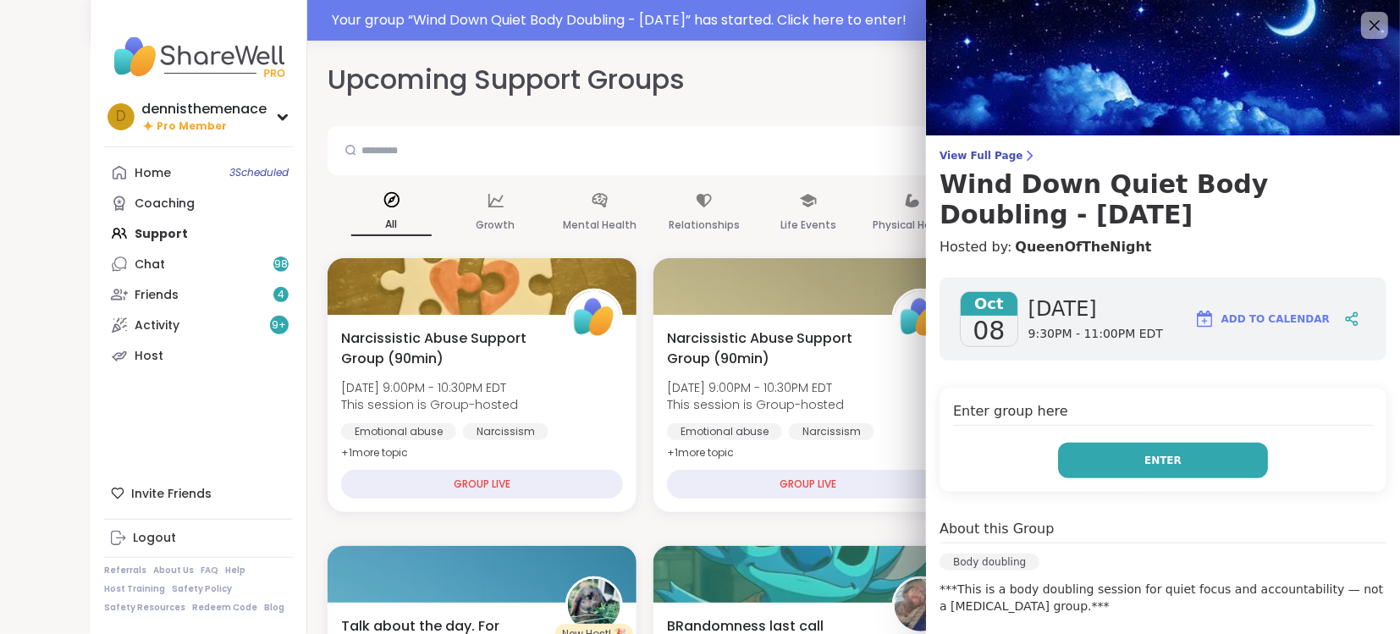
click at [1165, 454] on span "Enter" at bounding box center [1163, 460] width 37 height 15
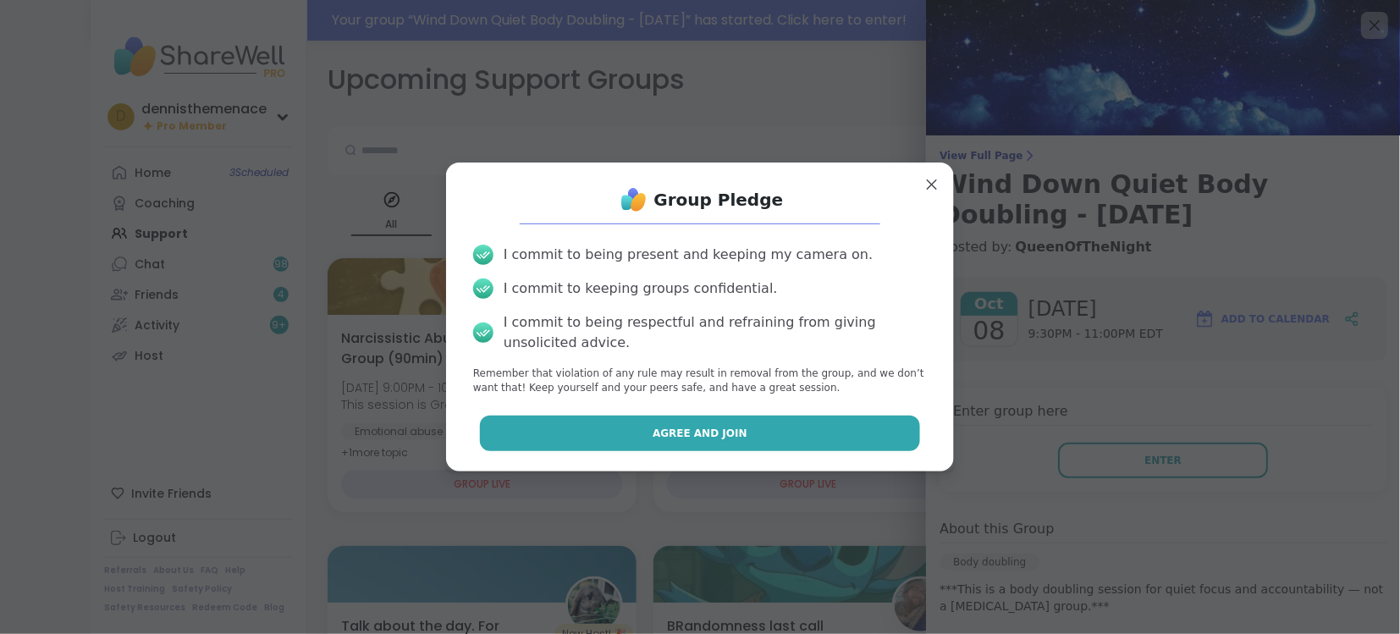
click at [698, 432] on span "Agree and Join" at bounding box center [700, 433] width 95 height 15
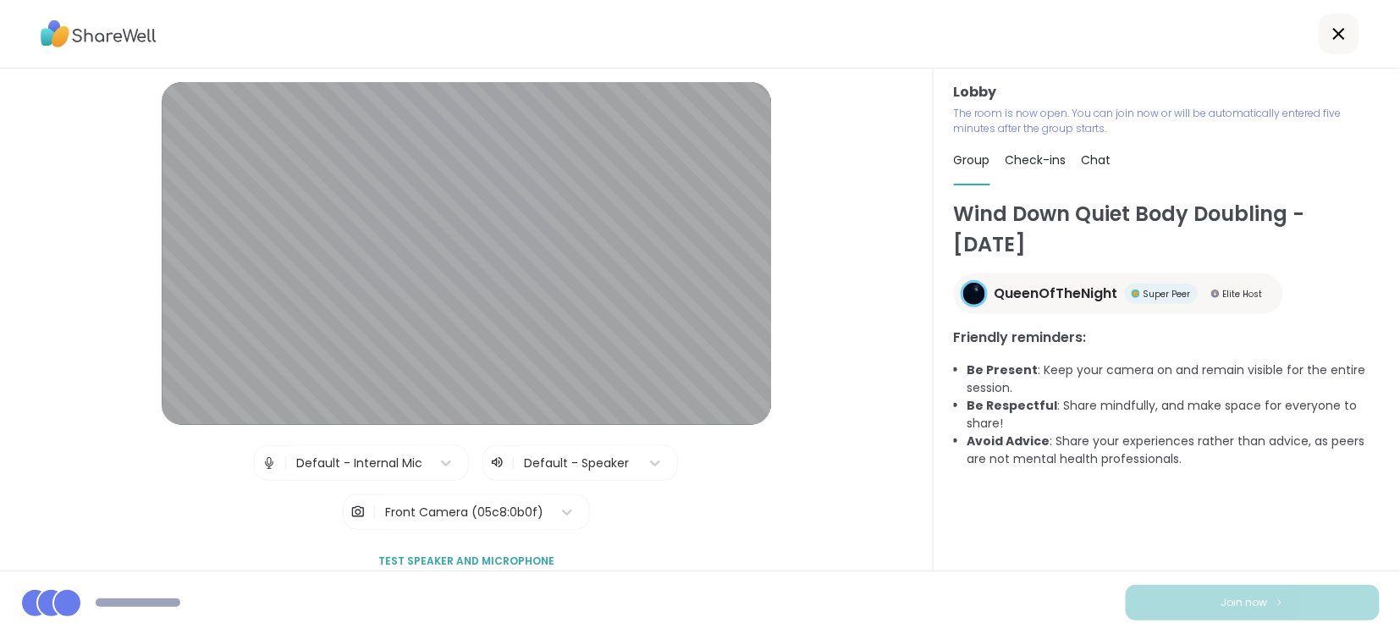
click at [831, 478] on div "Lobby | Default - Internal Mic | Default - Speaker | Front Camera (05c8:0b0f) T…" at bounding box center [466, 330] width 839 height 497
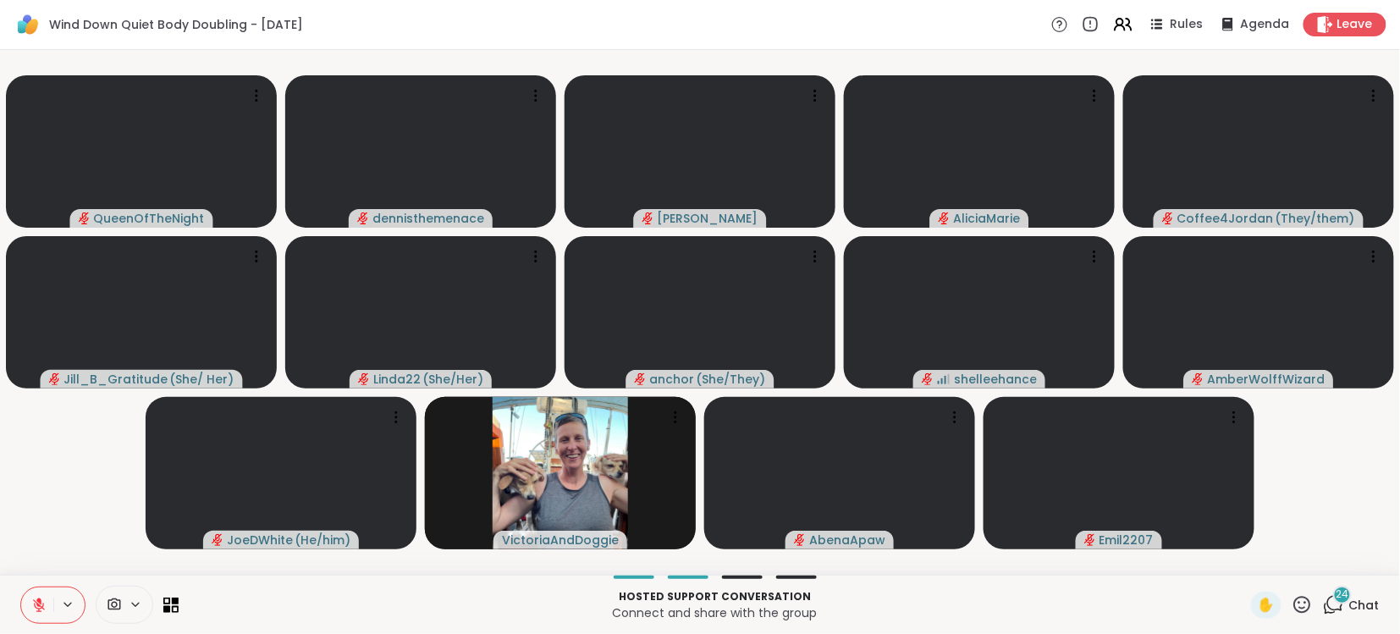
click at [41, 601] on icon at bounding box center [38, 605] width 15 height 15
